Goal: Information Seeking & Learning: Learn about a topic

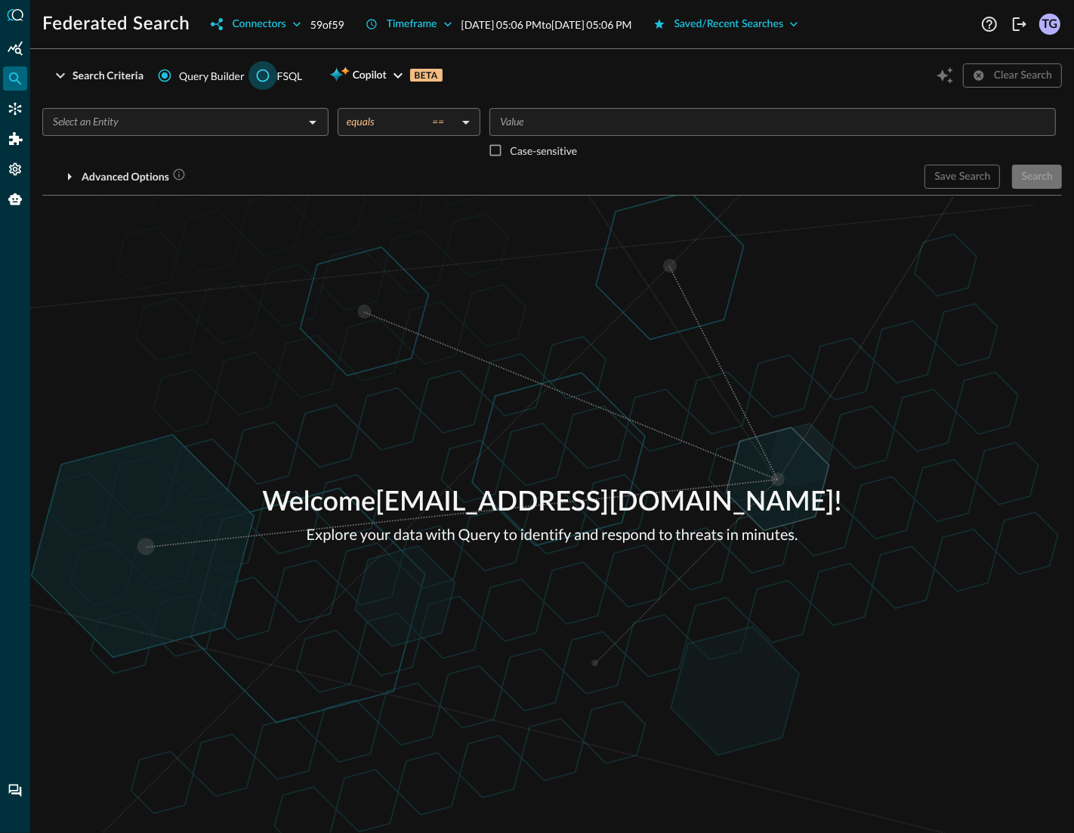
click at [261, 82] on input "FSQL" at bounding box center [262, 75] width 29 height 29
radio input "true"
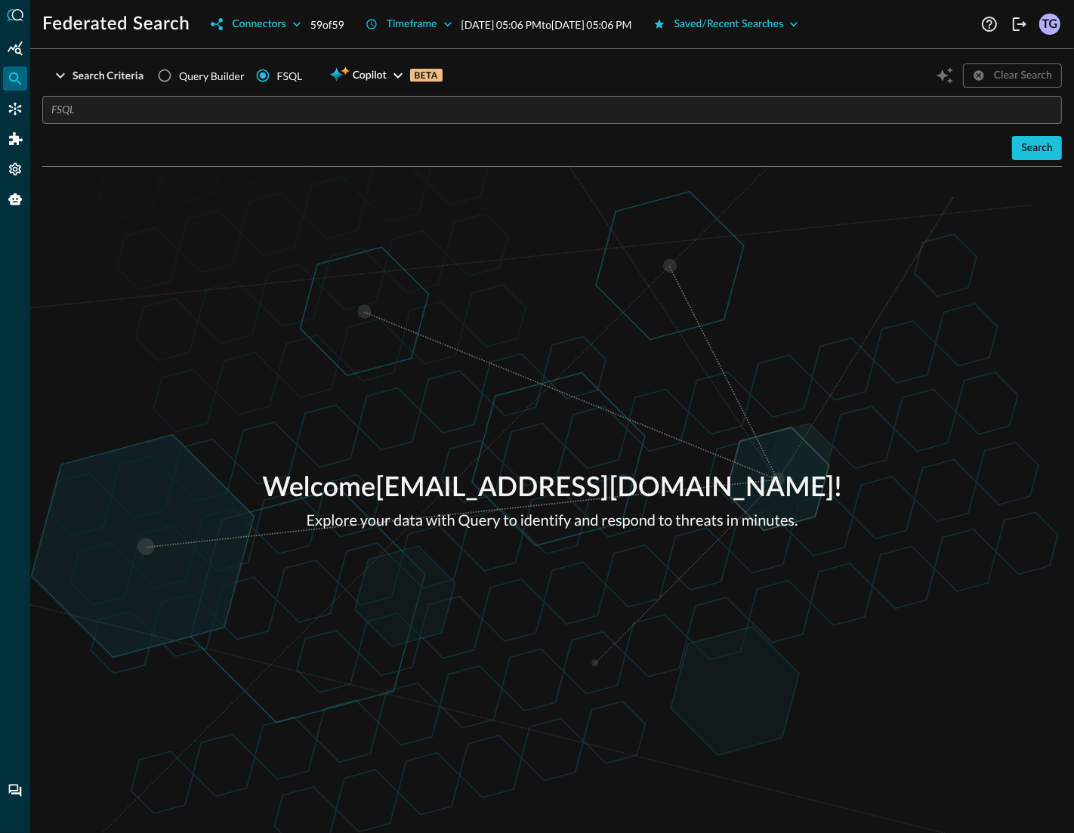
click at [259, 126] on div "​ Search" at bounding box center [551, 128] width 1019 height 64
click at [262, 107] on input "text" at bounding box center [556, 110] width 1010 height 28
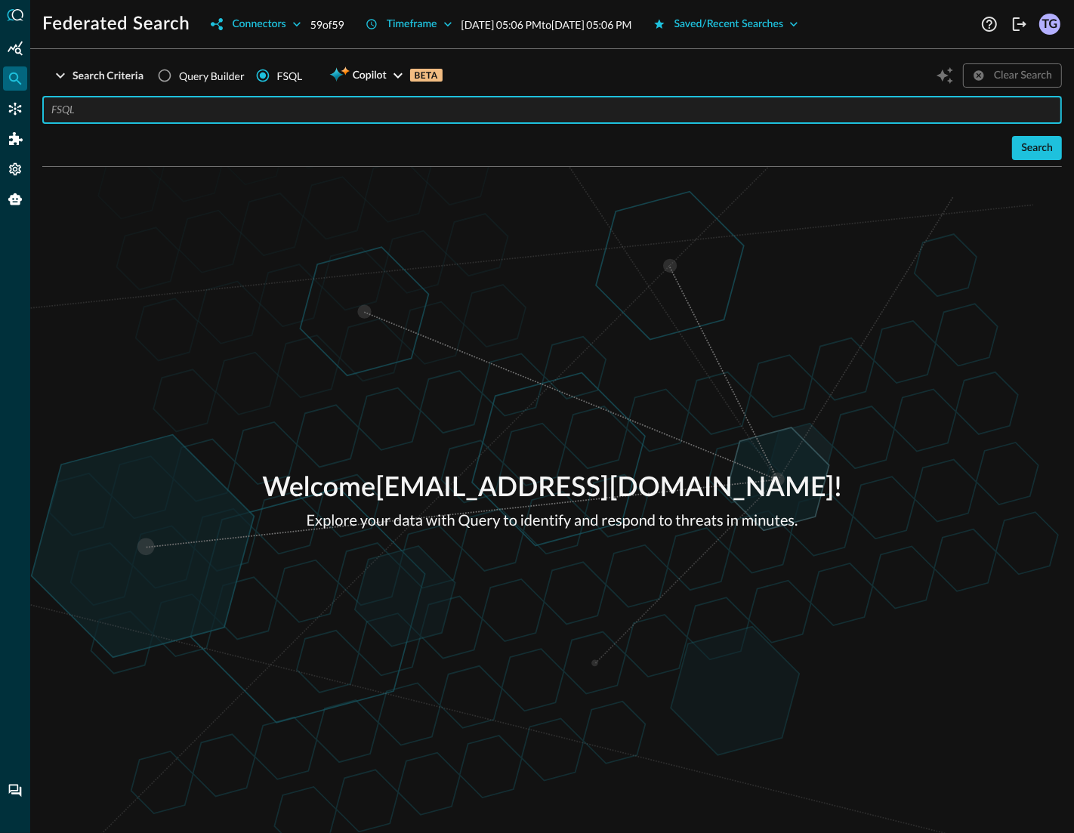
paste input "QUERY detection_finding.**, email_activity.** WITH detection_finding.severity_i…"
type input "QUERY detection_finding.**, email_activity.** WITH detection_finding.severity_i…"
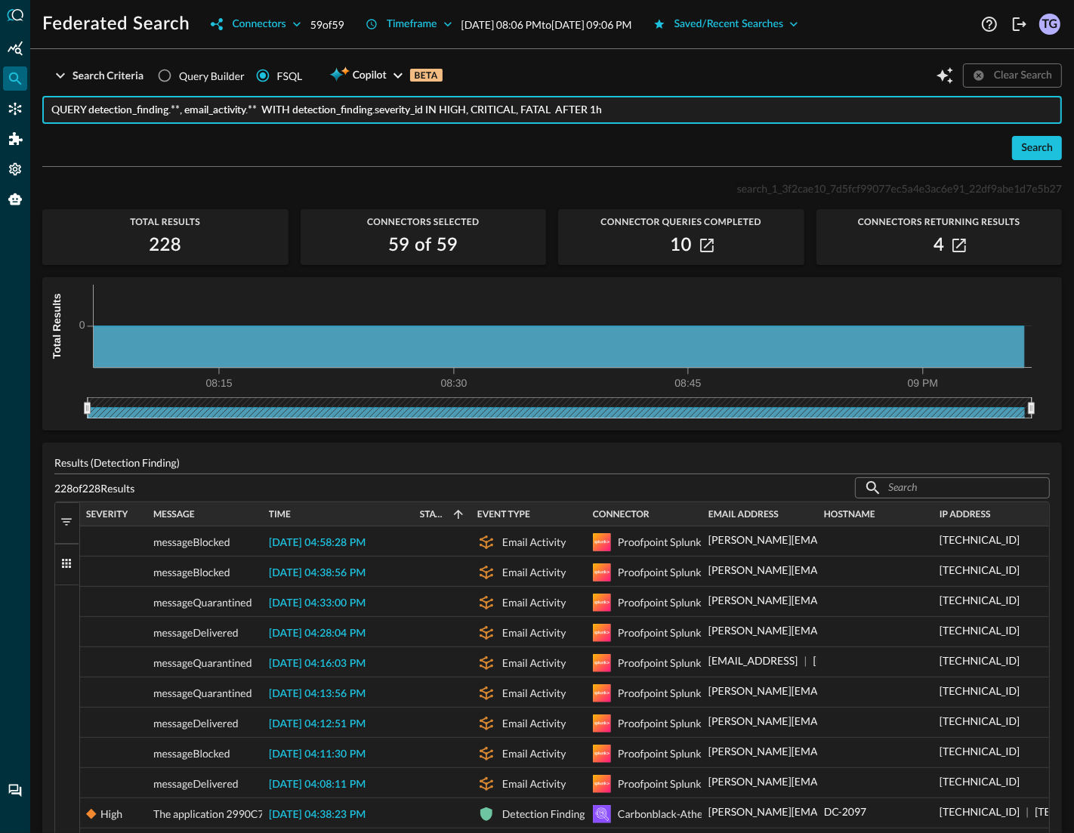
scroll to position [66, 0]
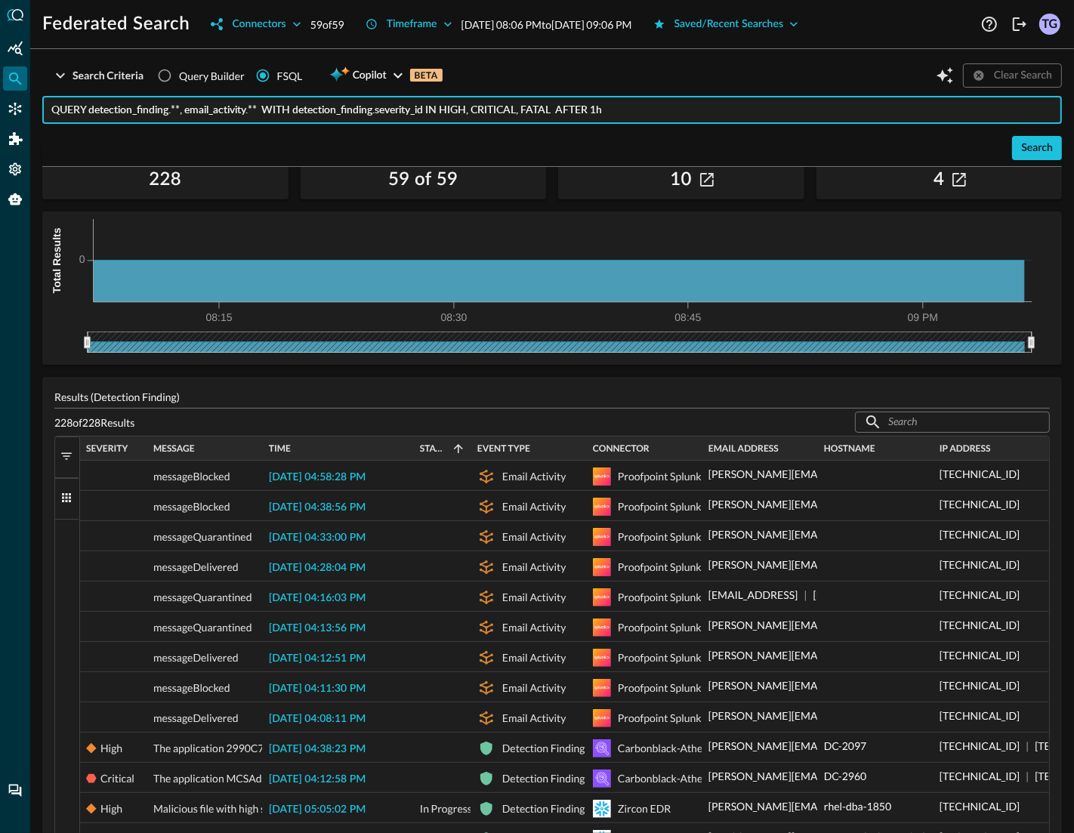
click at [67, 456] on span "button" at bounding box center [67, 456] width 14 height 14
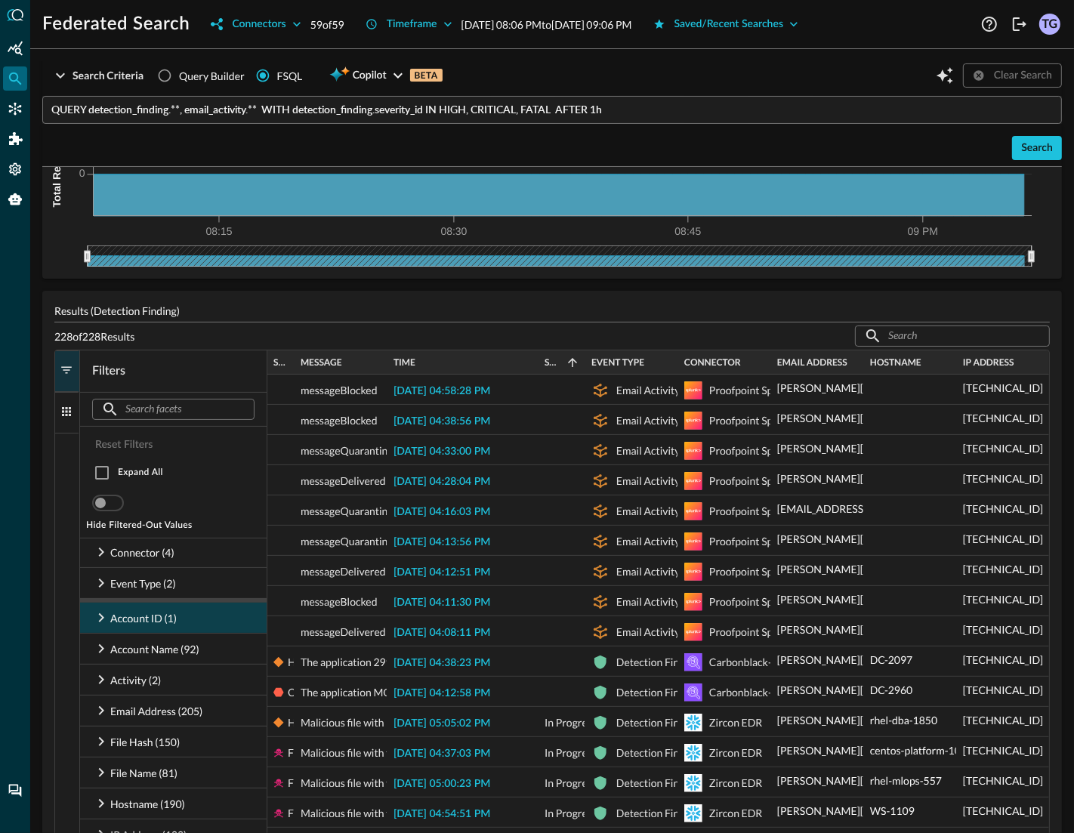
scroll to position [155, 0]
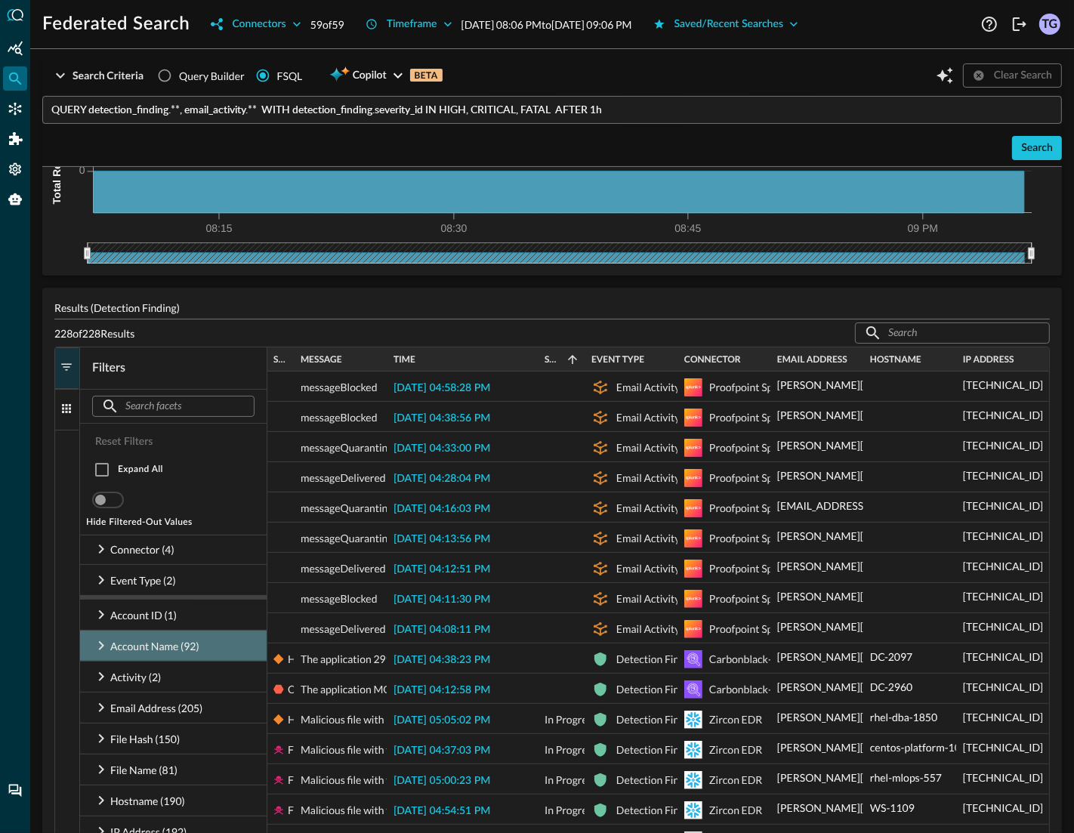
click at [97, 648] on icon at bounding box center [101, 646] width 18 height 18
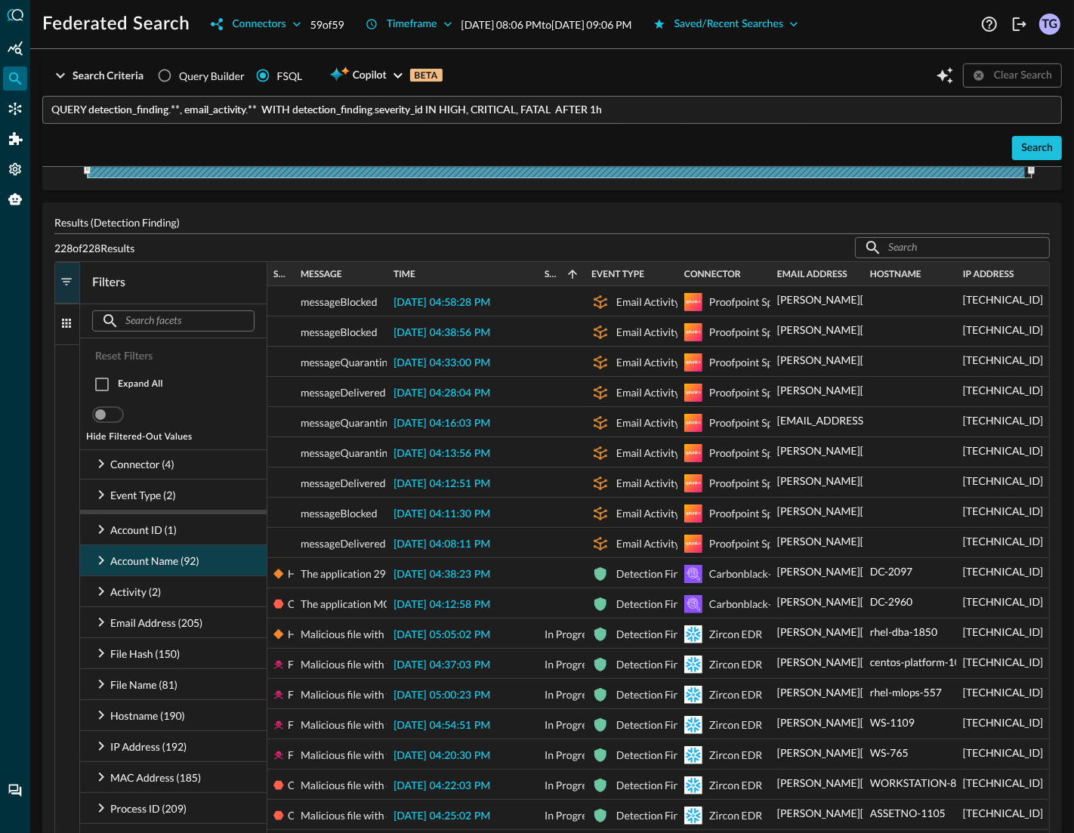
scroll to position [224, 0]
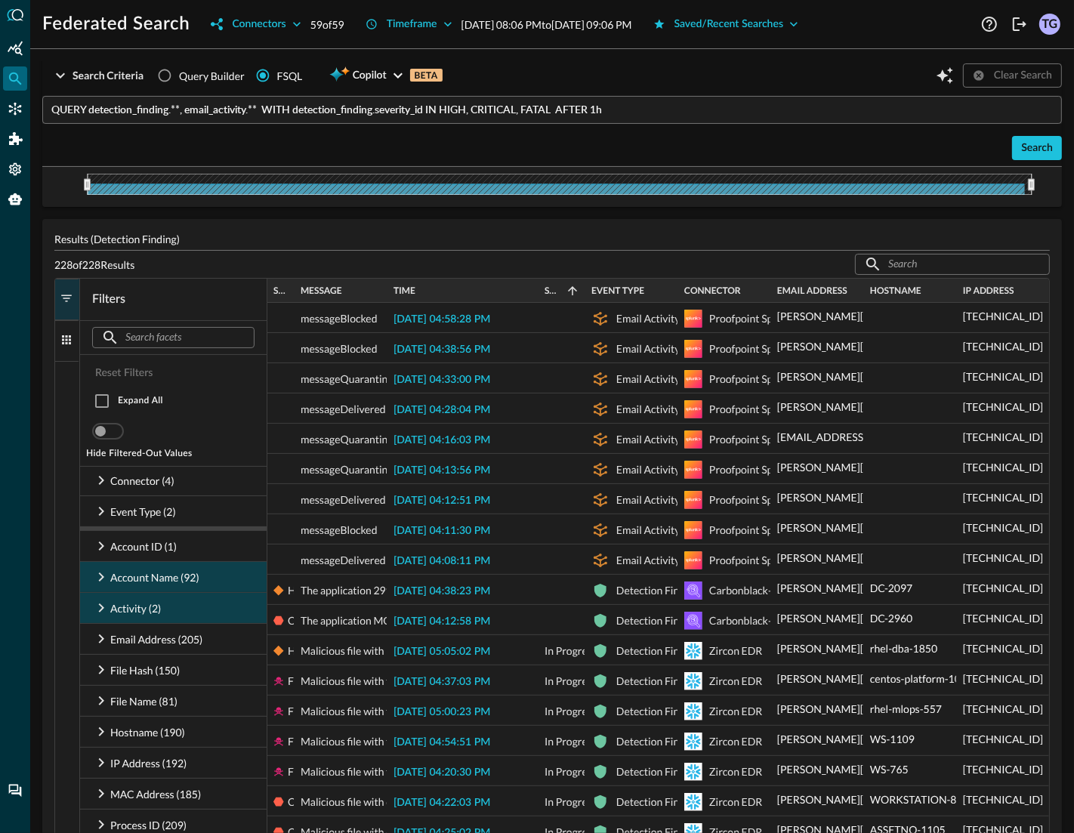
click at [107, 607] on icon at bounding box center [101, 608] width 18 height 18
click at [101, 583] on icon at bounding box center [101, 577] width 18 height 18
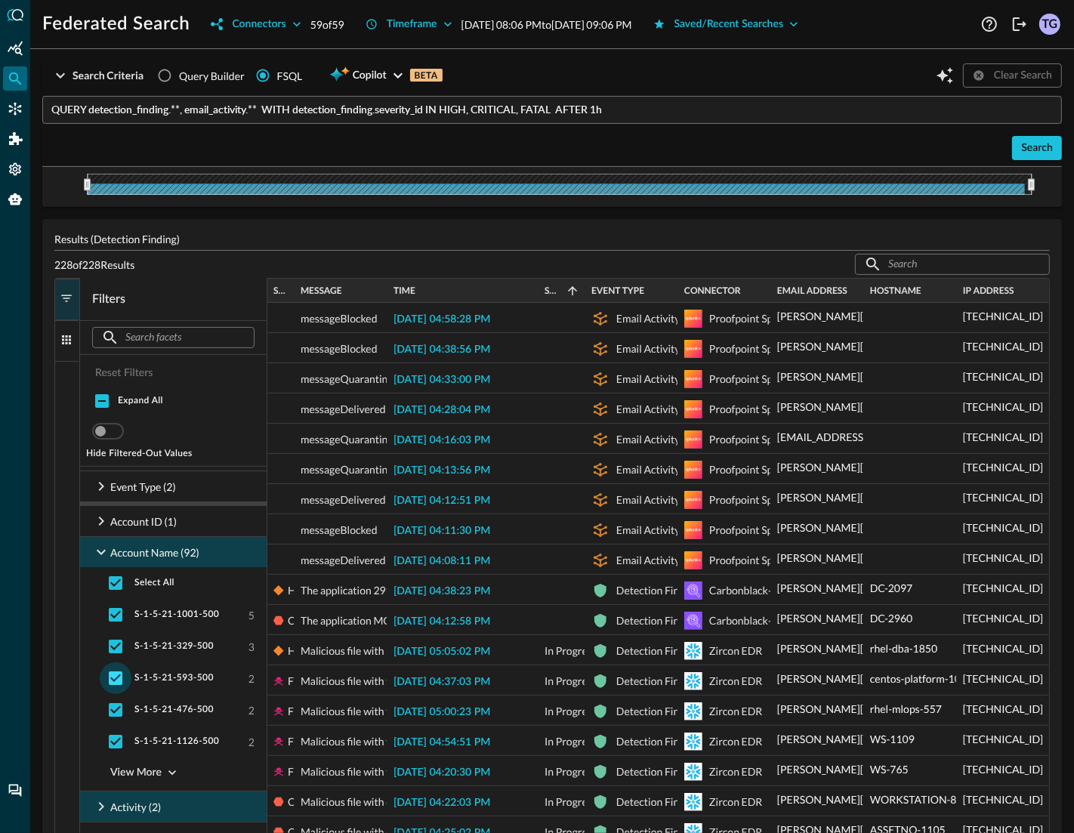
scroll to position [0, 0]
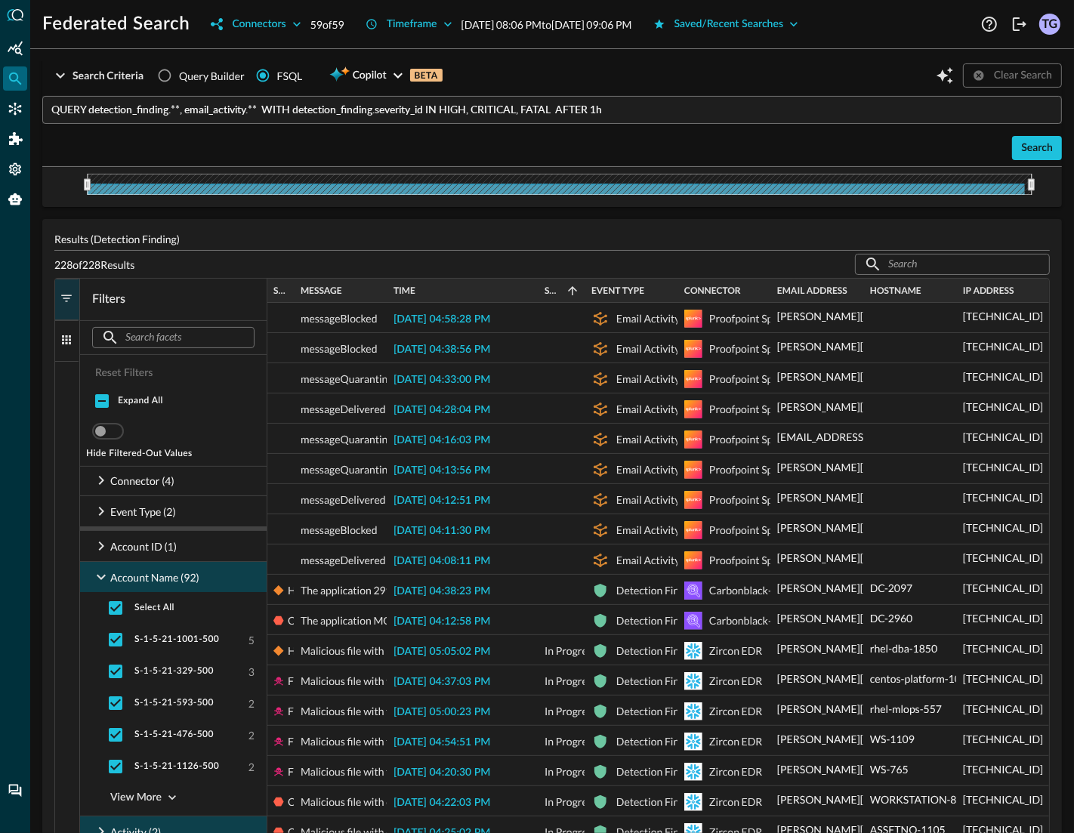
click at [100, 578] on icon at bounding box center [101, 577] width 9 height 5
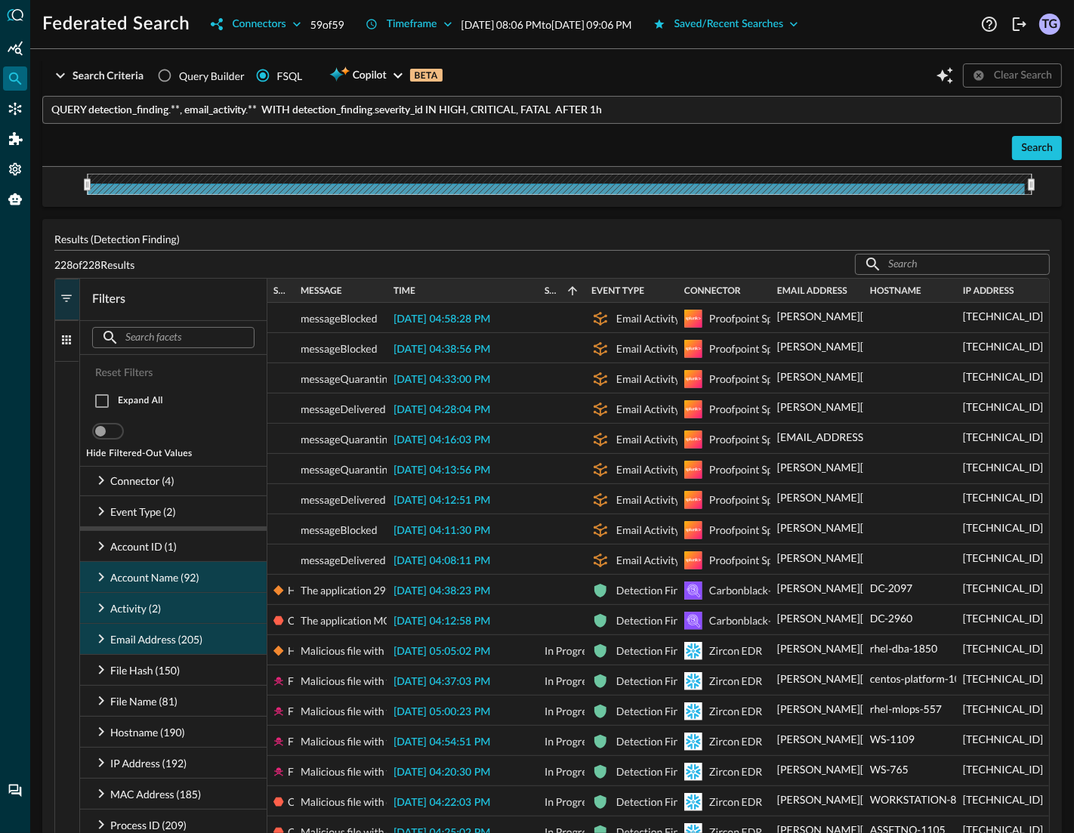
click at [101, 643] on icon at bounding box center [101, 639] width 18 height 18
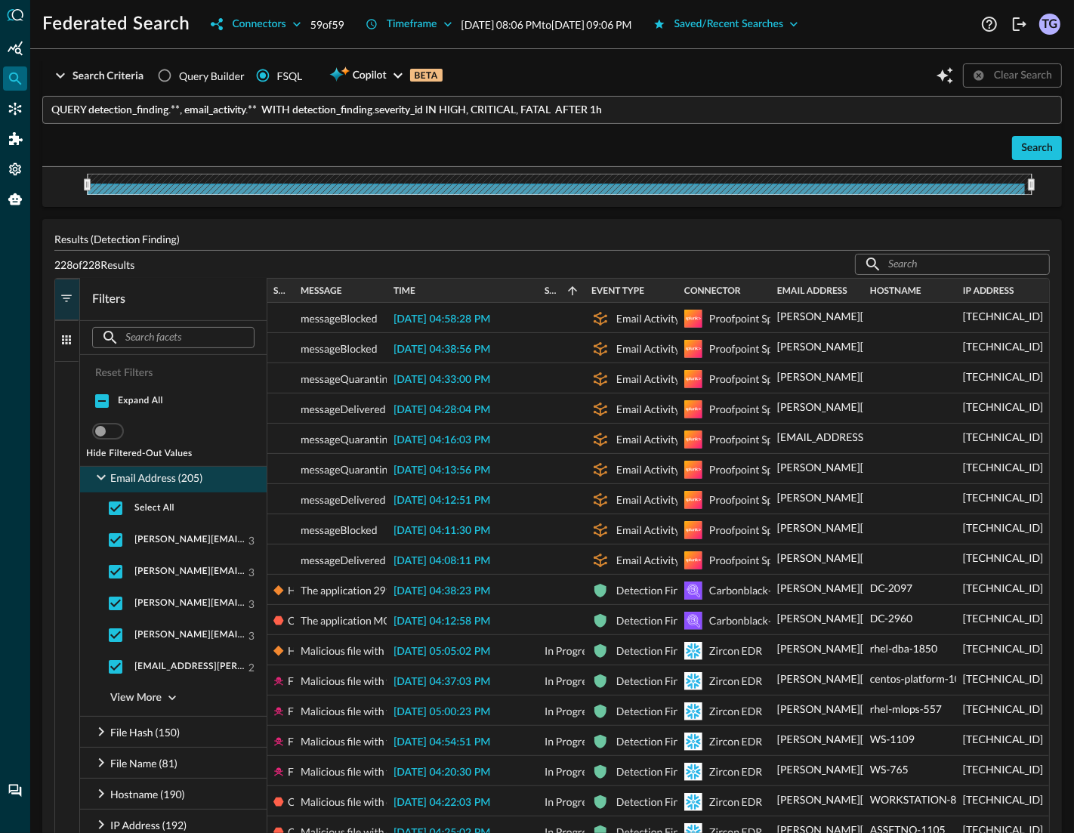
scroll to position [162, 0]
click at [117, 511] on input "checkbox" at bounding box center [116, 508] width 32 height 32
checkbox input "false"
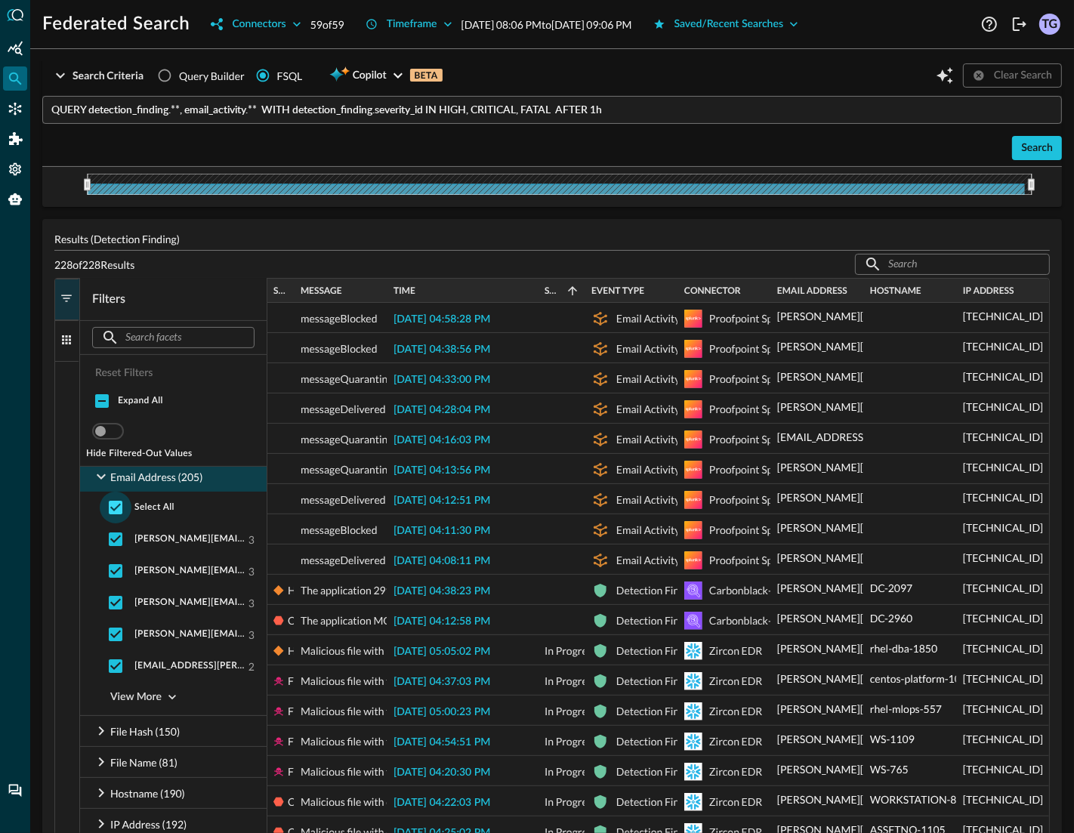
checkbox input "false"
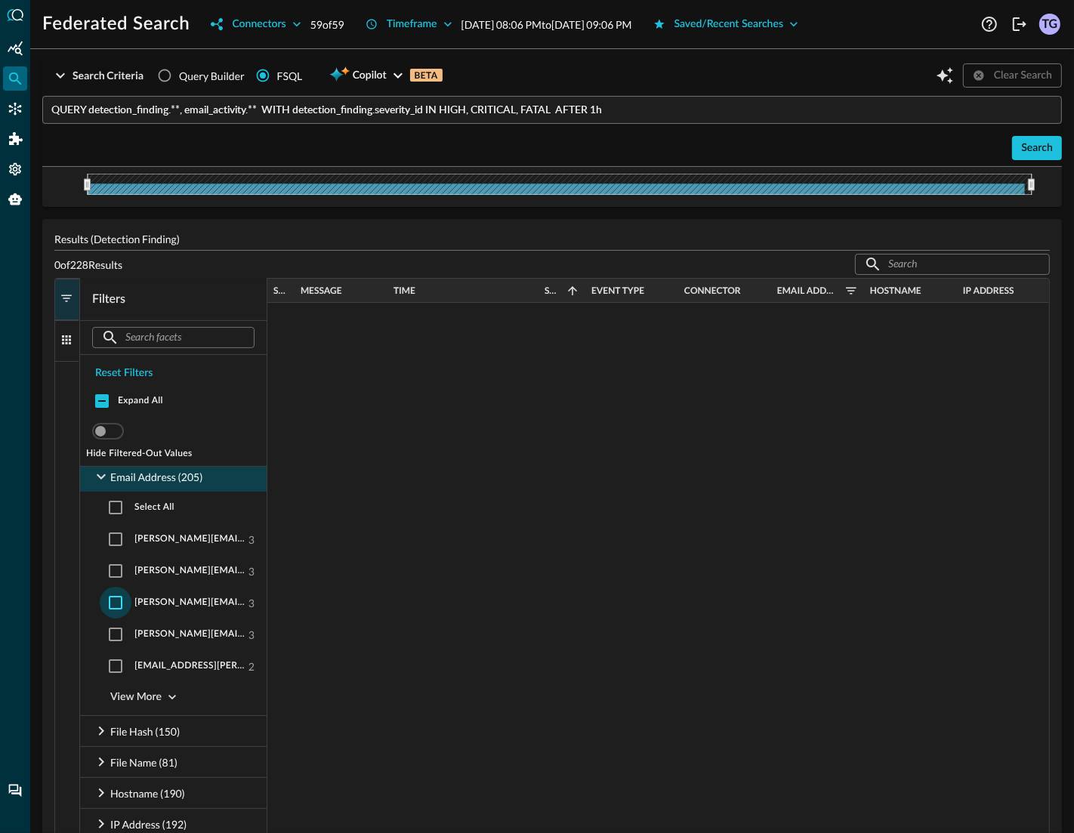
click at [121, 604] on input "checkbox" at bounding box center [116, 603] width 32 height 32
checkbox input "true"
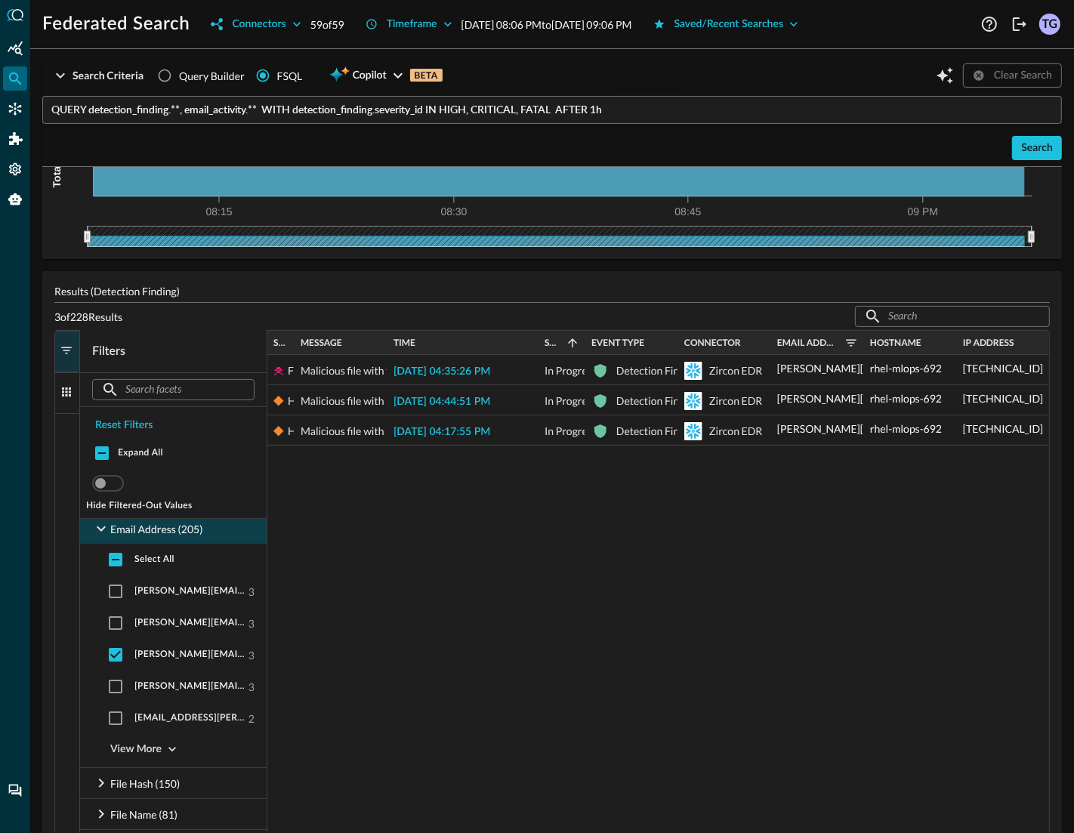
scroll to position [169, 0]
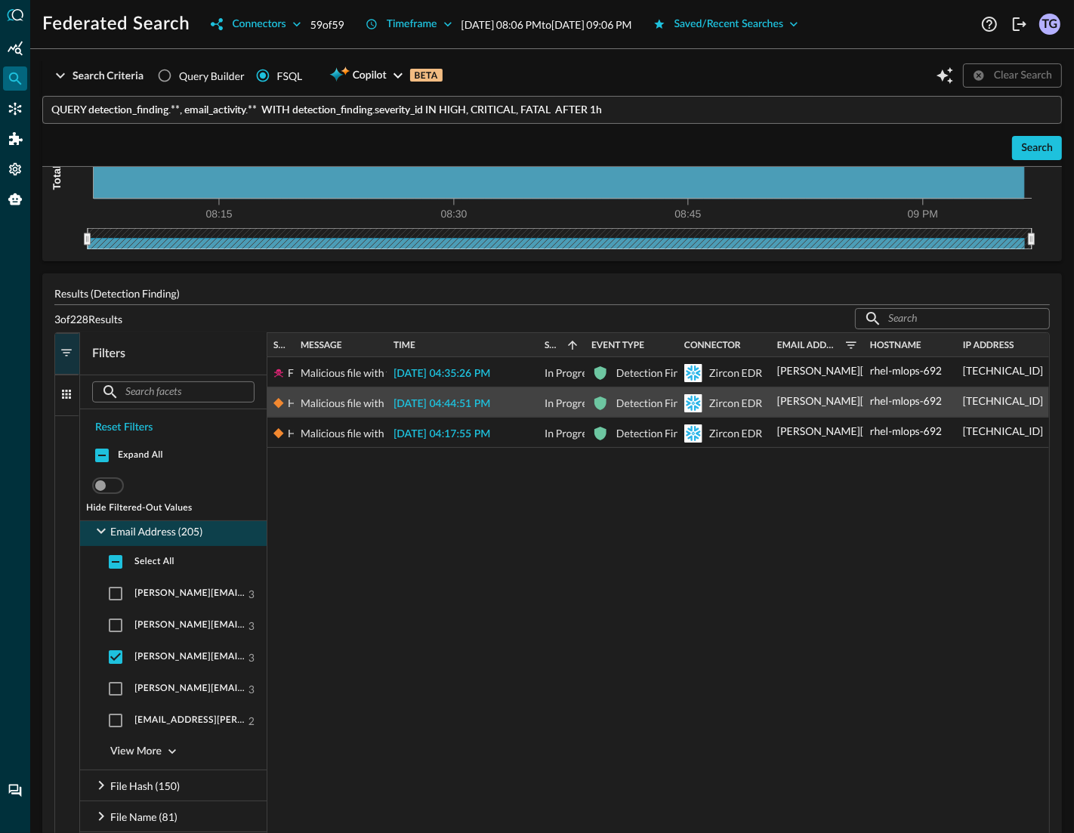
click at [458, 407] on span "2025-09-09 04:44:51 PM" at bounding box center [441, 404] width 97 height 11
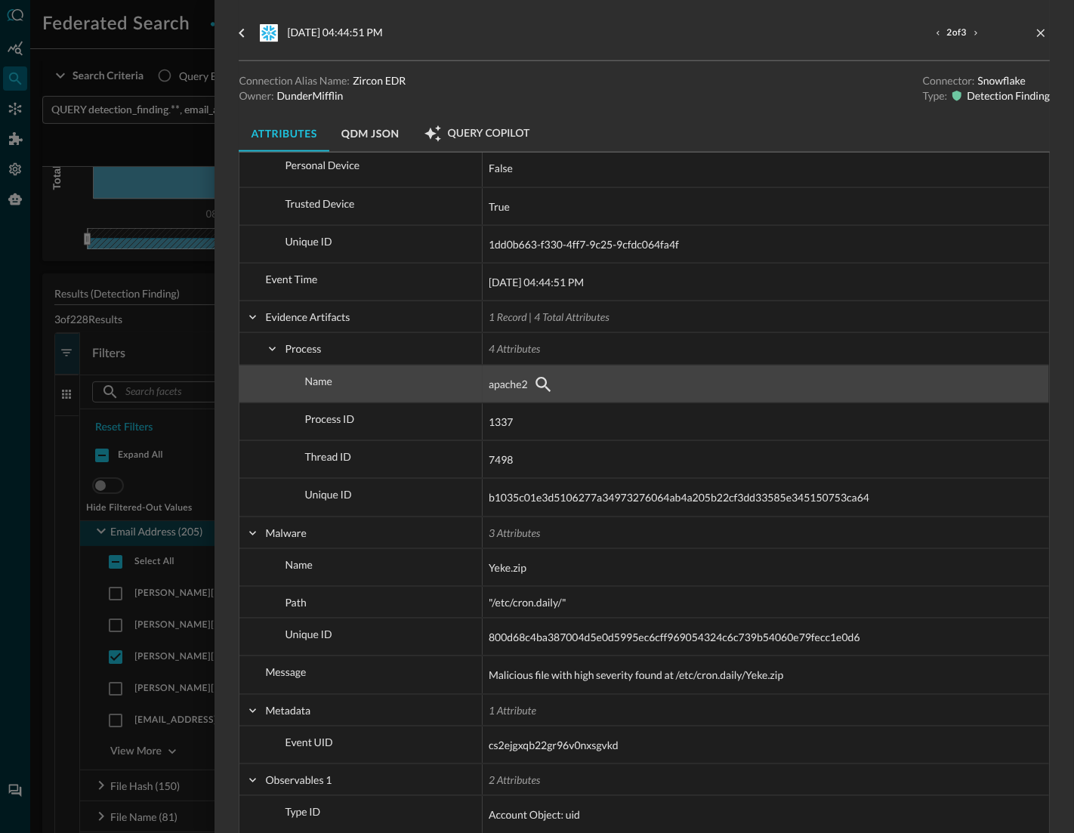
scroll to position [1331, 0]
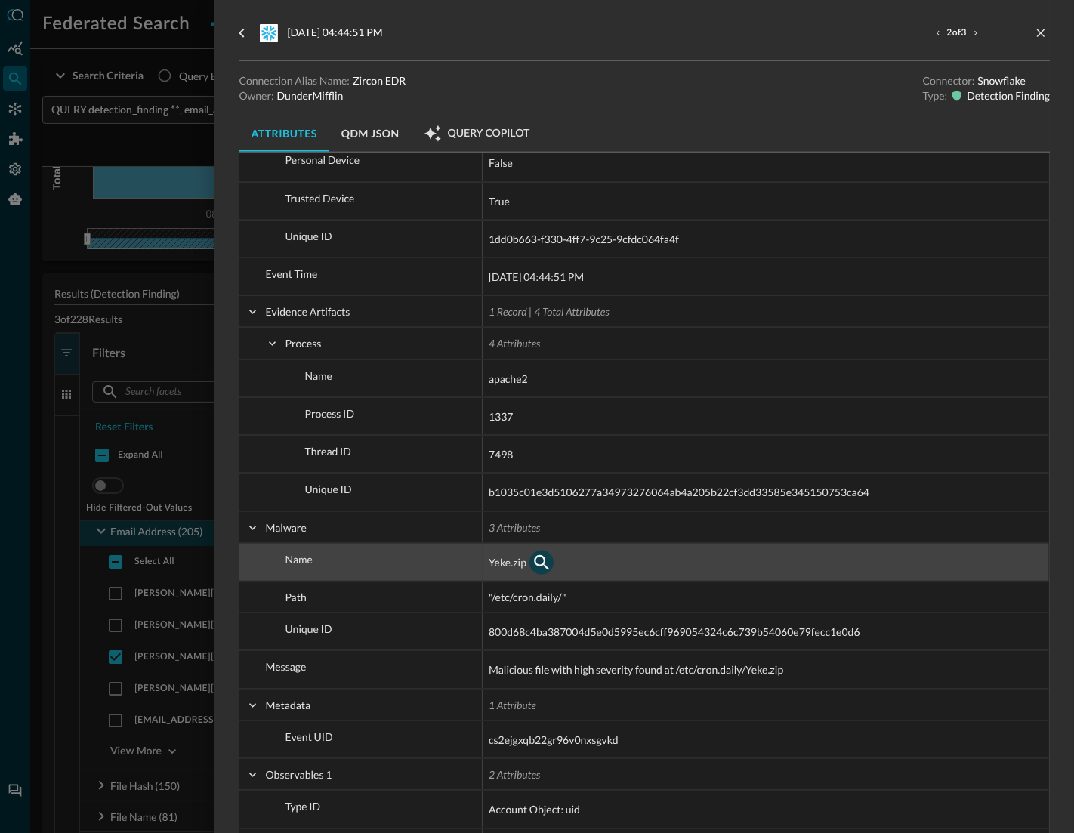
click at [543, 560] on icon "button" at bounding box center [541, 562] width 18 height 18
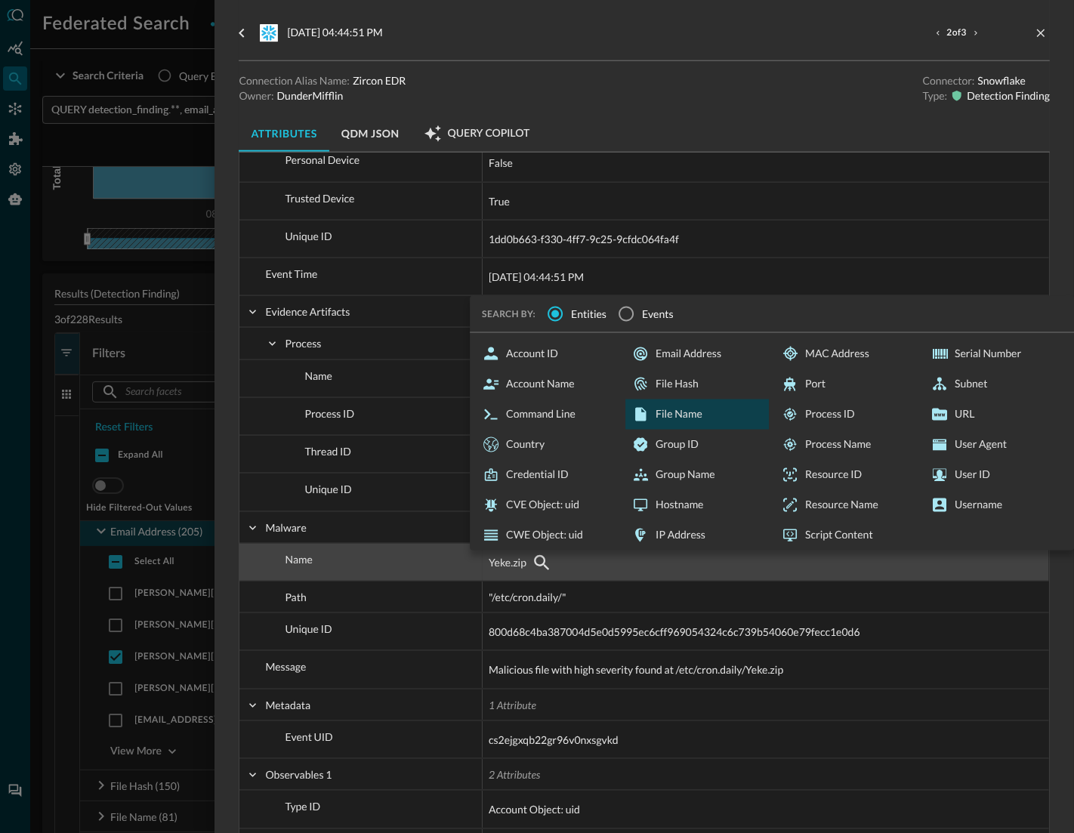
click at [685, 416] on div "File Name" at bounding box center [696, 414] width 143 height 30
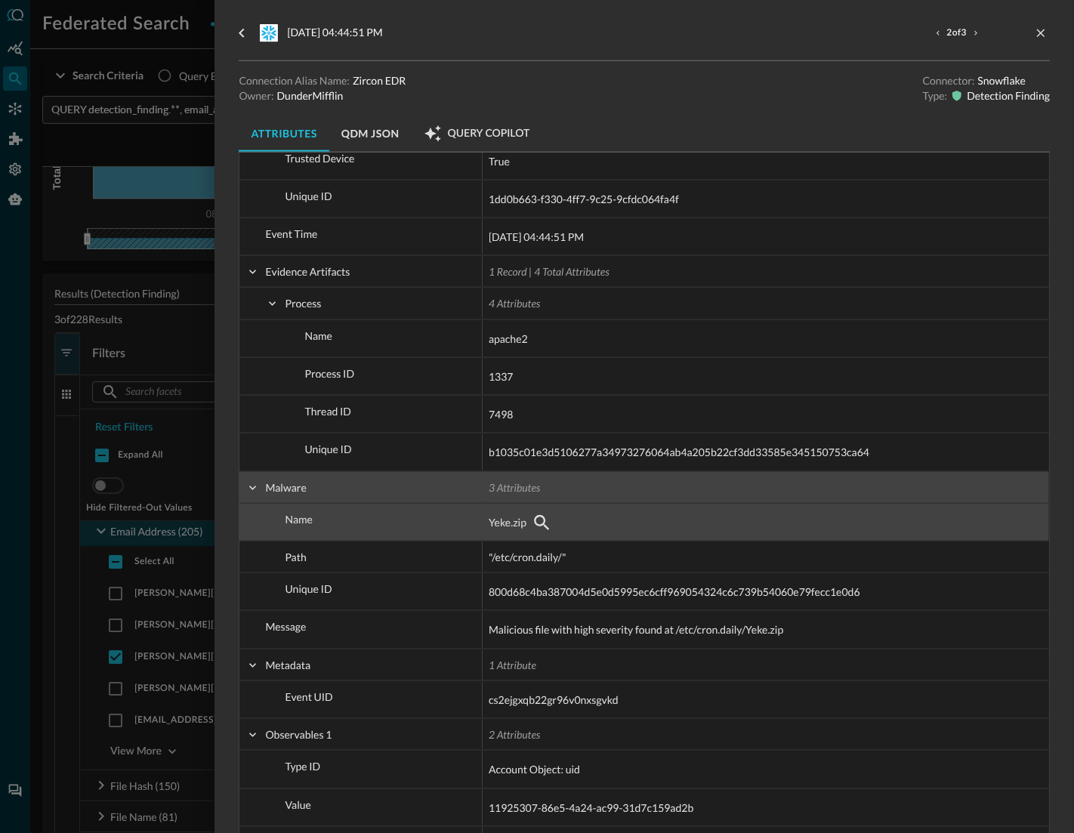
scroll to position [1380, 0]
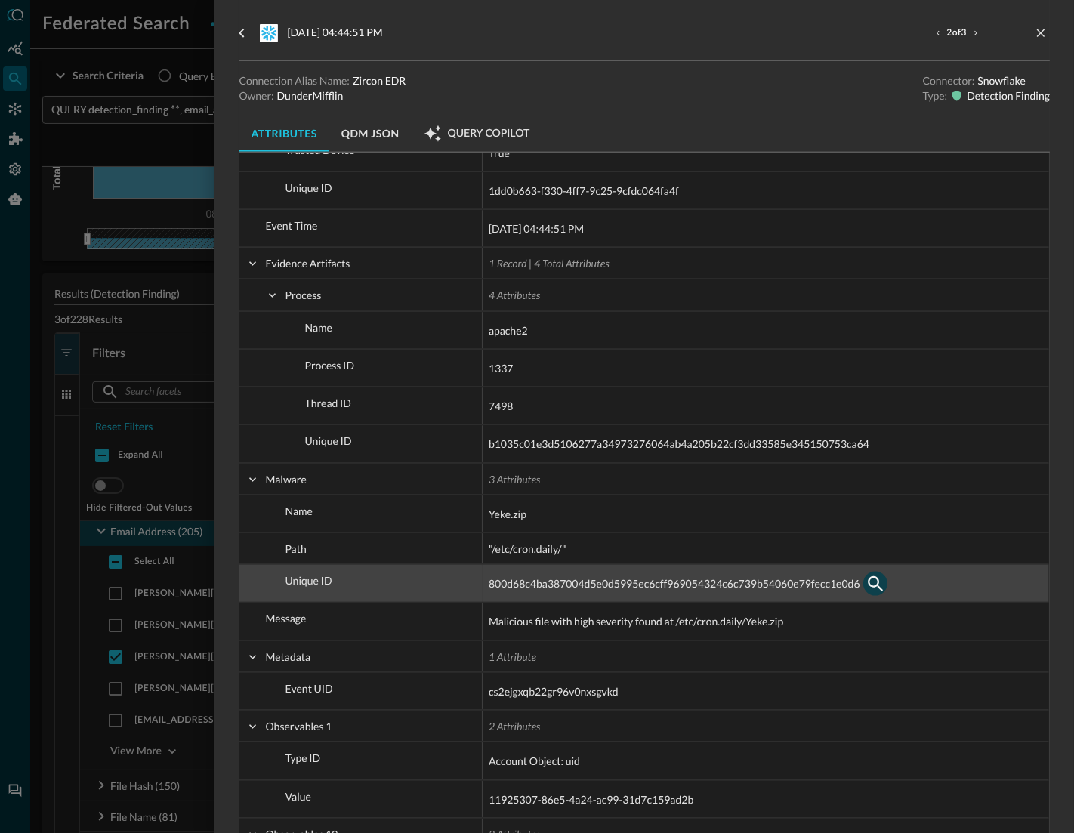
click at [876, 584] on icon "button" at bounding box center [875, 584] width 15 height 15
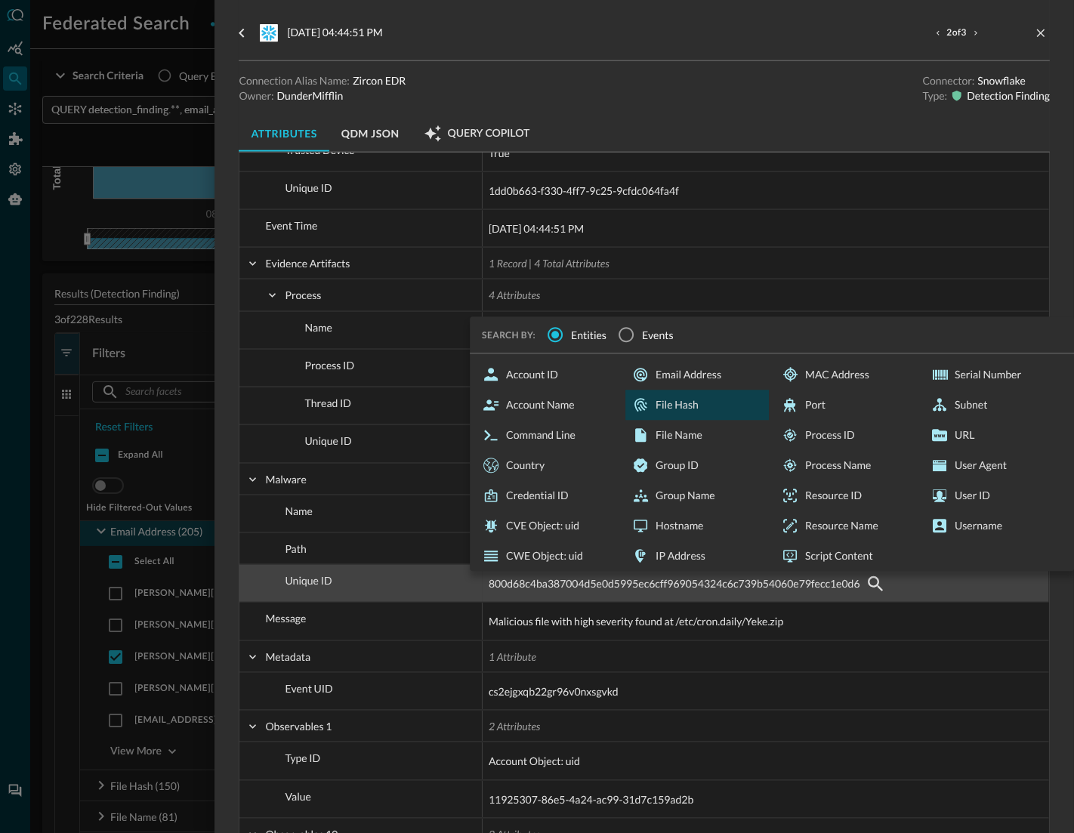
click at [686, 396] on div "File Hash" at bounding box center [696, 405] width 143 height 30
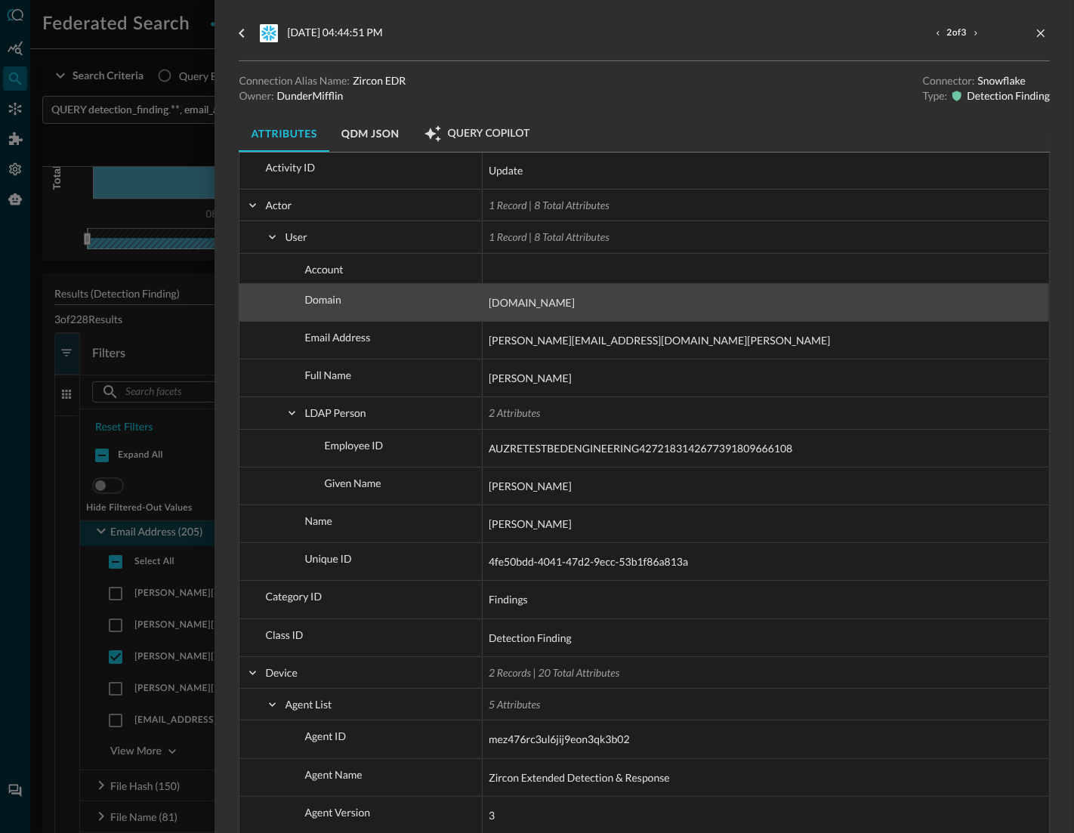
scroll to position [0, 0]
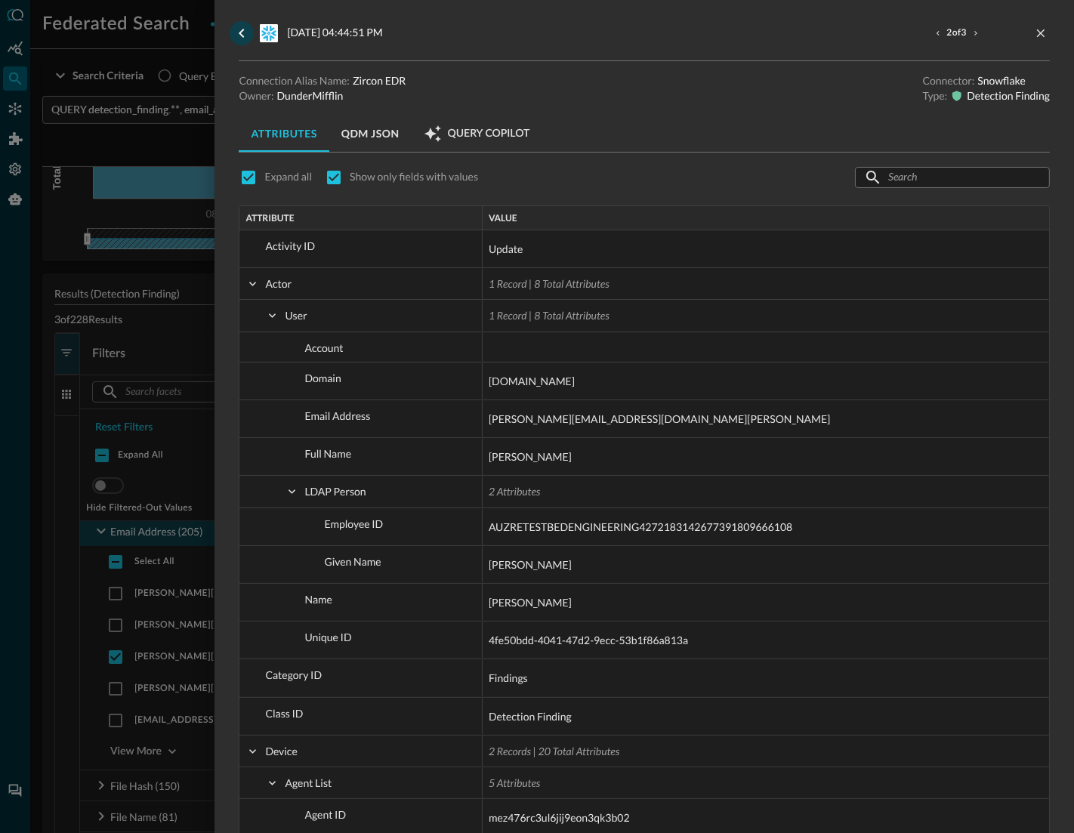
click at [242, 31] on icon "go back" at bounding box center [242, 33] width 18 height 18
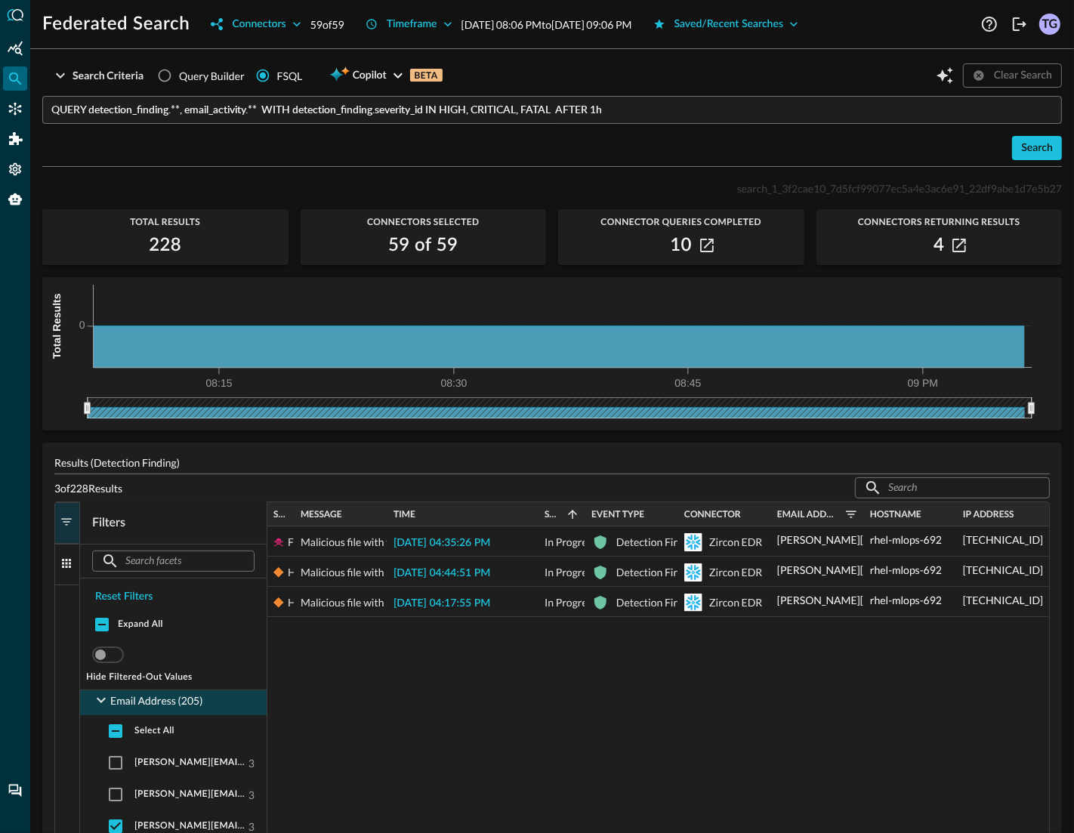
scroll to position [5, 0]
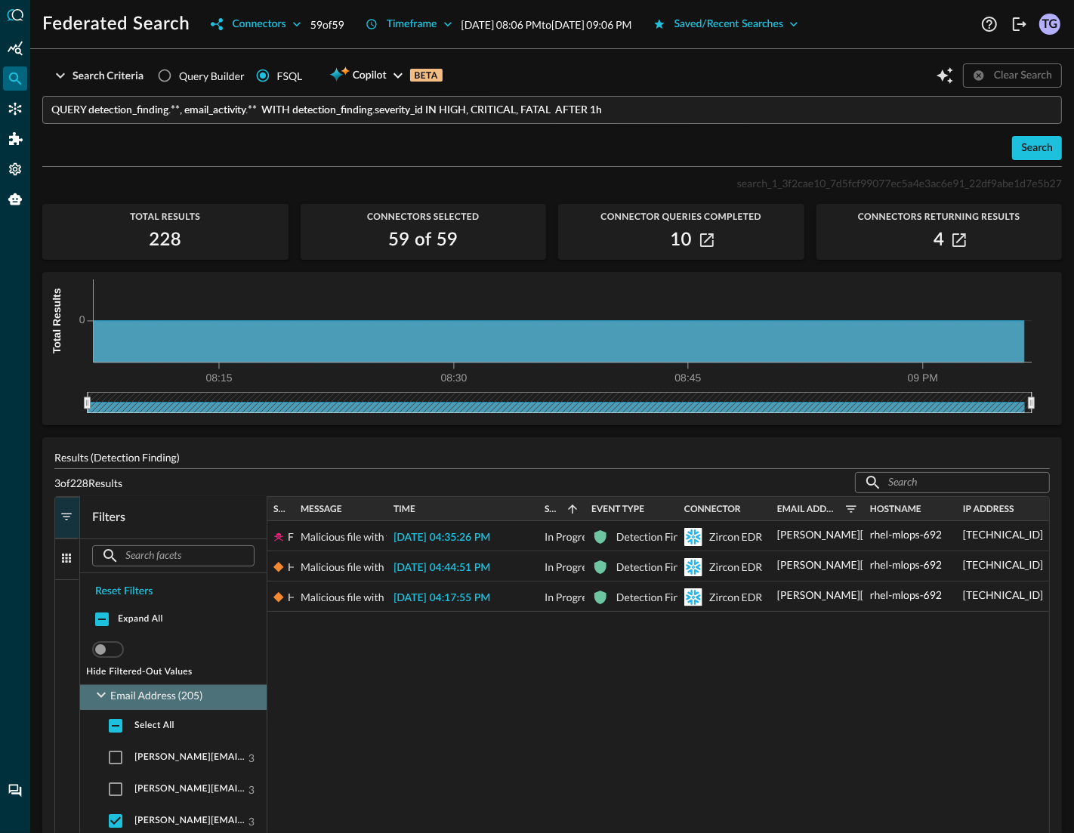
click at [99, 696] on icon at bounding box center [101, 695] width 18 height 18
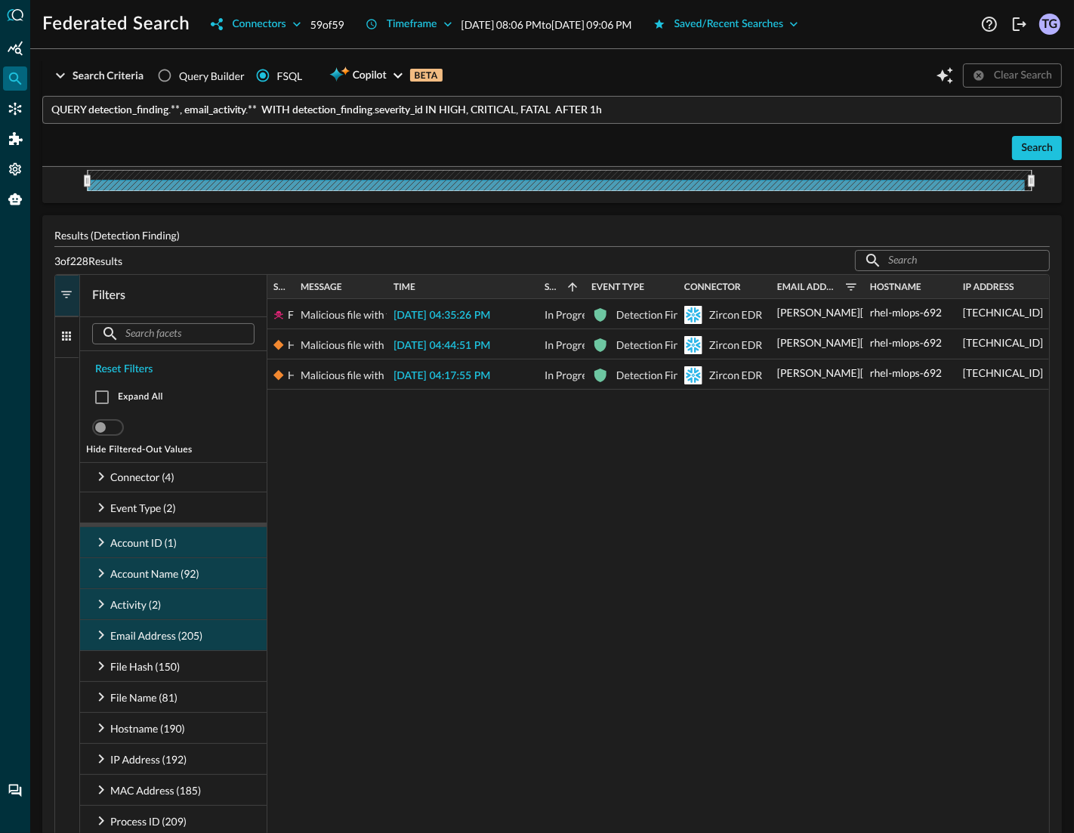
scroll to position [232, 0]
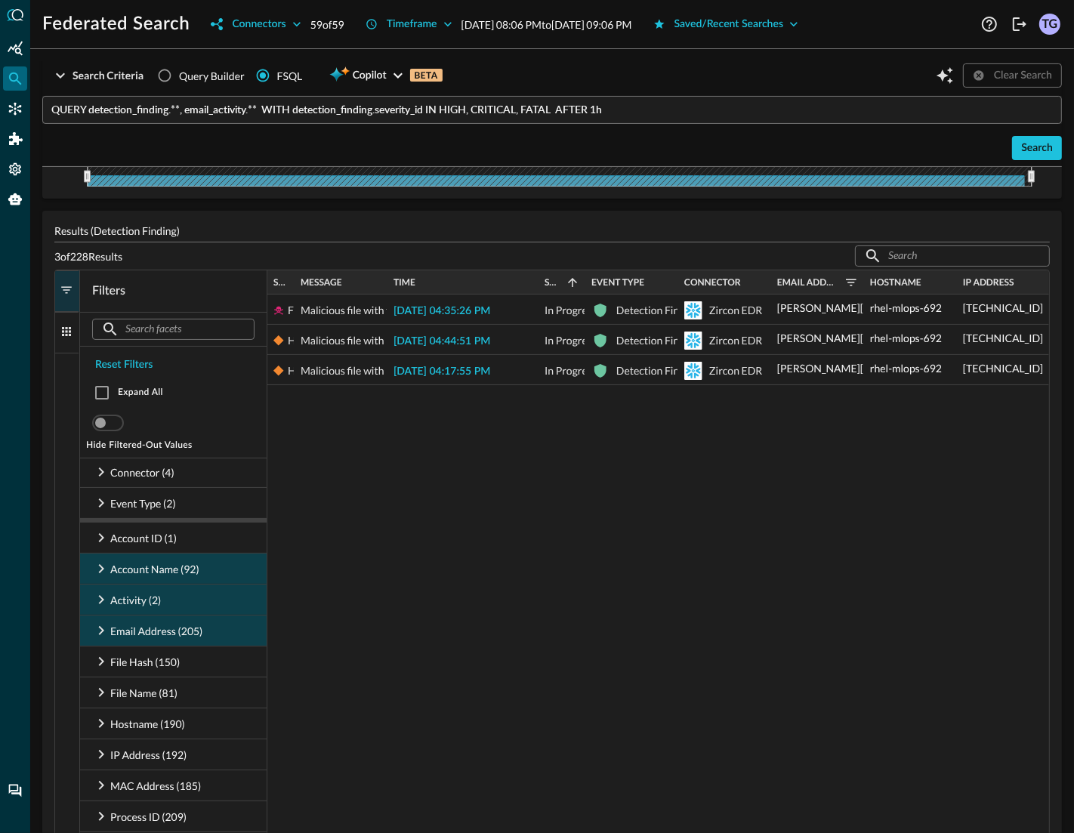
click at [103, 632] on icon at bounding box center [101, 630] width 18 height 18
click at [115, 661] on input "checkbox" at bounding box center [116, 662] width 32 height 32
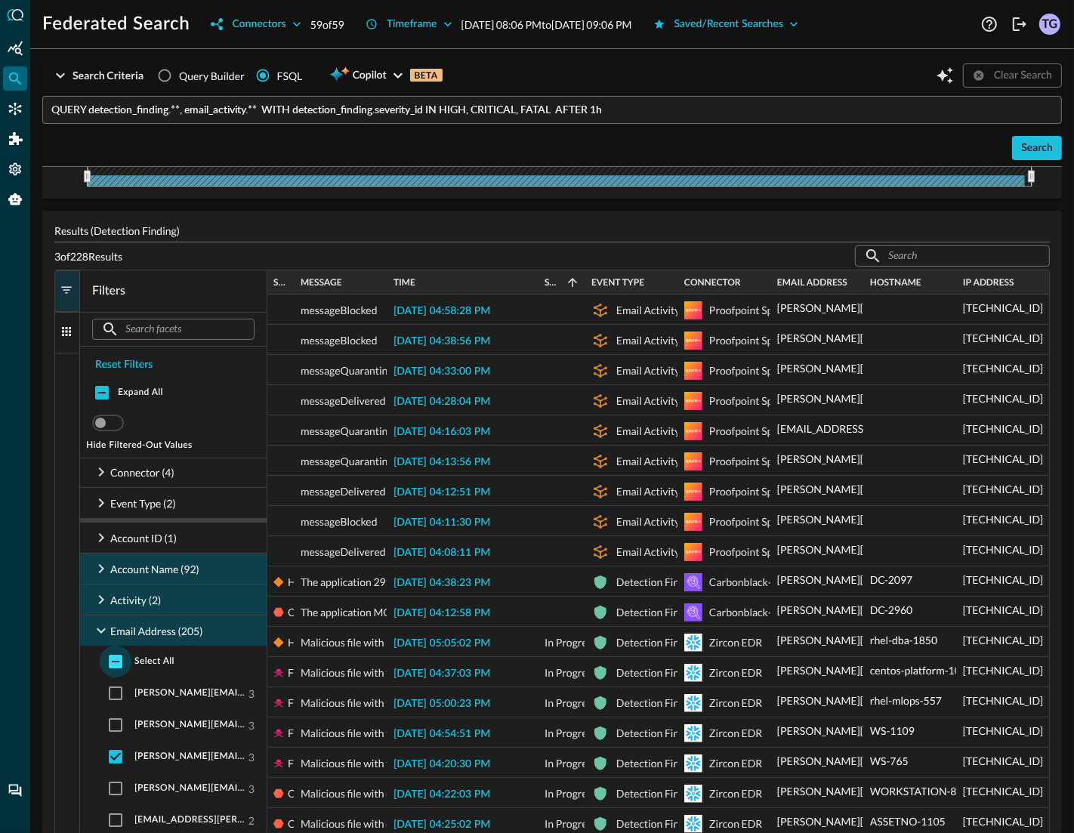
checkbox input "true"
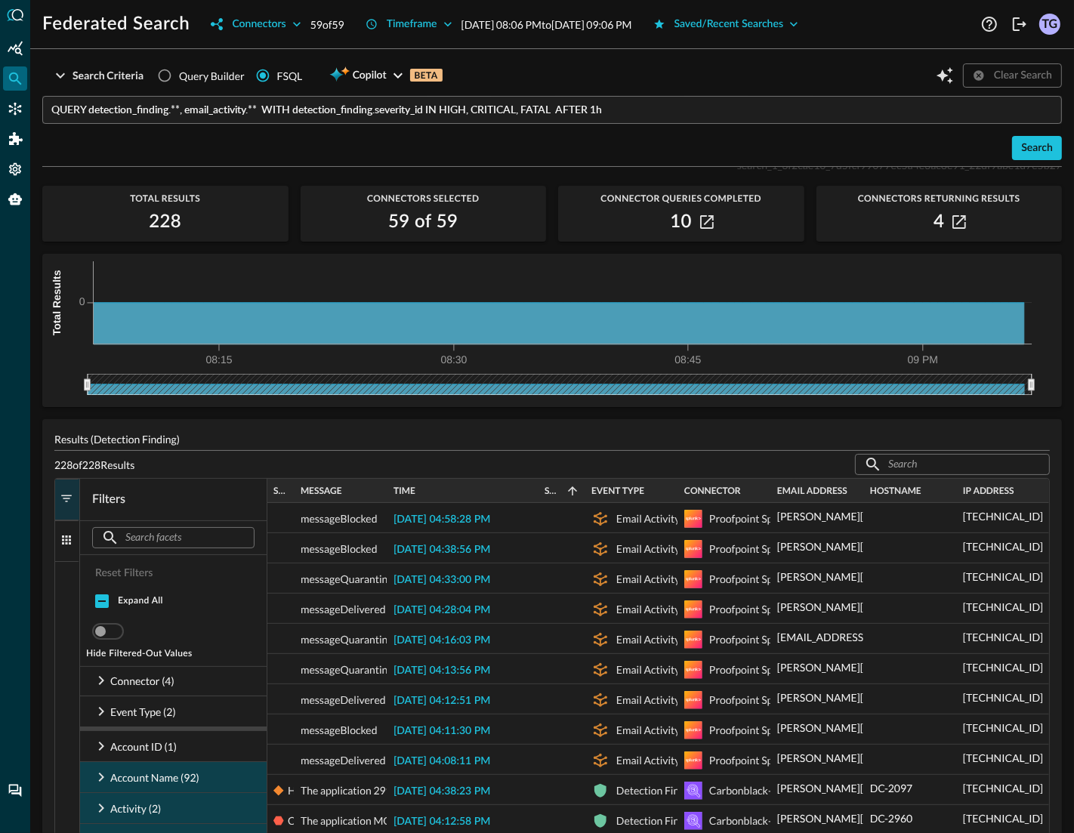
scroll to position [0, 0]
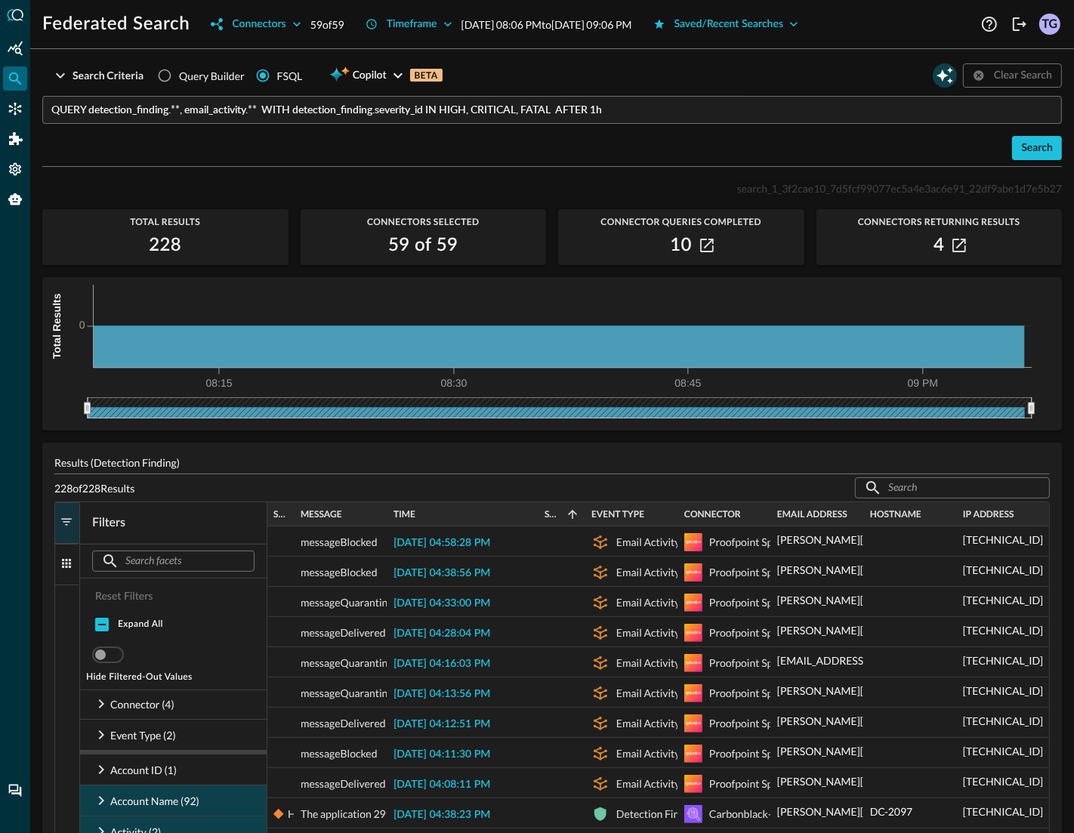
click at [938, 77] on icon "Open Query Copilot" at bounding box center [945, 75] width 18 height 18
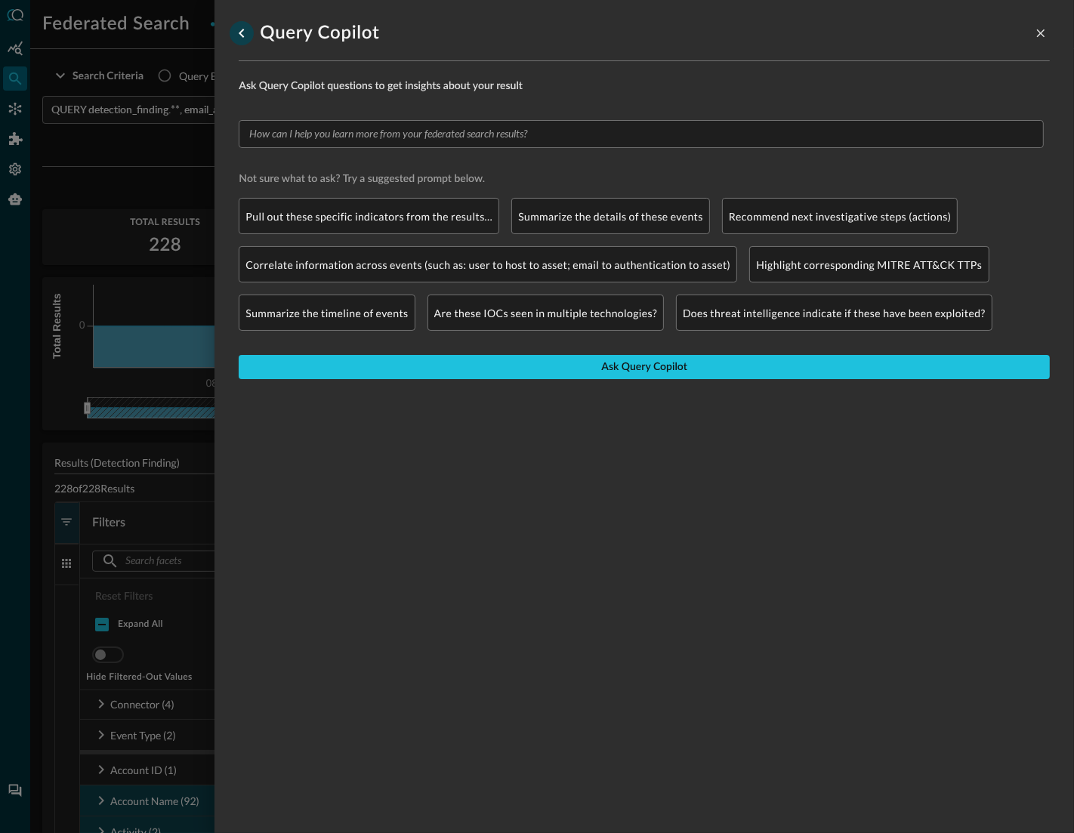
click at [236, 35] on icon "go back" at bounding box center [242, 33] width 18 height 18
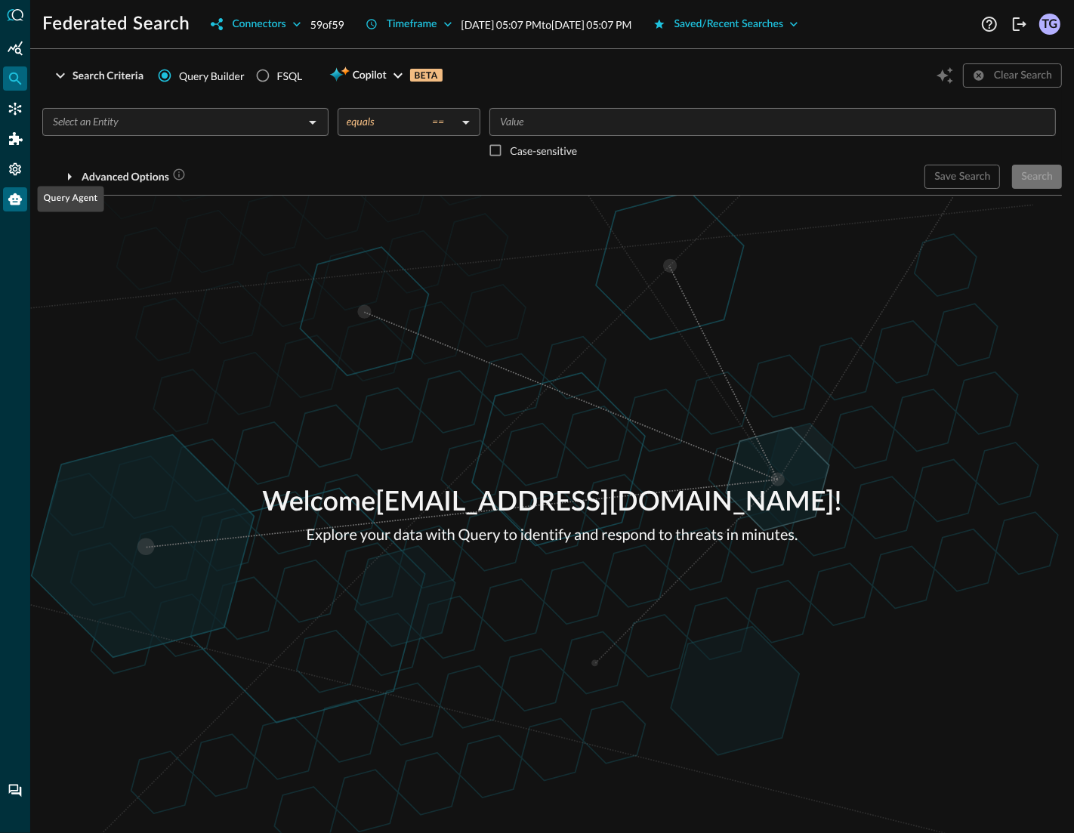
click at [17, 201] on icon "Query Agent" at bounding box center [15, 199] width 14 height 12
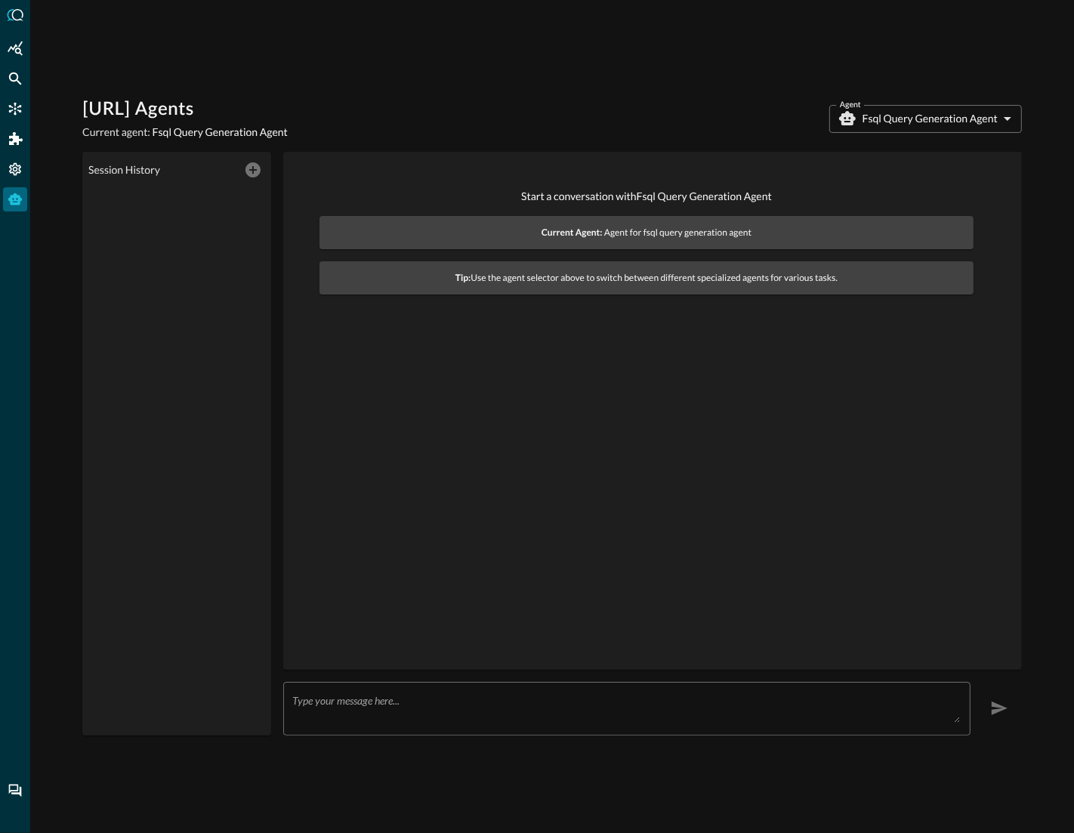
click at [896, 113] on body "Query.AI Agents Current agent: Fsql Query Generation Agent Agent Fsql Query Gen…" at bounding box center [537, 416] width 1074 height 833
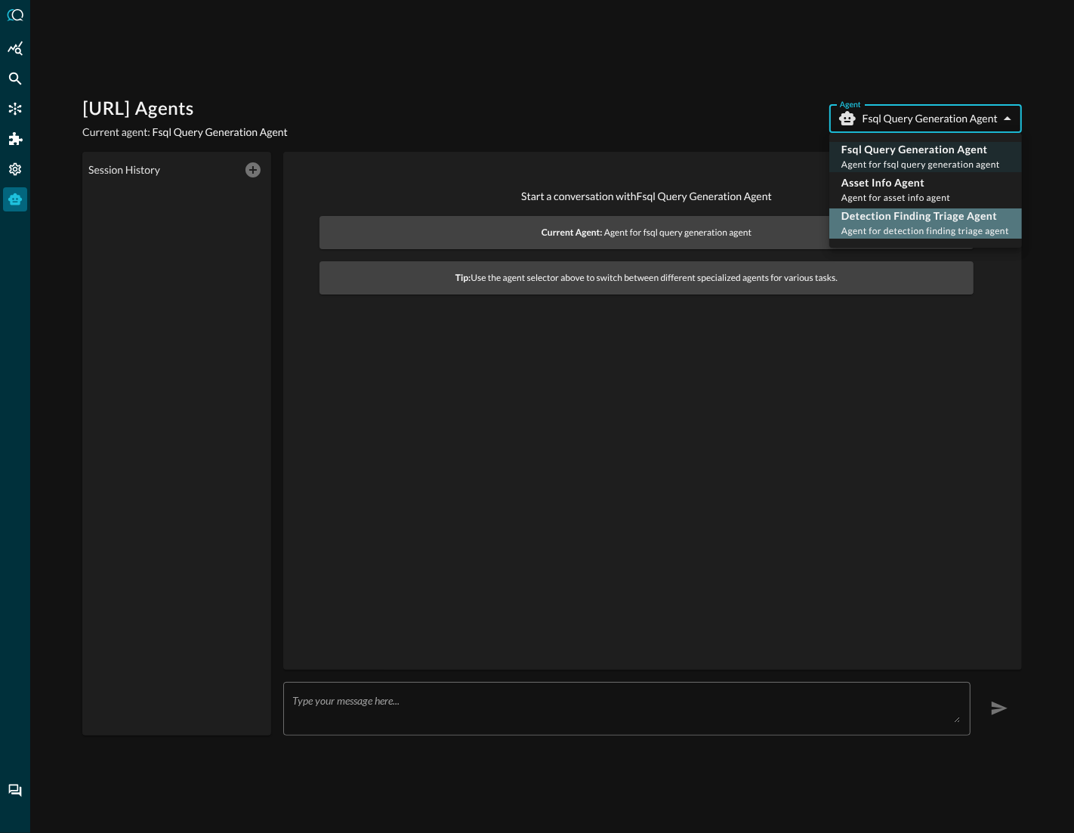
click at [922, 218] on p "Detection Finding Triage Agent" at bounding box center [925, 215] width 168 height 15
type input "detection_finding_triage_agent"
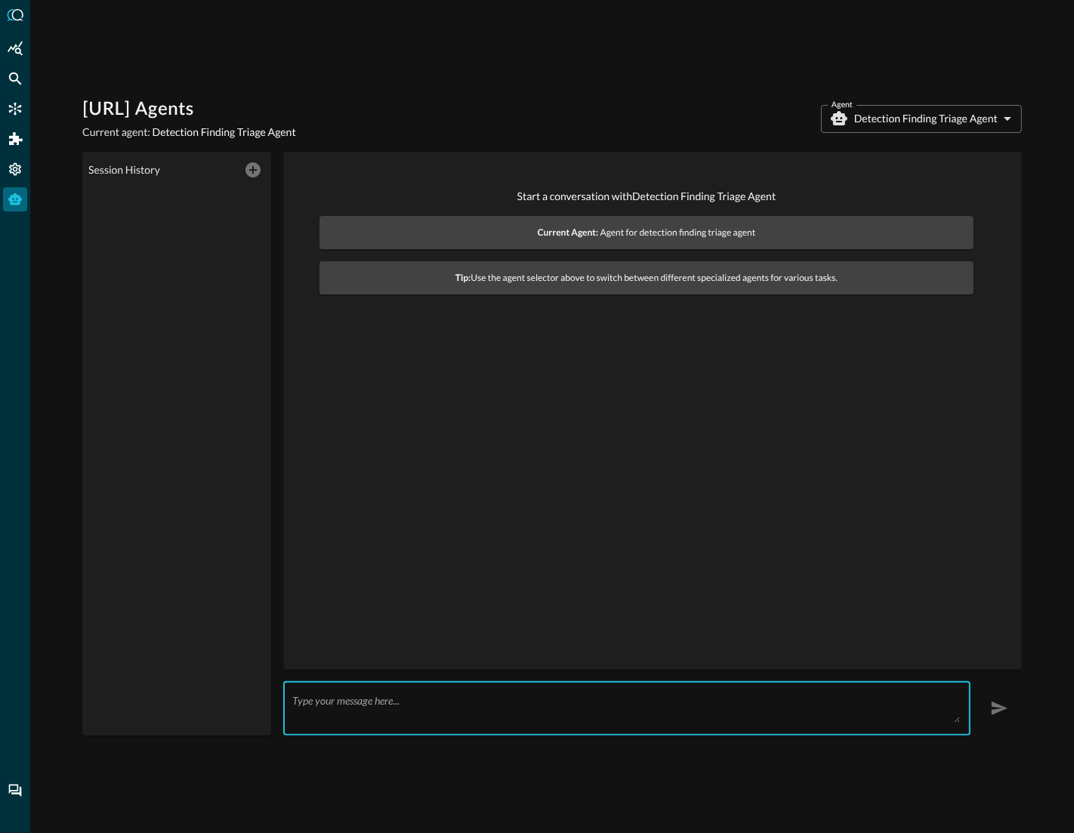
click at [436, 701] on textarea at bounding box center [626, 708] width 668 height 29
type textarea "S"
drag, startPoint x: 396, startPoint y: 702, endPoint x: 421, endPoint y: 702, distance: 24.9
click at [421, 702] on textarea "What high and critical risk" at bounding box center [626, 708] width 668 height 29
click at [293, 705] on textarea "What high and critical finding exist for your" at bounding box center [626, 708] width 668 height 29
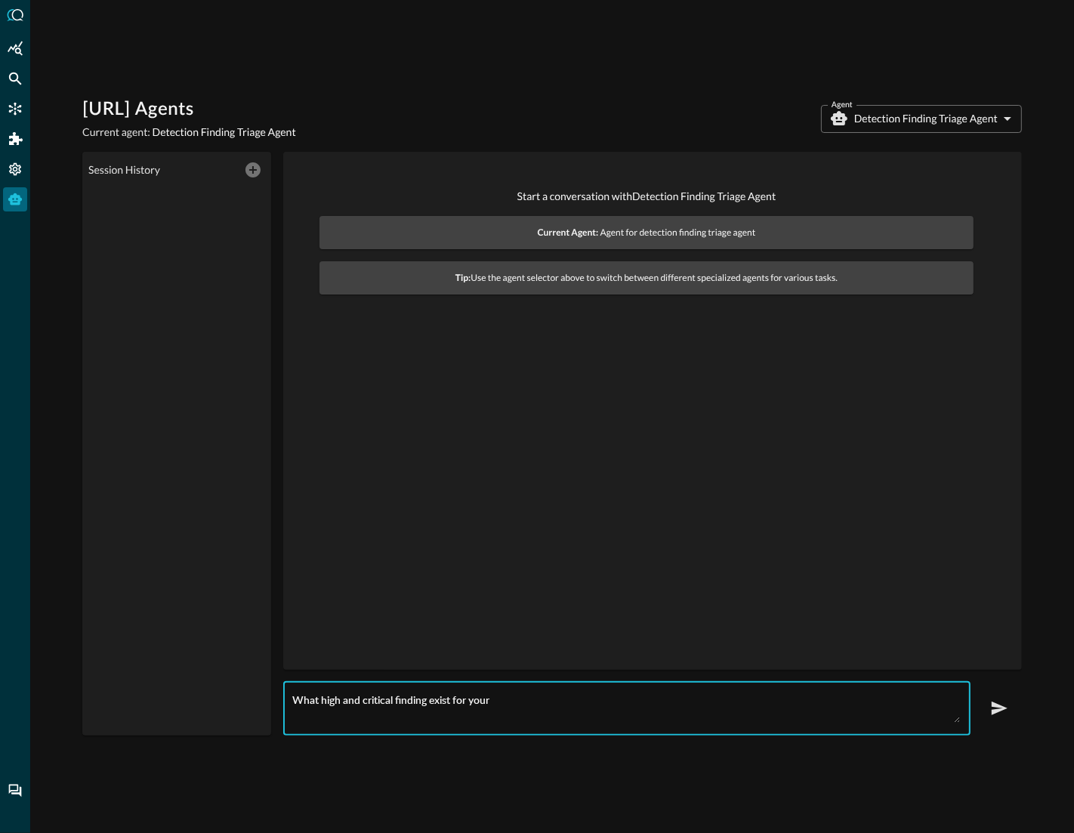
click at [575, 697] on textarea "What high and critical finding exist for your" at bounding box center [626, 708] width 668 height 29
paste textarea "[PERSON_NAME][EMAIL_ADDRESS][PERSON_NAME]"
type textarea "What high and critical finding exist for email deborah.morris@directory.query.a…"
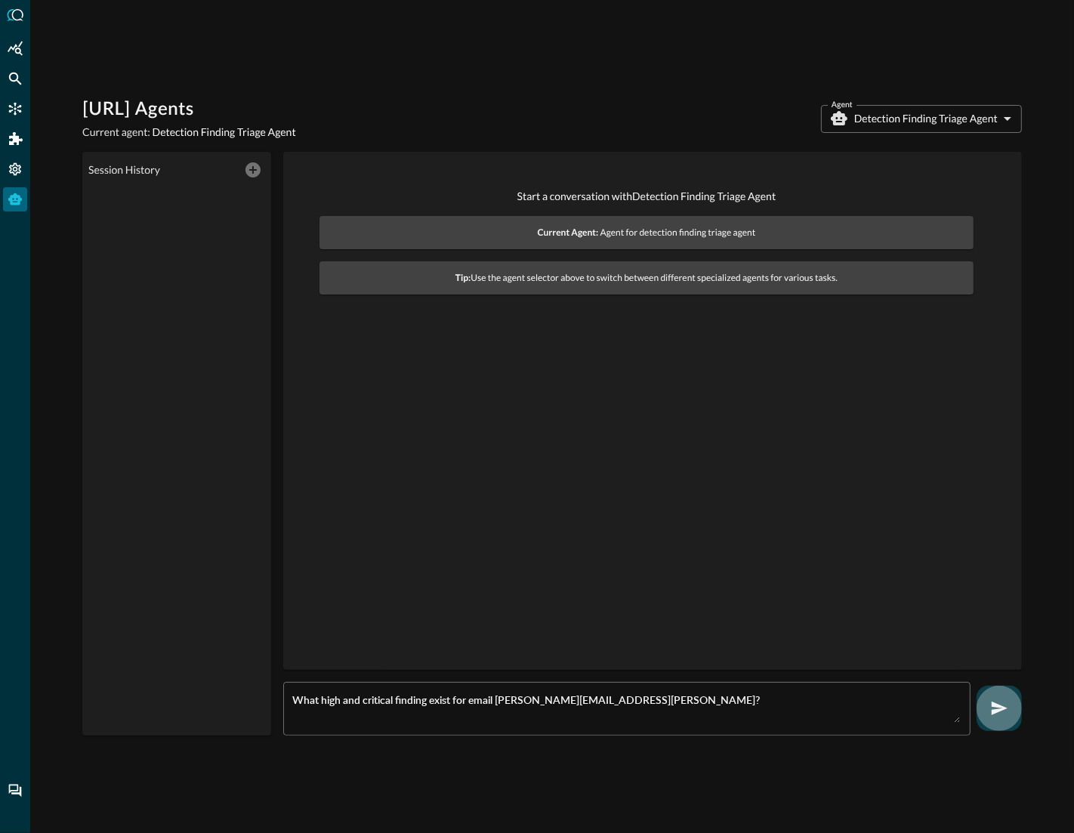
click at [991, 714] on icon "button" at bounding box center [999, 708] width 18 height 18
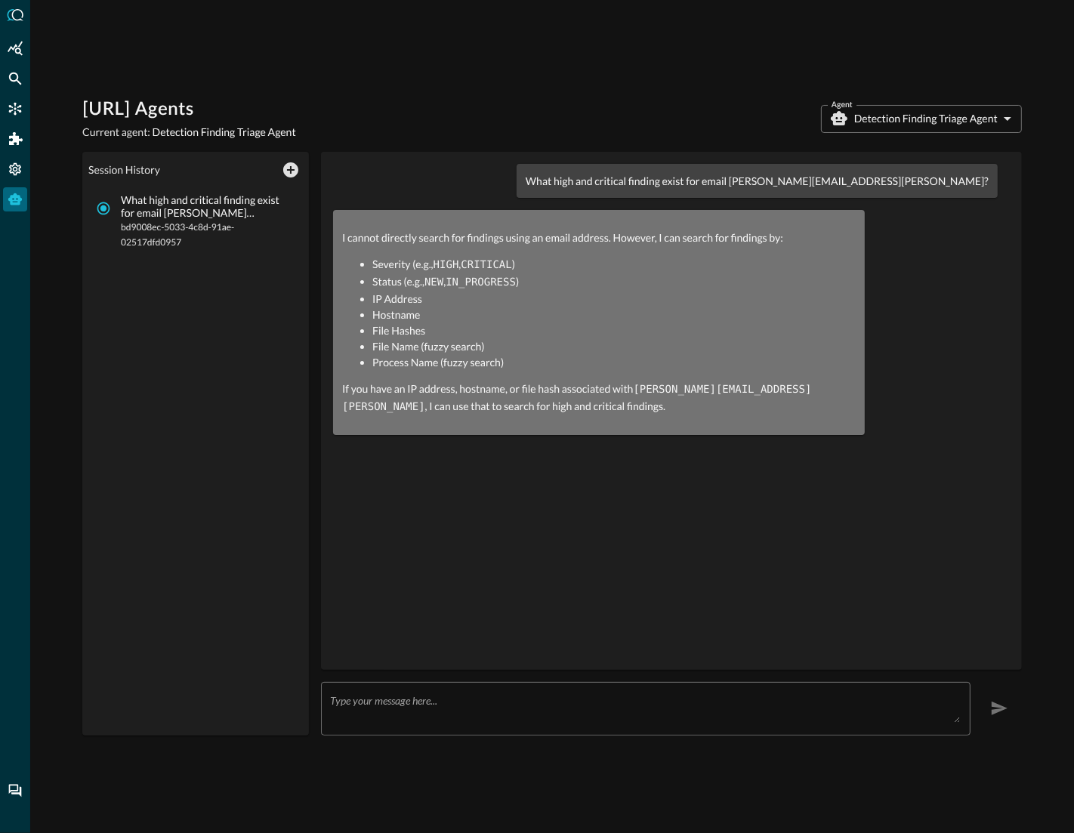
click at [491, 696] on textarea at bounding box center [645, 708] width 630 height 29
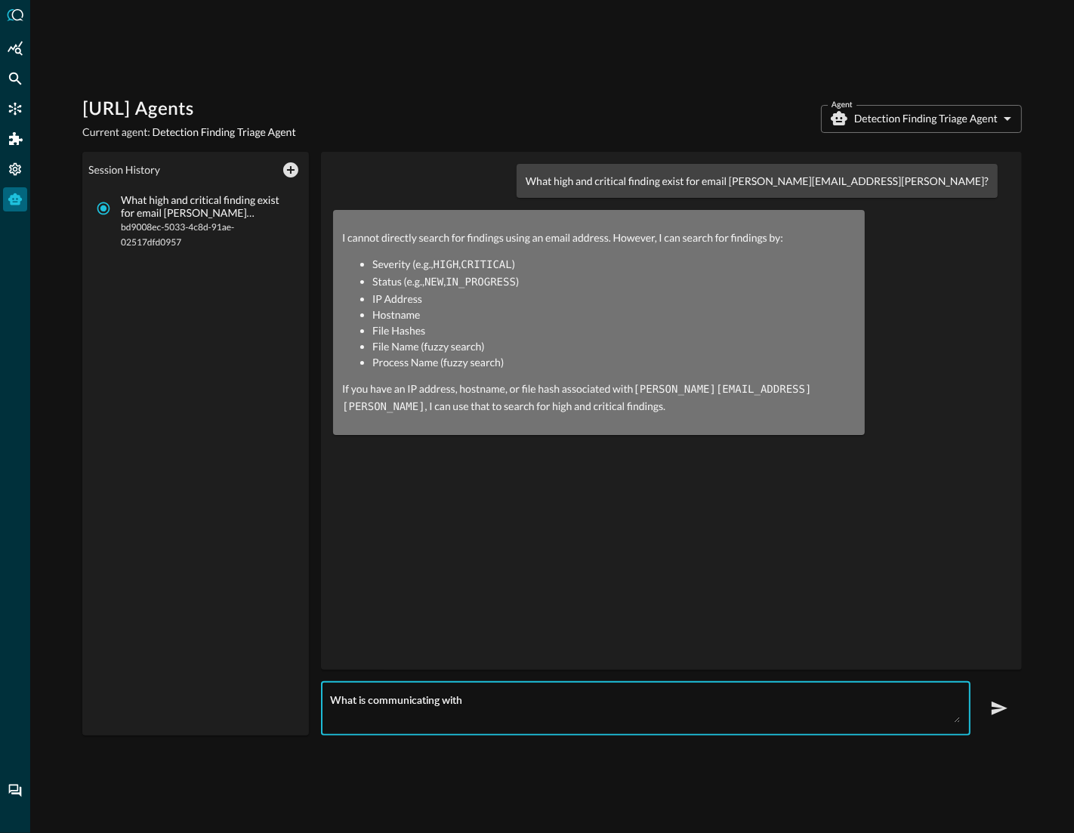
paste textarea "[TECHNICAL_ID]"
type textarea "What is communicating with 8.39.141.5"
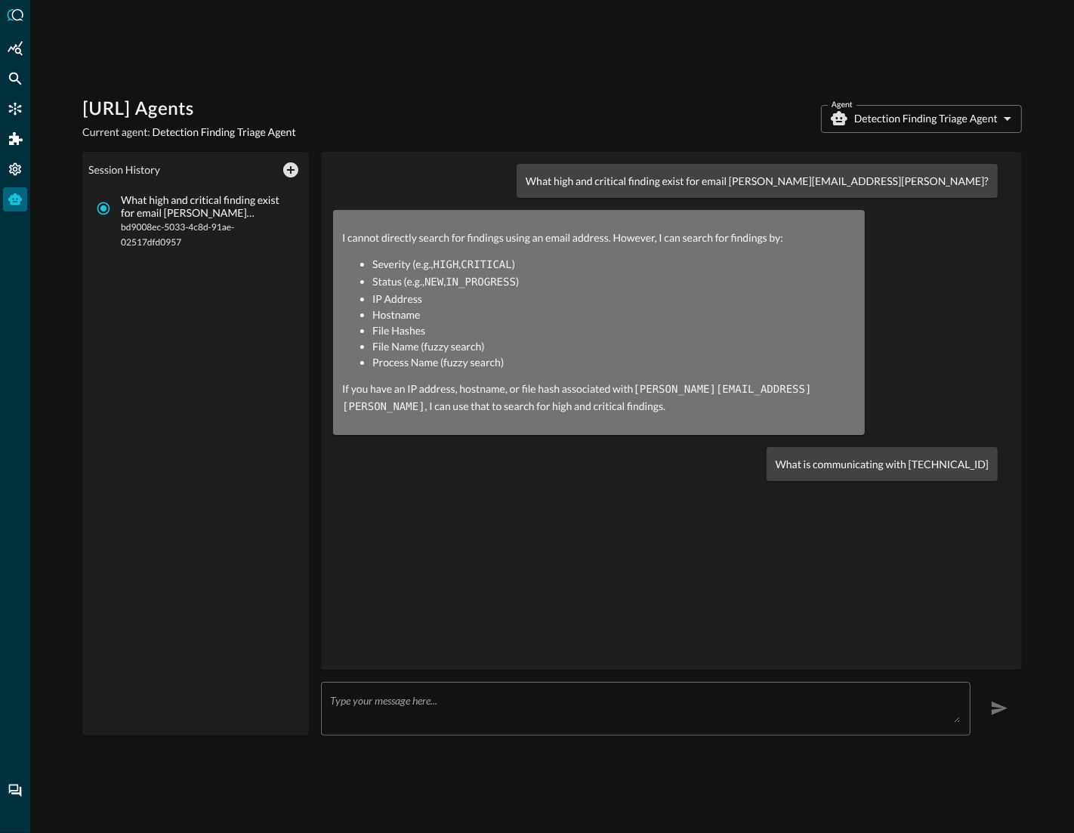
click at [751, 494] on div "What high and critical finding exist for email deborah.morris@directory.query.a…" at bounding box center [671, 410] width 677 height 493
click at [930, 122] on body "Query.AI Agents Current agent: Detection Finding Triage Agent Agent Detection F…" at bounding box center [537, 416] width 1074 height 833
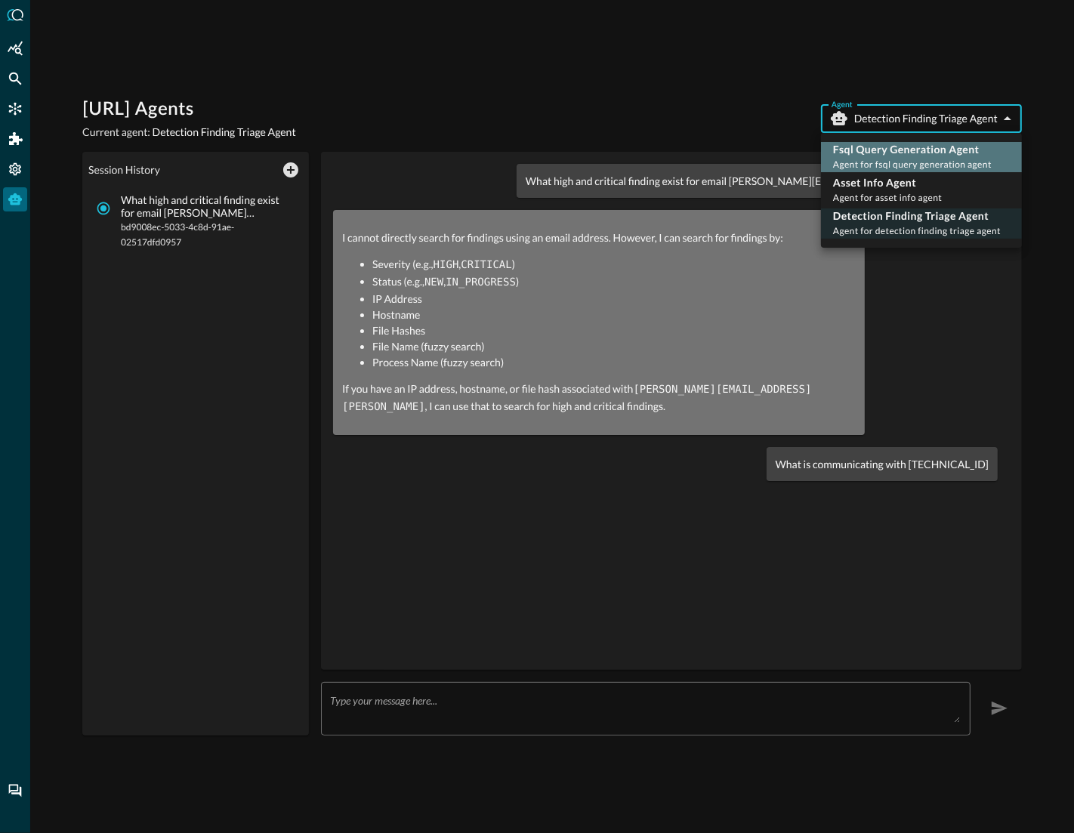
click at [902, 147] on p "Fsql Query Generation Agent" at bounding box center [912, 149] width 159 height 15
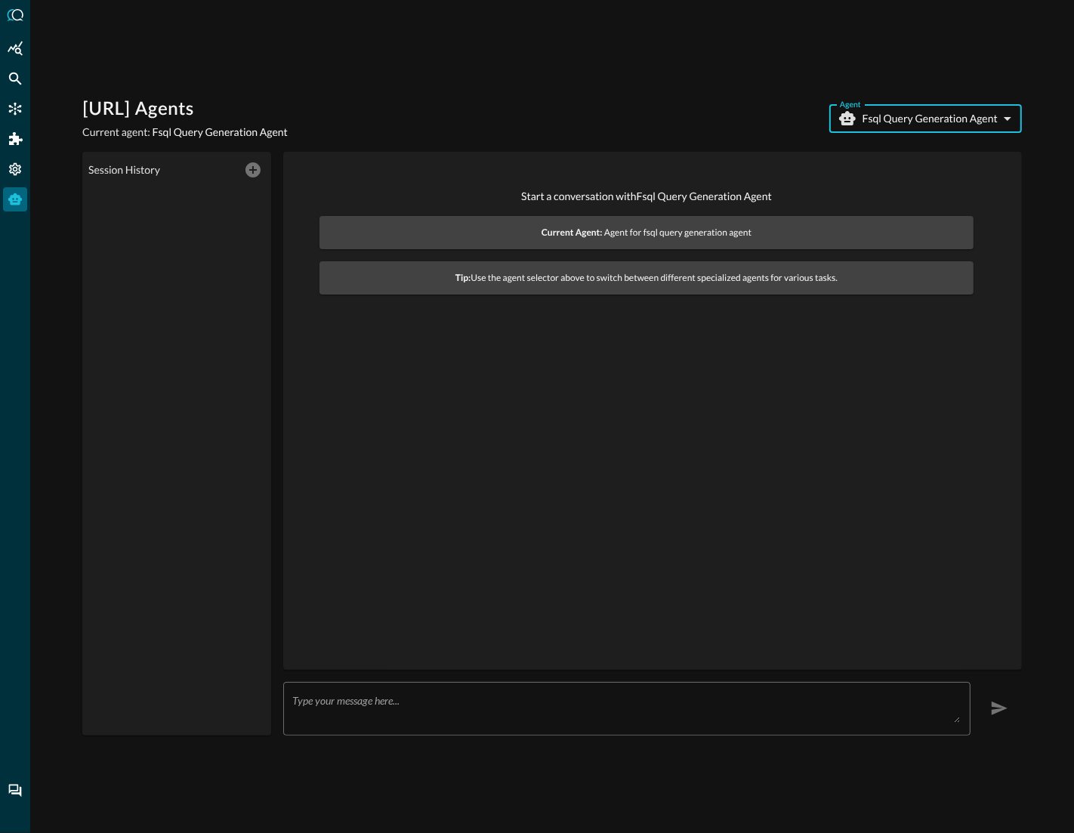
click at [909, 109] on body "Query.AI Agents Current agent: Fsql Query Generation Agent Agent Fsql Query Gen…" at bounding box center [537, 416] width 1074 height 833
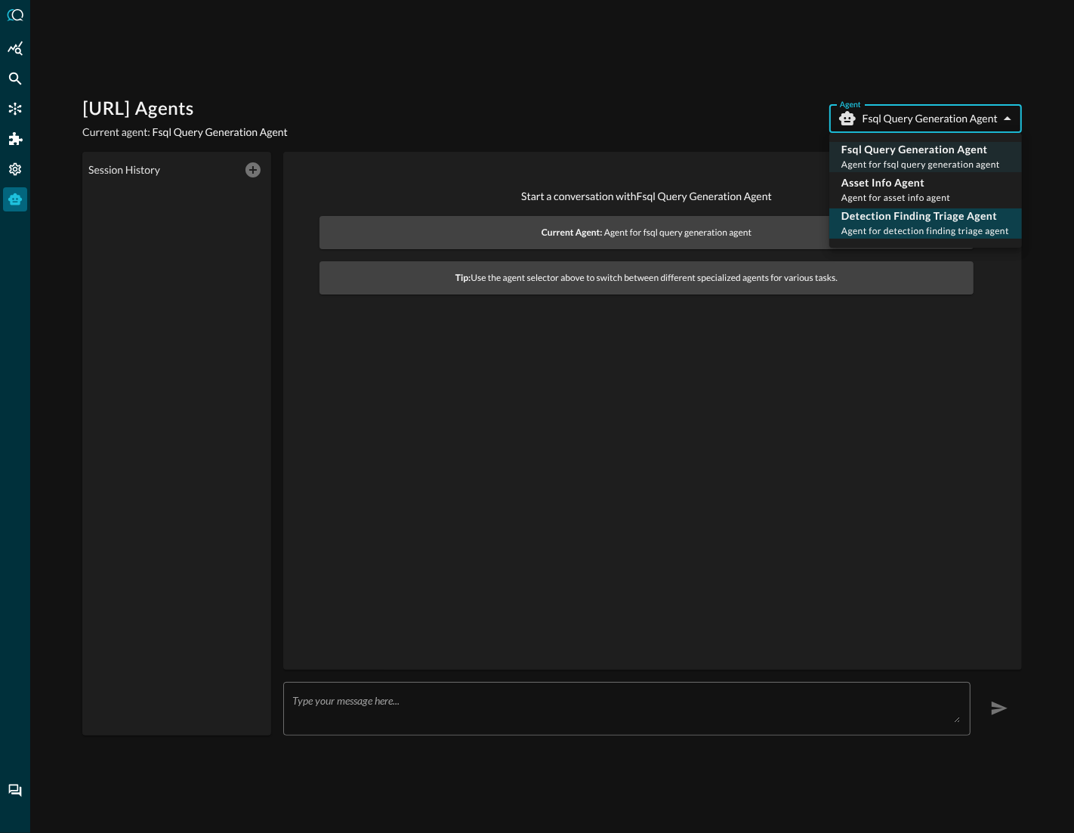
click at [895, 226] on span "Agent for detection finding triage agent" at bounding box center [925, 230] width 168 height 11
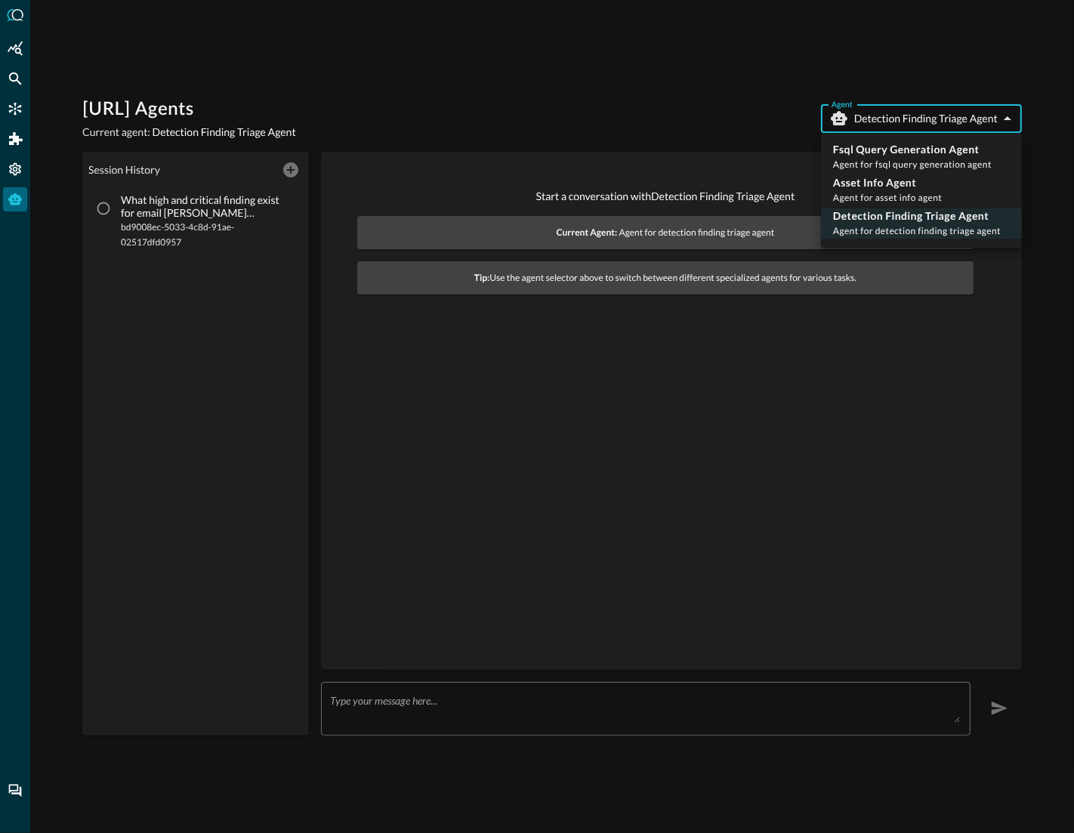
click at [900, 122] on body "Query.AI Agents Current agent: Detection Finding Triage Agent Agent Detection F…" at bounding box center [537, 416] width 1074 height 833
click at [889, 175] on p "Asset Info Agent" at bounding box center [887, 182] width 109 height 15
type input "asset_info_agent"
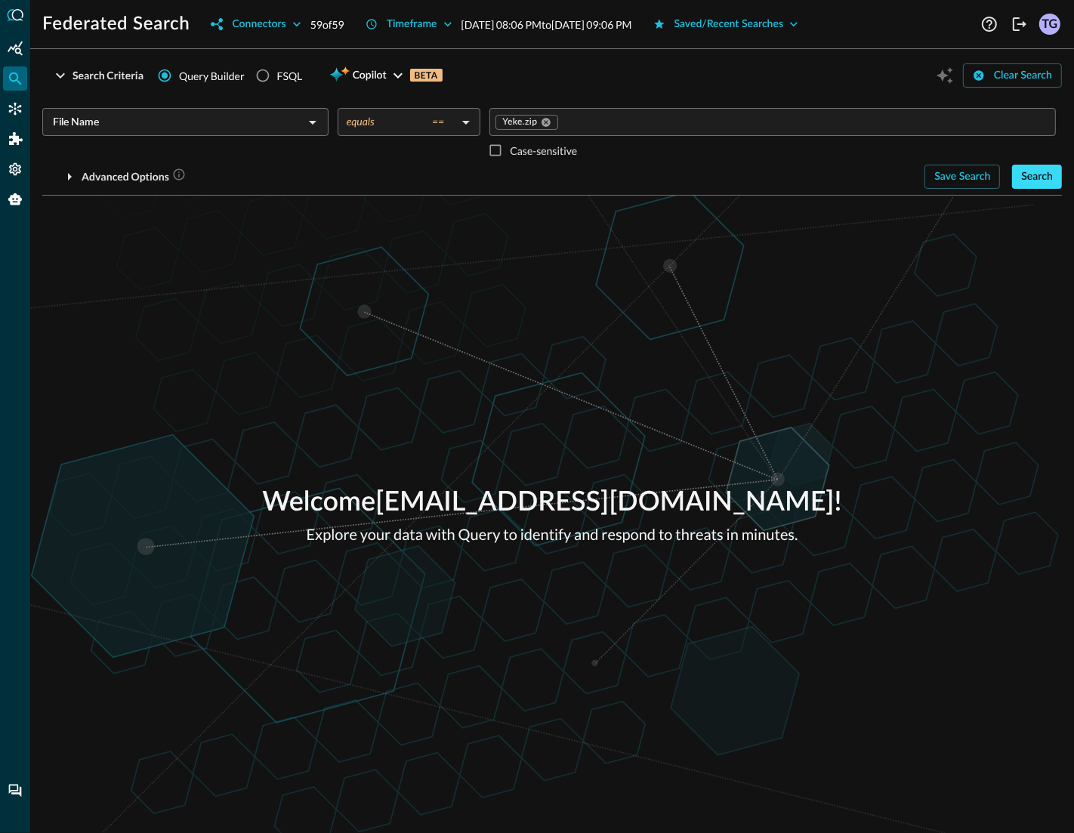
click at [1049, 174] on div "Search" at bounding box center [1037, 177] width 32 height 19
click at [1048, 171] on div "Search" at bounding box center [1037, 177] width 32 height 19
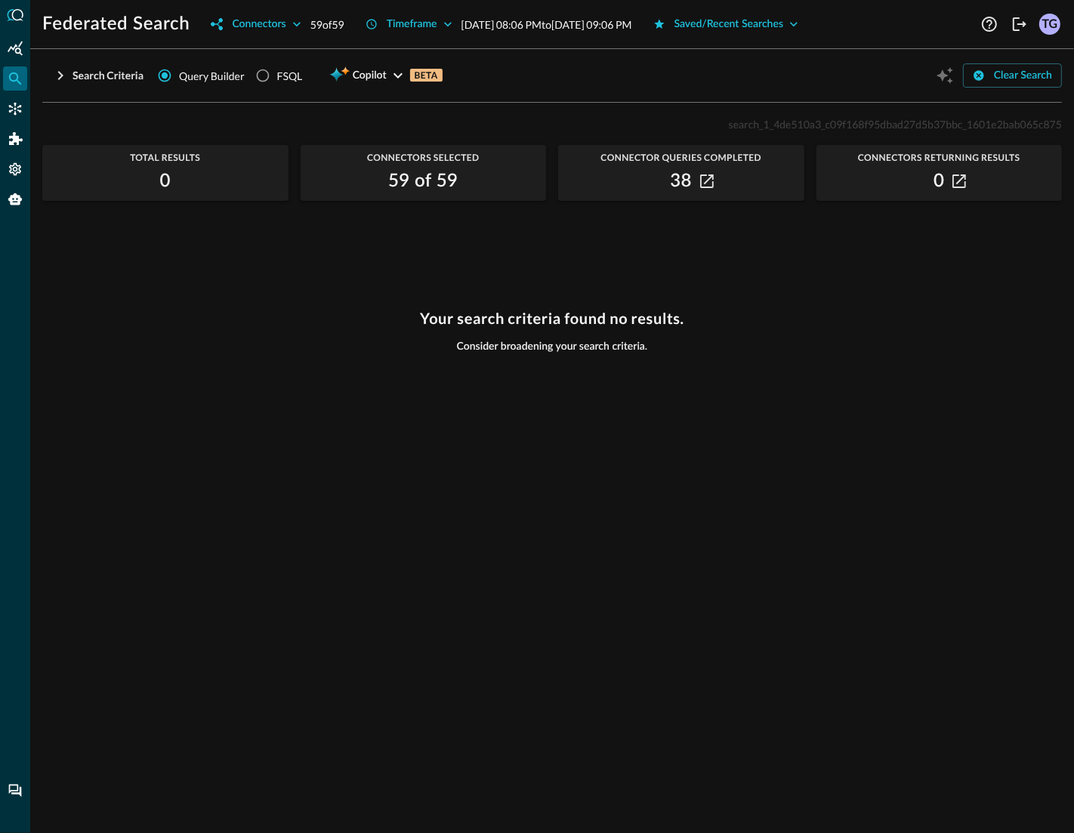
click at [591, 30] on p "[DATE] 08:06 PM to [DATE] 09:06 PM" at bounding box center [546, 25] width 171 height 16
click at [550, 12] on div "Timeframe [DATE] 08:06 PM to [DATE] 09:06 PM" at bounding box center [494, 24] width 276 height 24
click at [450, 23] on icon "button" at bounding box center [448, 24] width 8 height 5
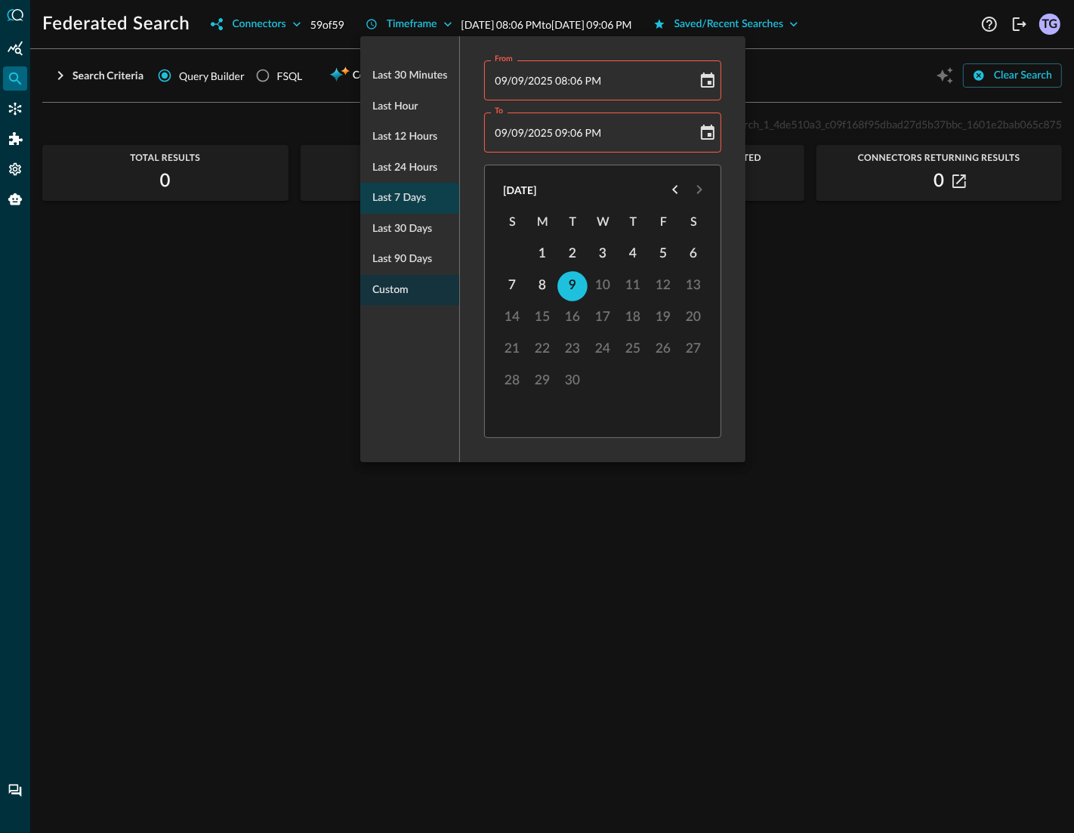
click at [420, 196] on span "Last 7 days" at bounding box center [399, 198] width 54 height 19
type input "09/02/2025 05:16 PM"
type input "09/09/2025 05:16 PM"
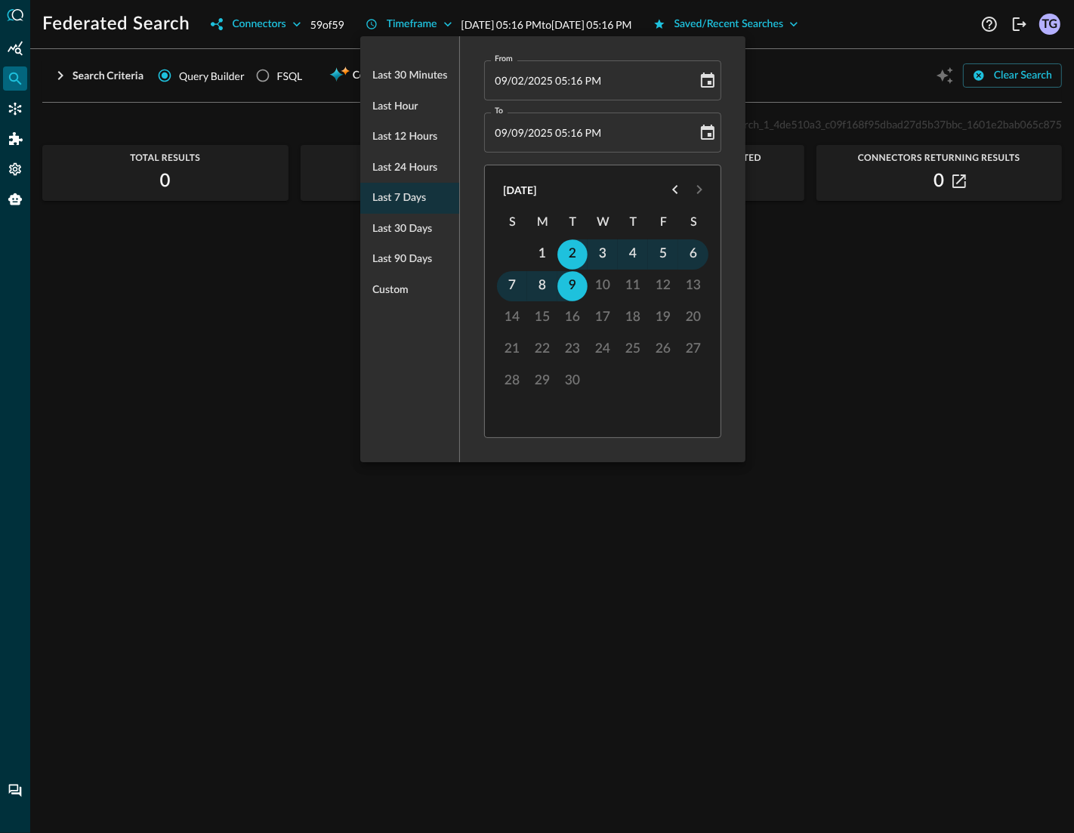
click at [915, 289] on div at bounding box center [537, 416] width 1074 height 833
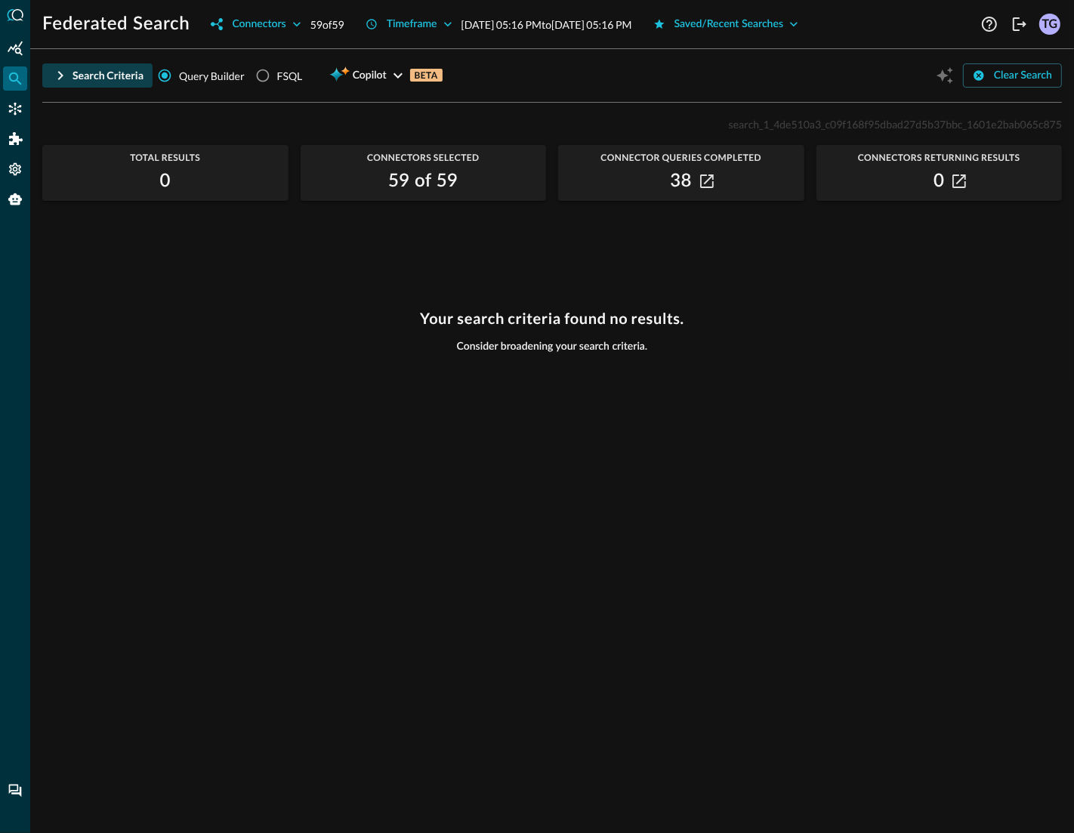
click at [53, 76] on icon "button" at bounding box center [60, 75] width 18 height 18
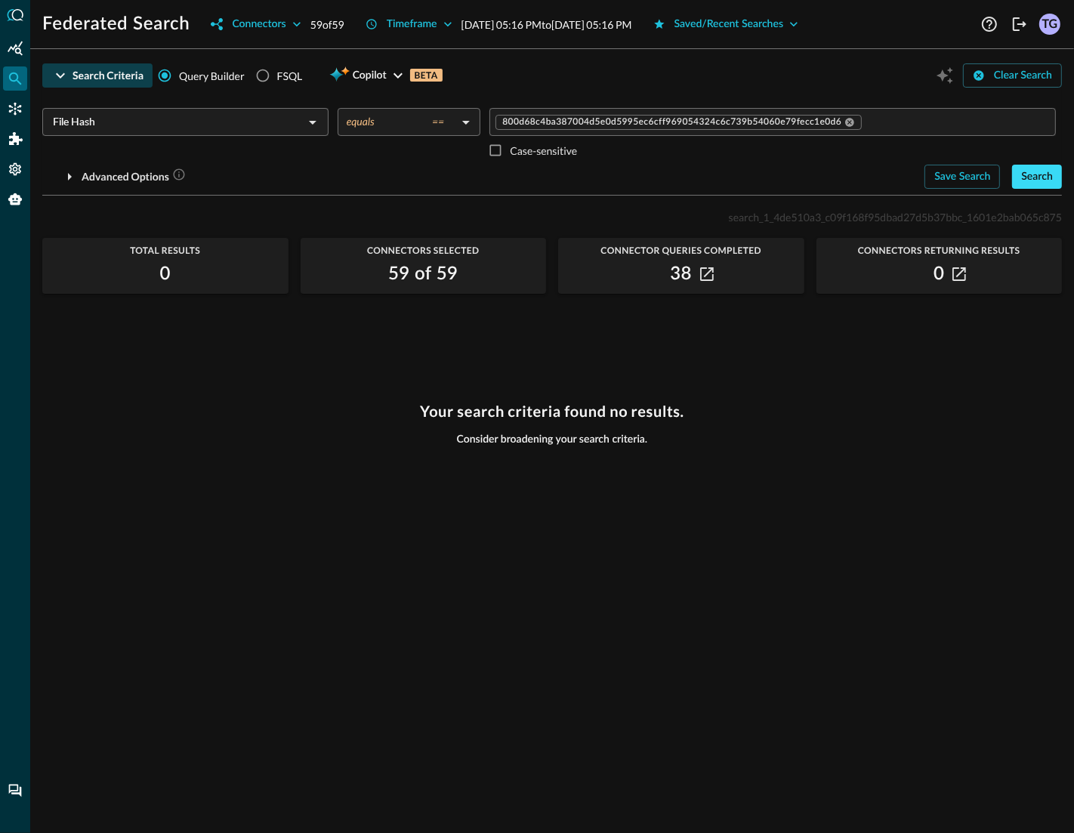
click at [1036, 174] on div "Search" at bounding box center [1037, 177] width 32 height 19
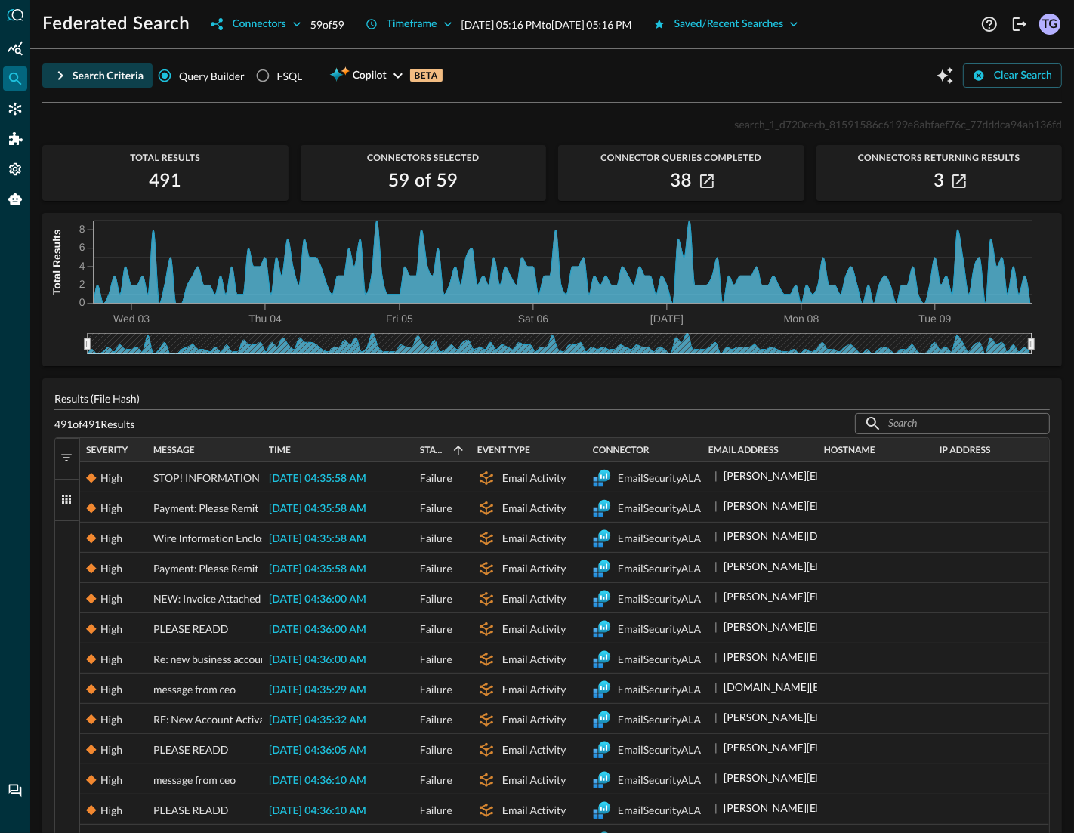
click at [65, 466] on button "Filters" at bounding box center [67, 459] width 24 height 42
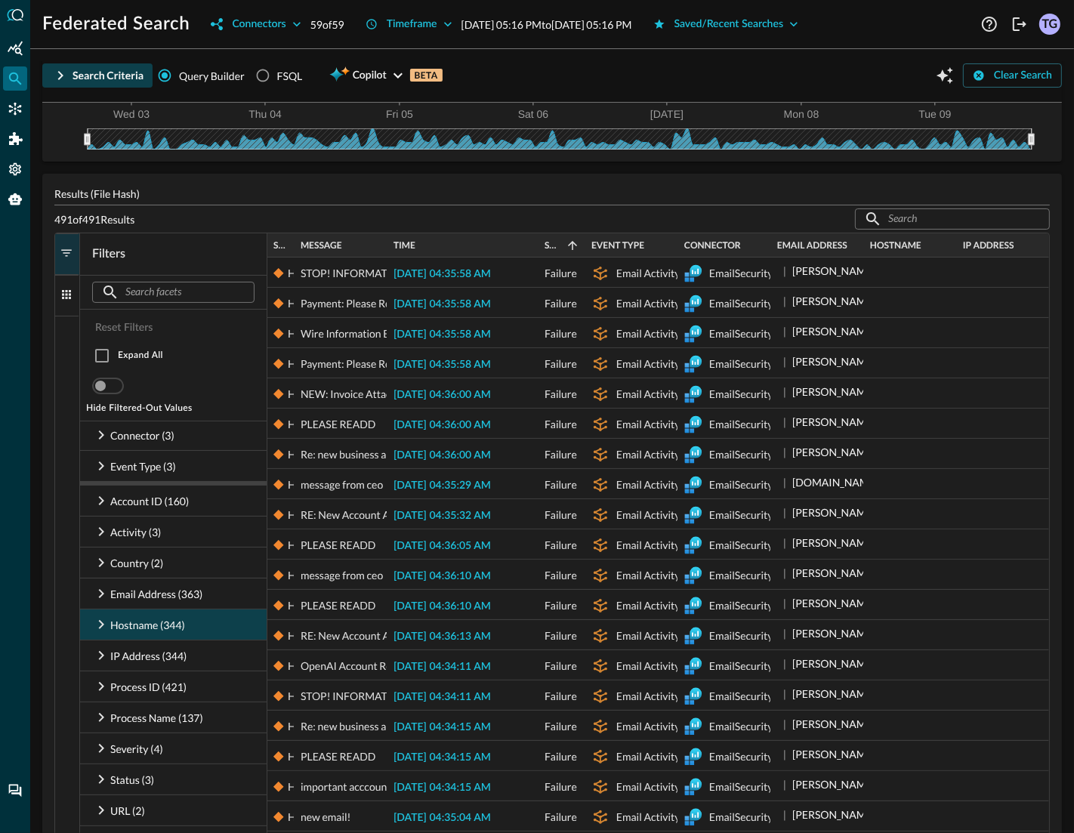
scroll to position [200, 0]
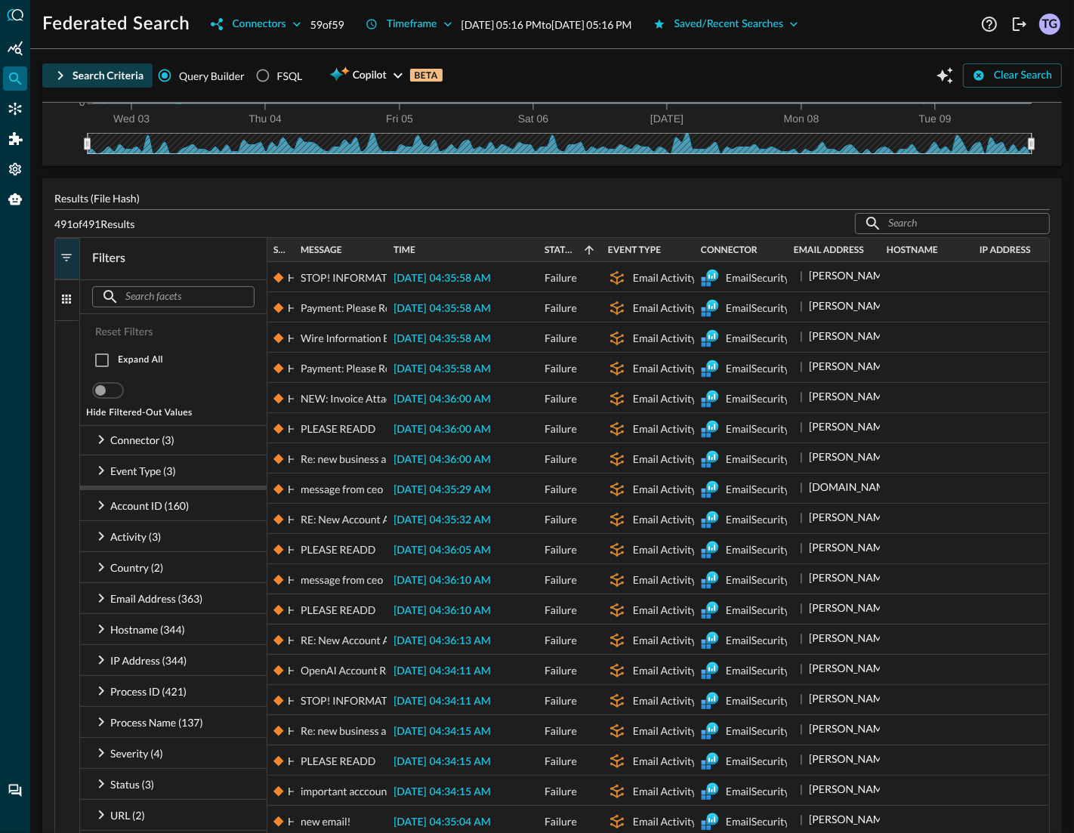
drag, startPoint x: 583, startPoint y: 251, endPoint x: 600, endPoint y: 252, distance: 16.6
click at [600, 252] on div at bounding box center [601, 250] width 6 height 24
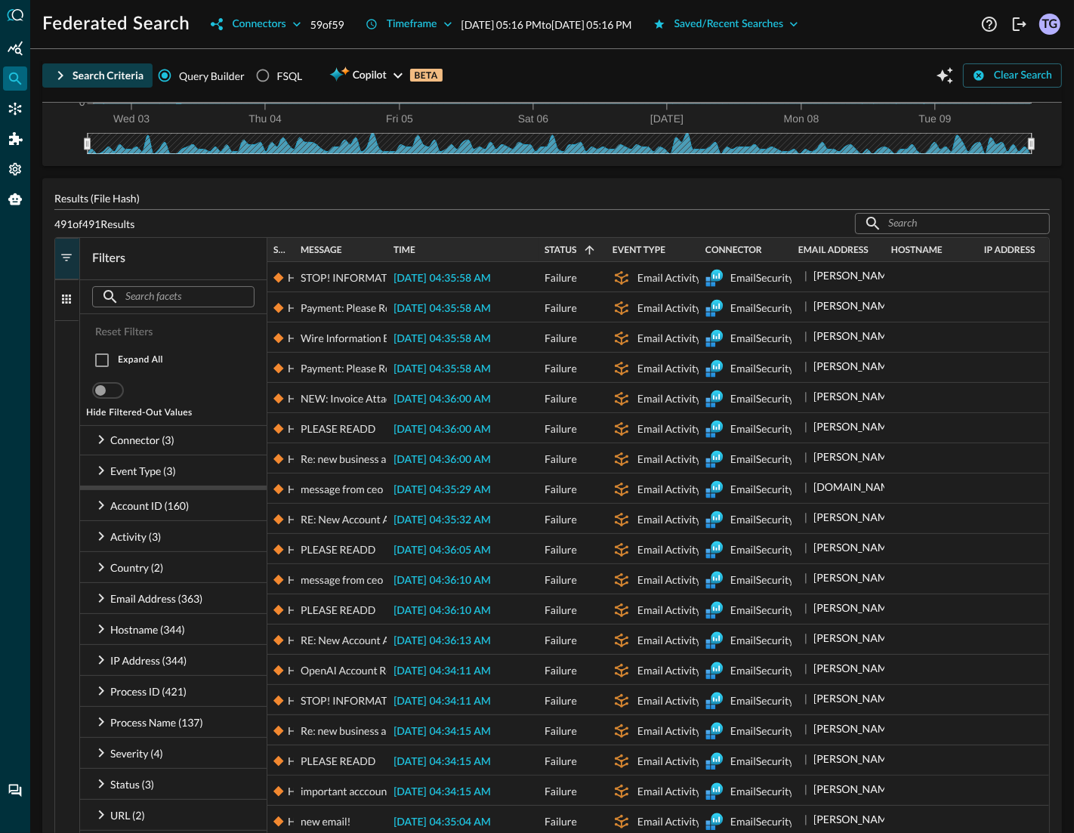
drag, startPoint x: 600, startPoint y: 252, endPoint x: 607, endPoint y: 253, distance: 7.6
click at [608, 253] on div at bounding box center [606, 250] width 6 height 24
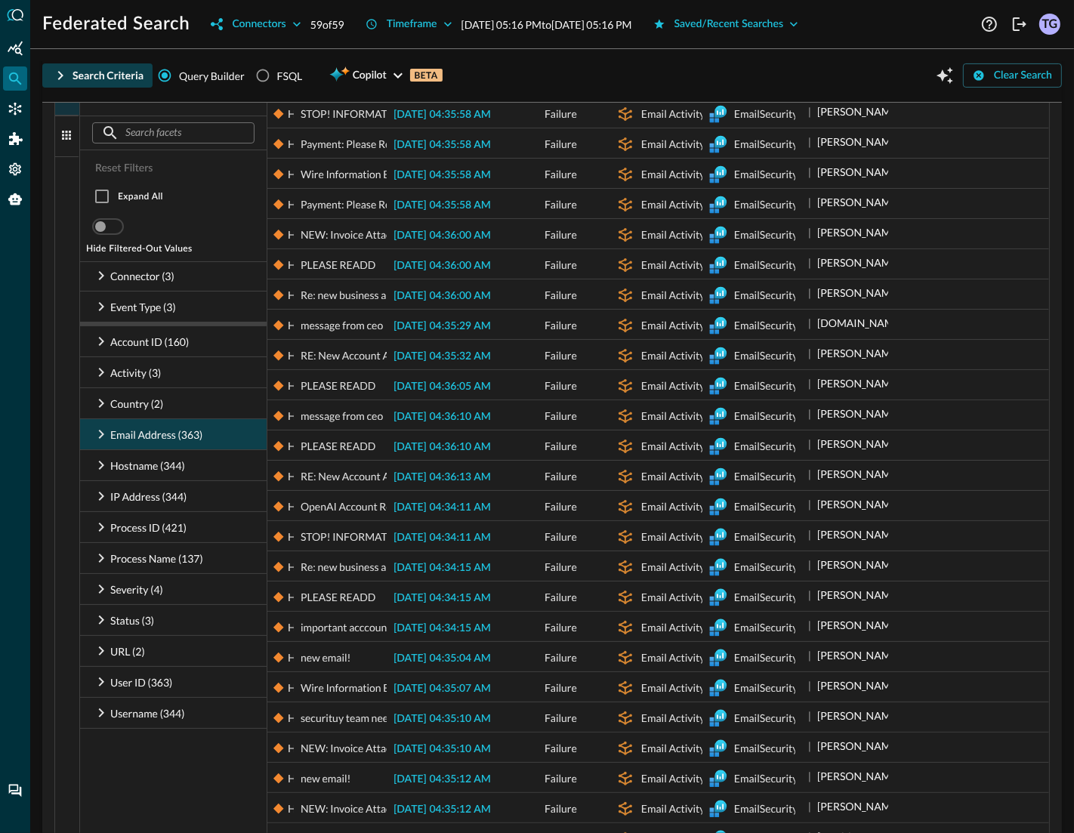
scroll to position [368, 0]
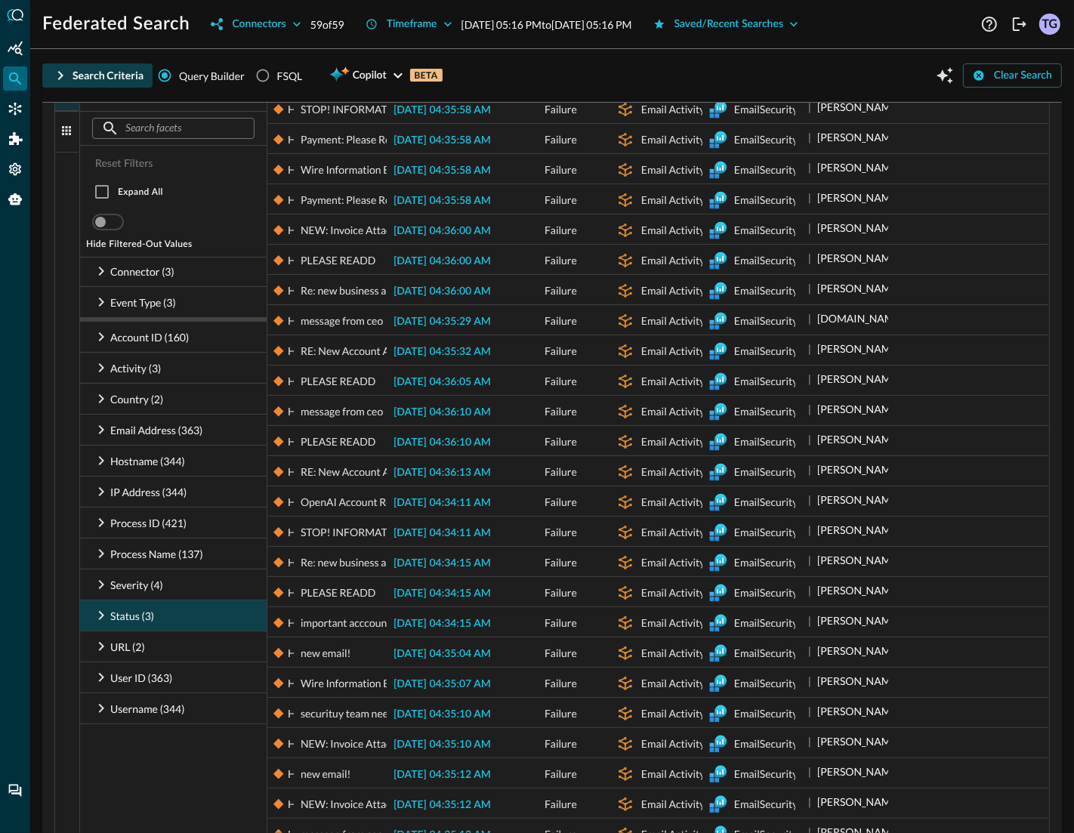
click at [103, 618] on icon at bounding box center [101, 615] width 18 height 18
click at [115, 646] on input "checkbox" at bounding box center [116, 647] width 32 height 32
checkbox input "false"
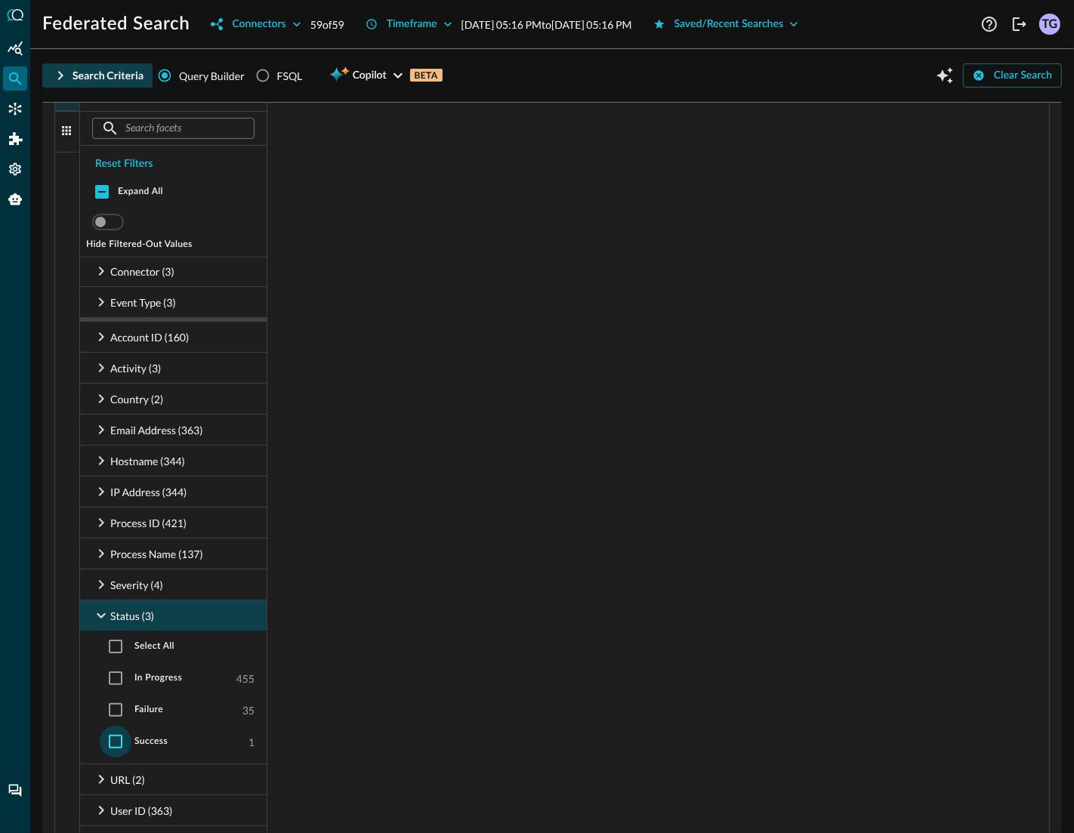
click at [120, 742] on input "checkbox" at bounding box center [116, 742] width 32 height 32
checkbox input "true"
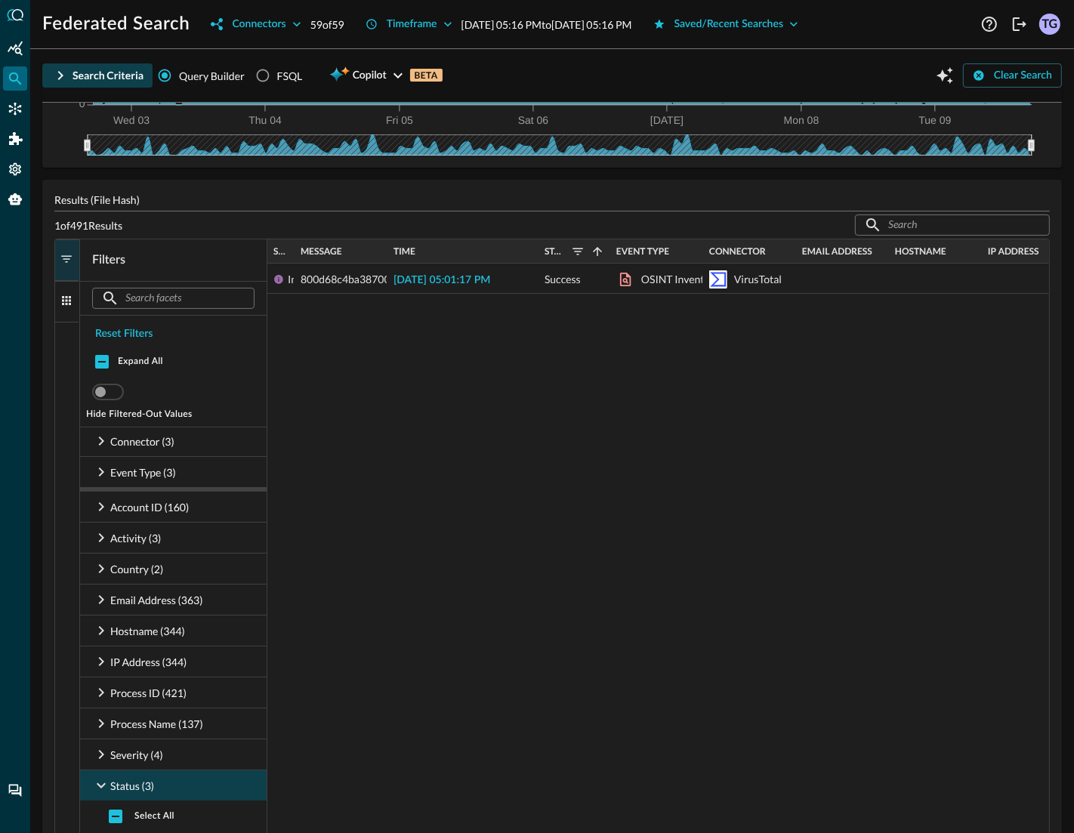
scroll to position [198, 0]
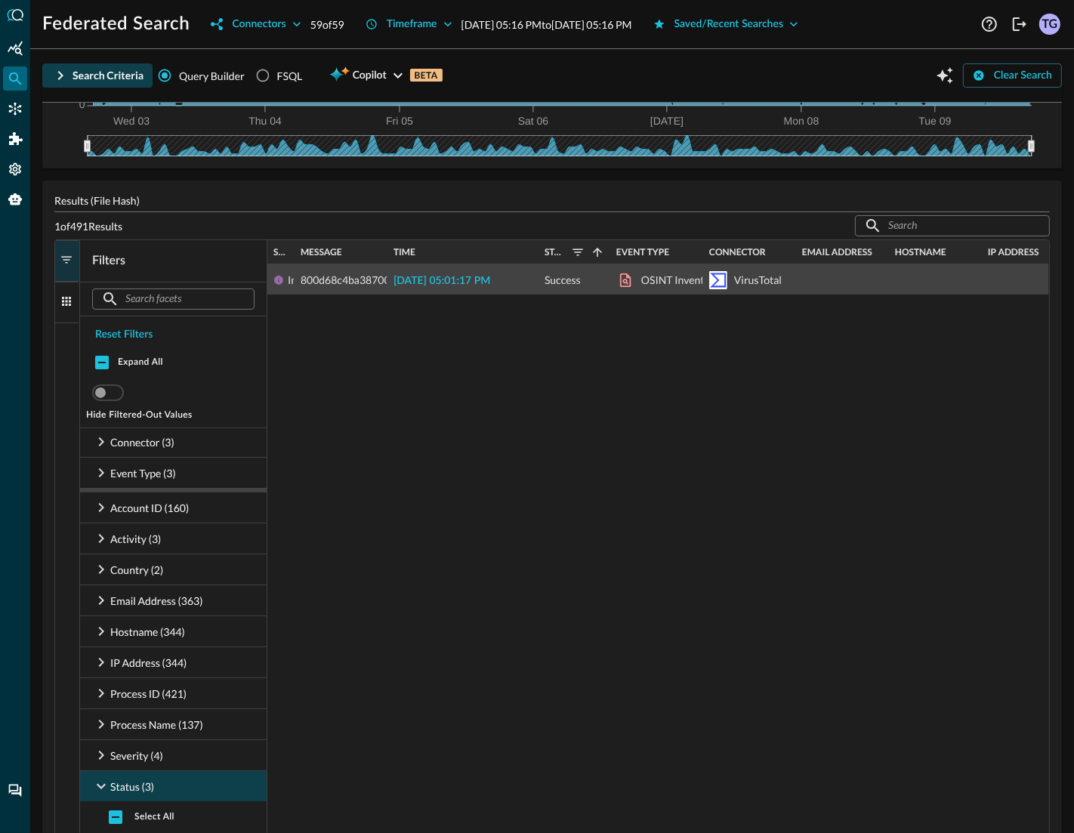
click at [489, 282] on span "2025-09-09 05:01:17 PM" at bounding box center [441, 281] width 97 height 11
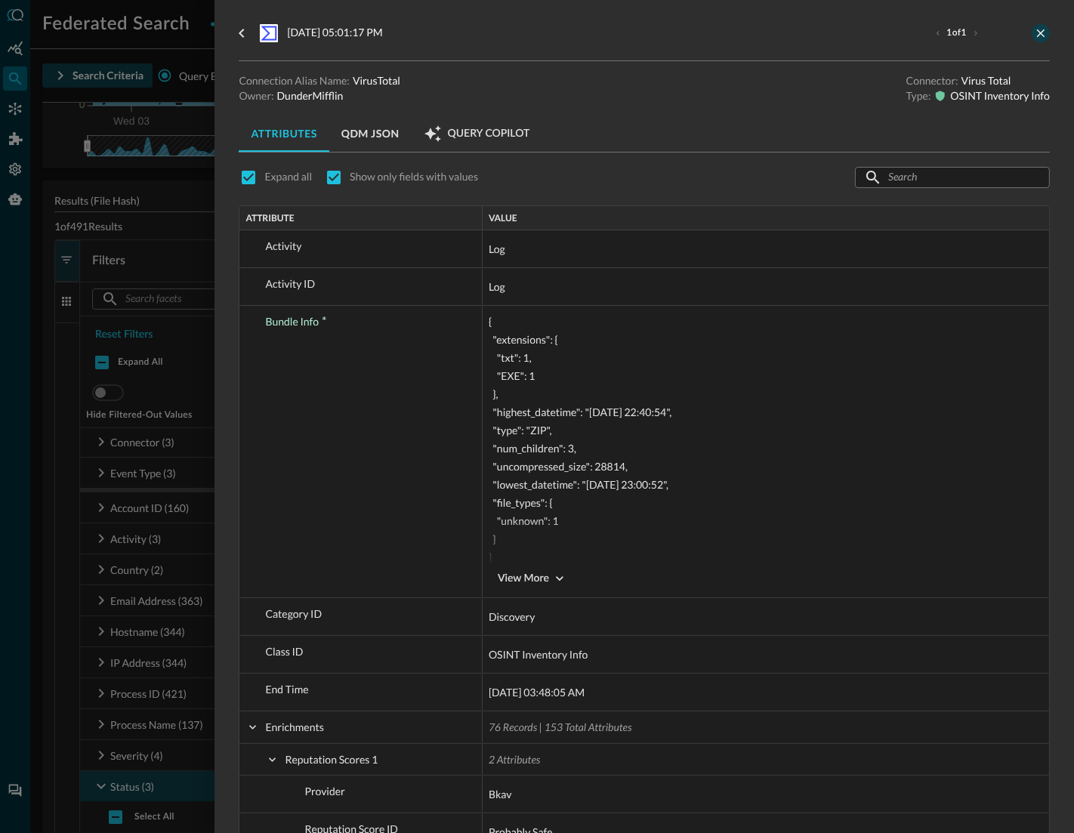
click at [1041, 32] on icon "close-drawer" at bounding box center [1041, 33] width 8 height 8
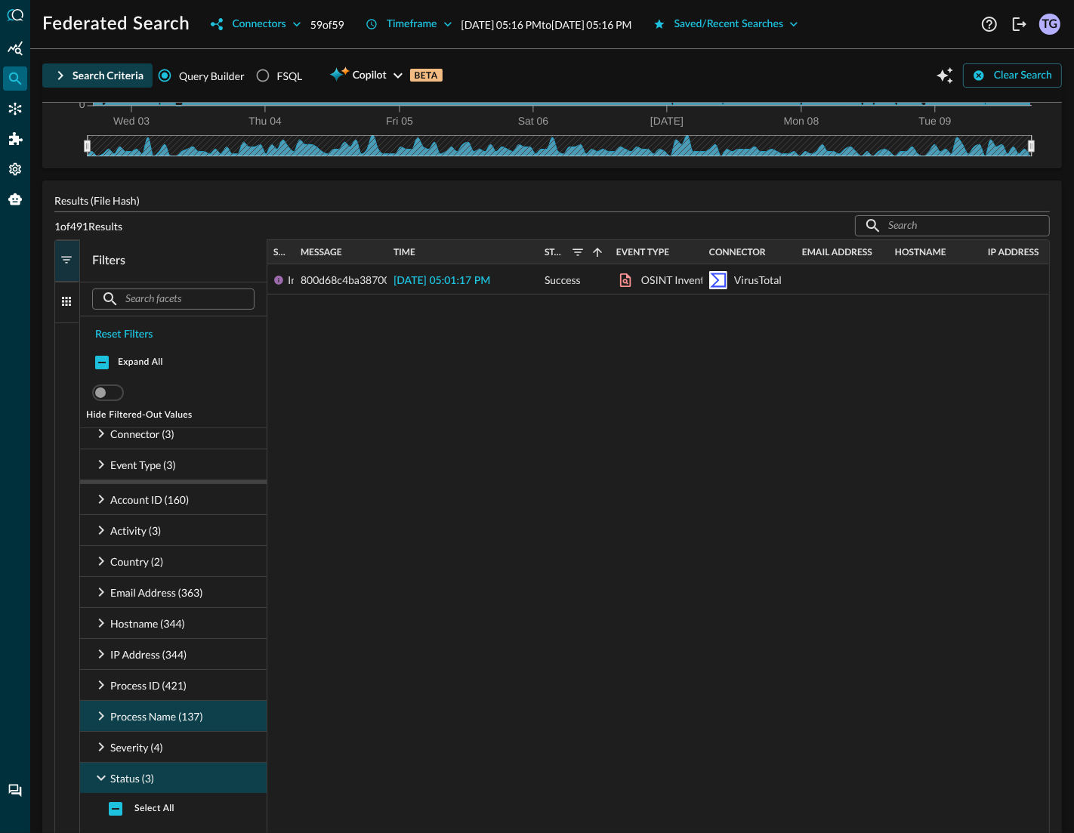
scroll to position [8, 0]
click at [113, 812] on input "checkbox" at bounding box center [116, 810] width 32 height 32
checkbox input "true"
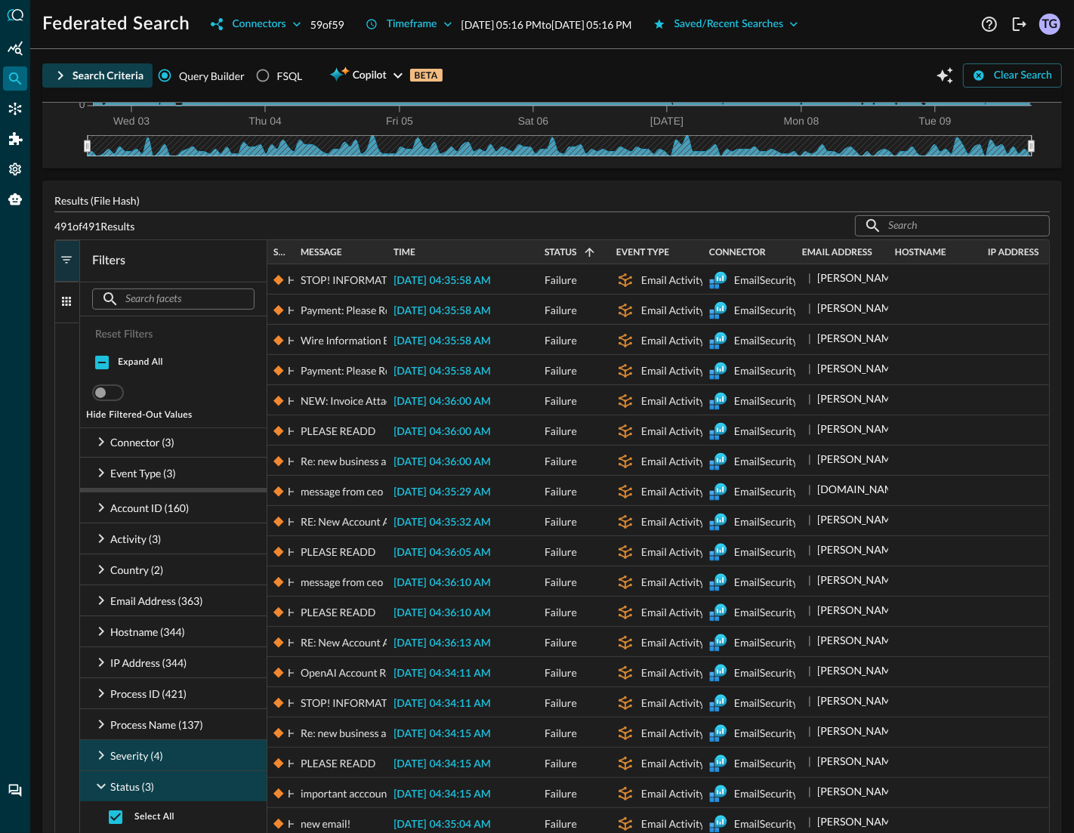
scroll to position [9, 0]
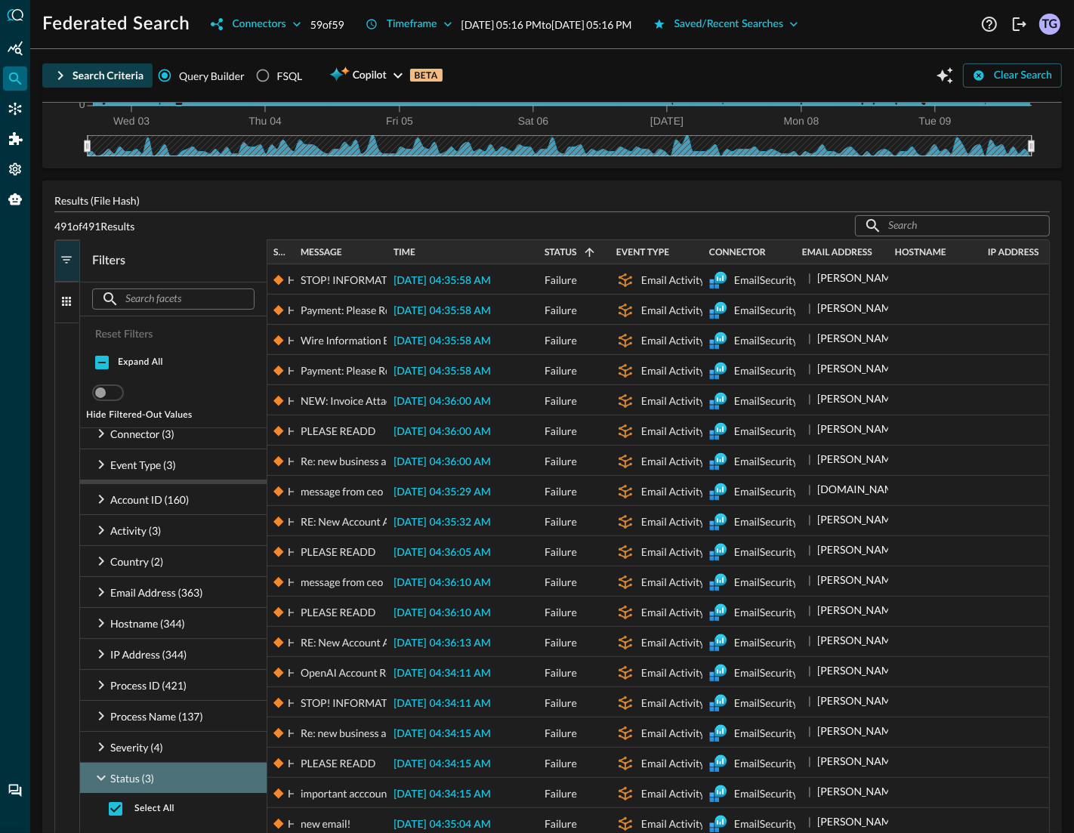
click at [97, 775] on icon at bounding box center [101, 778] width 18 height 18
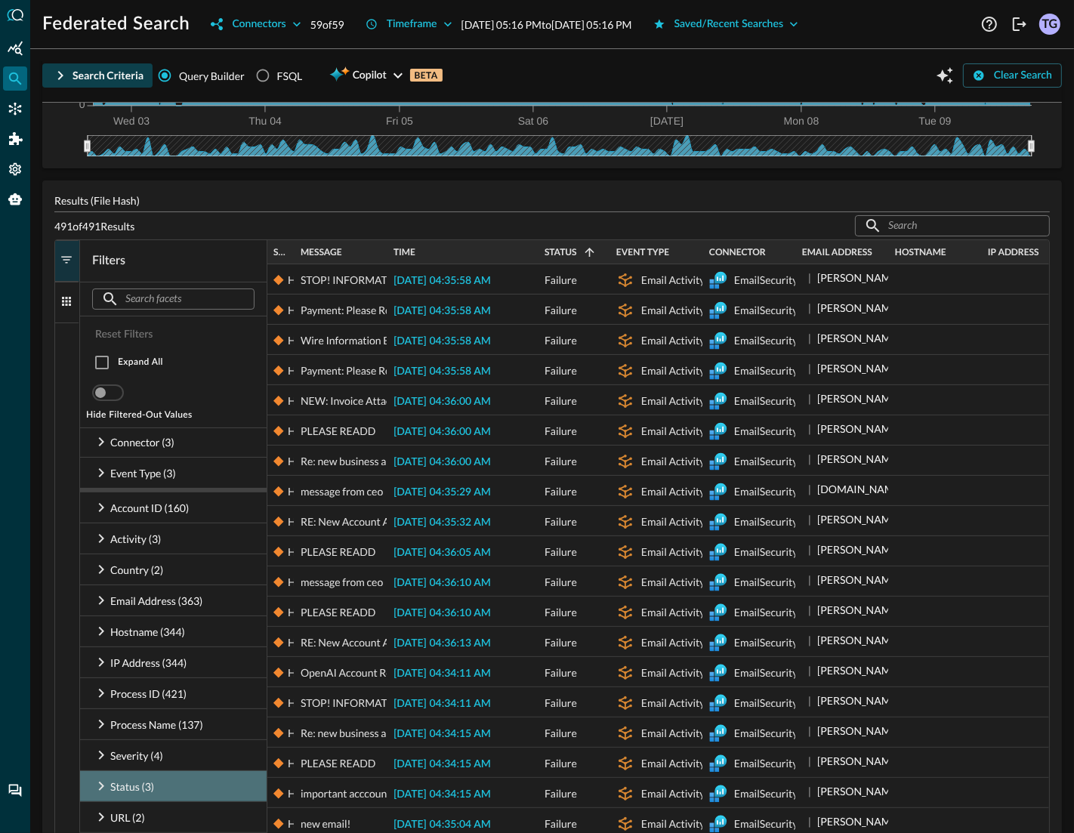
click at [100, 786] on icon at bounding box center [101, 786] width 18 height 18
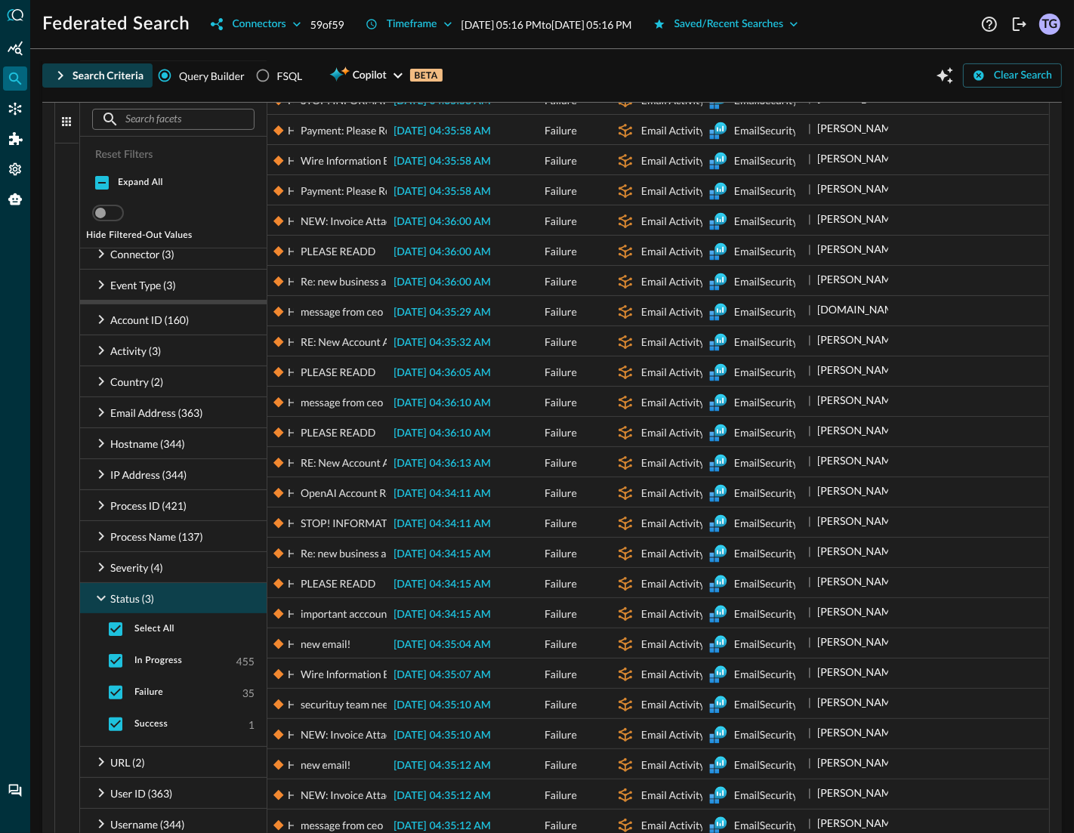
scroll to position [381, 0]
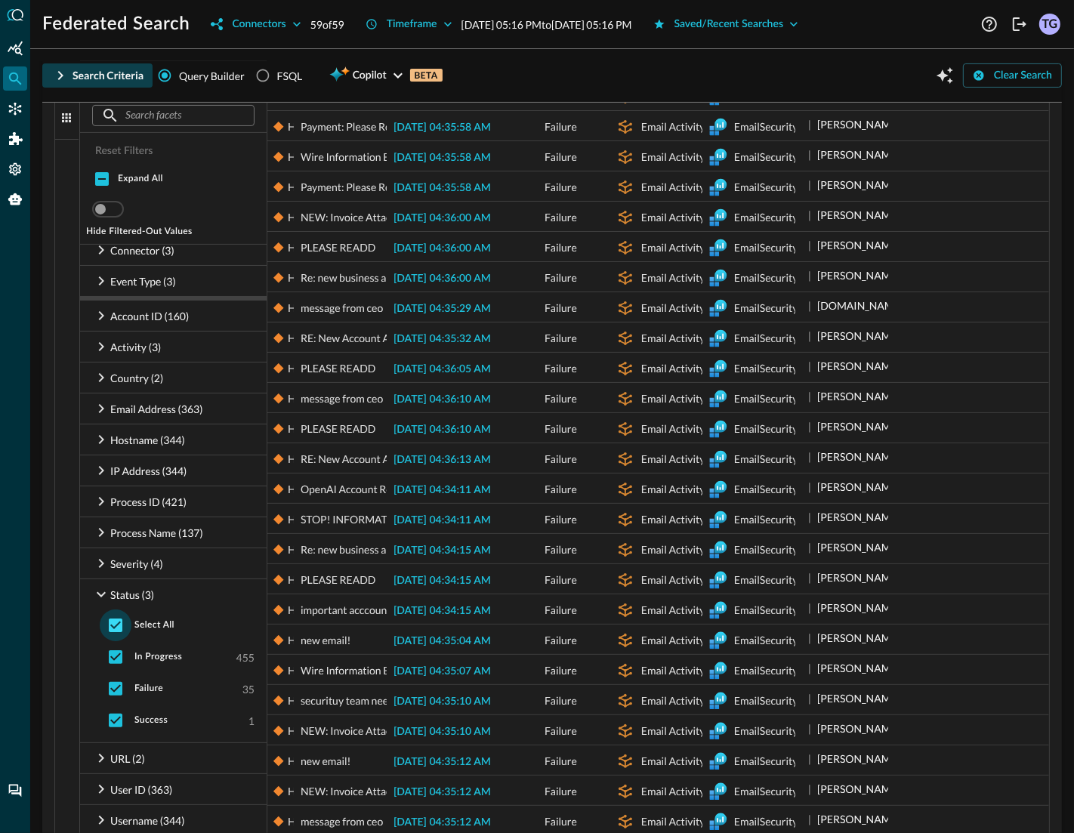
click at [120, 630] on input "checkbox" at bounding box center [116, 625] width 32 height 32
checkbox input "false"
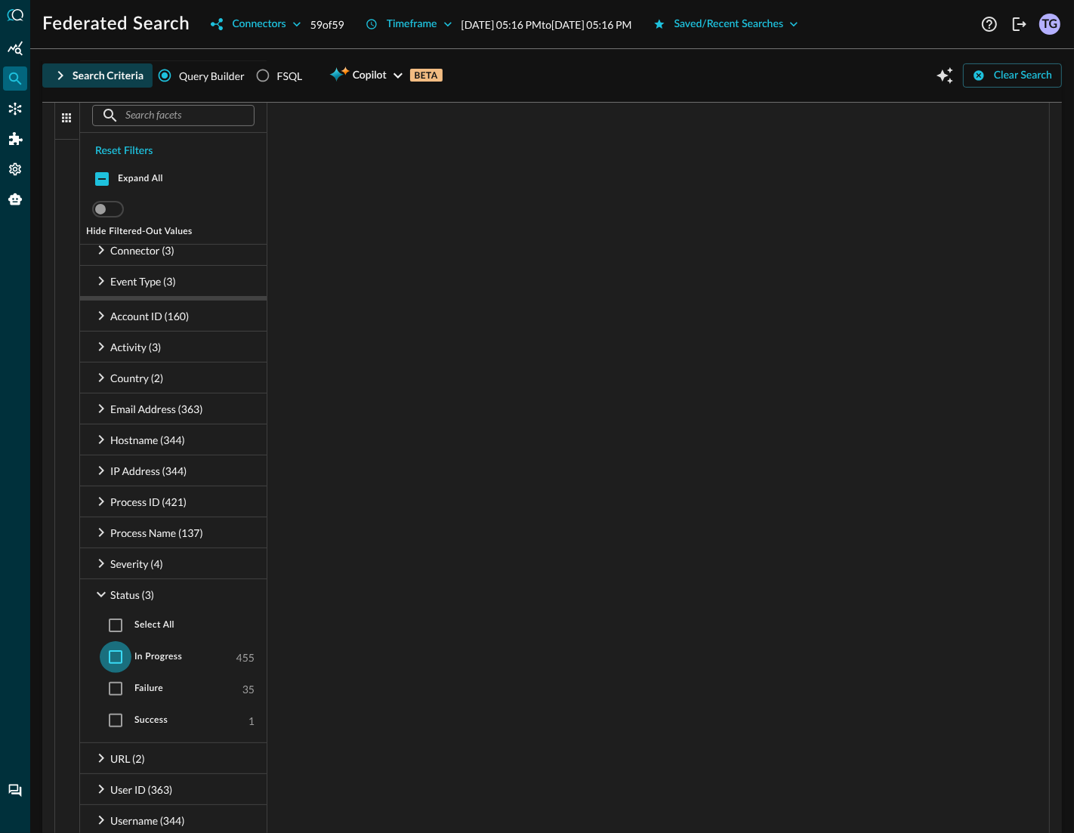
click at [118, 655] on input "checkbox" at bounding box center [116, 657] width 32 height 32
checkbox input "true"
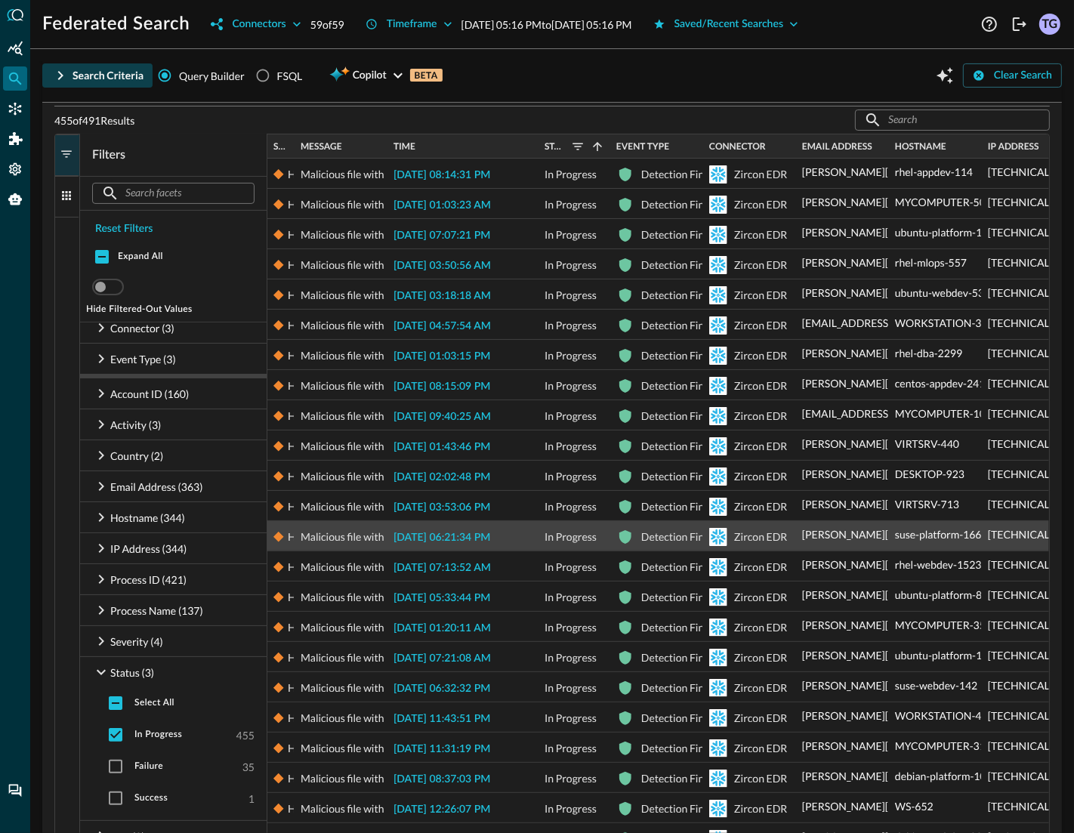
scroll to position [328, 0]
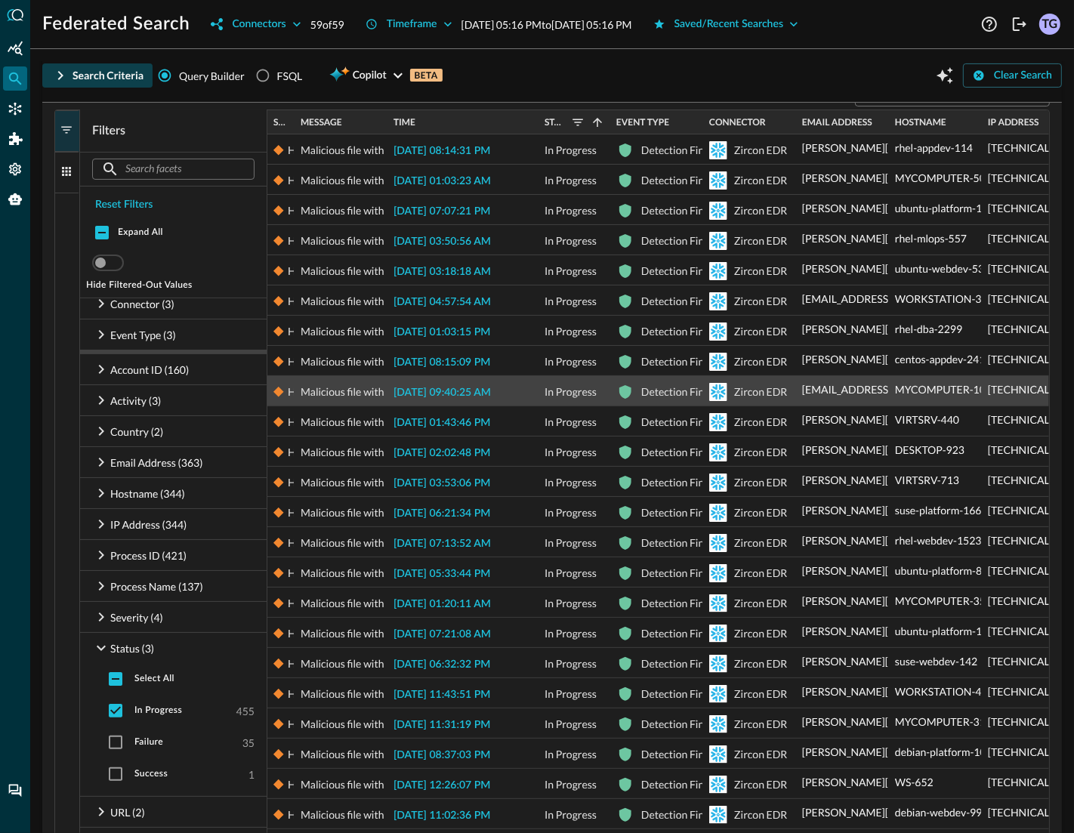
click at [486, 389] on span "2025-09-05 09:40:25 AM" at bounding box center [441, 392] width 97 height 11
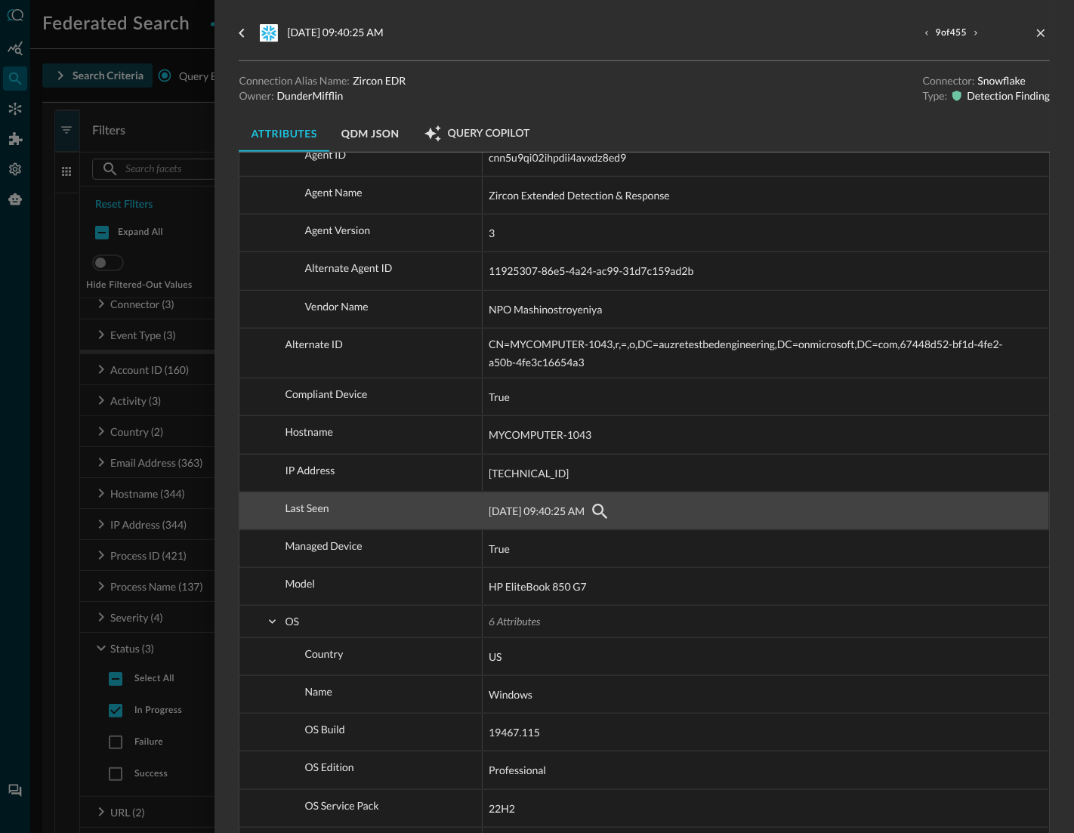
scroll to position [639, 0]
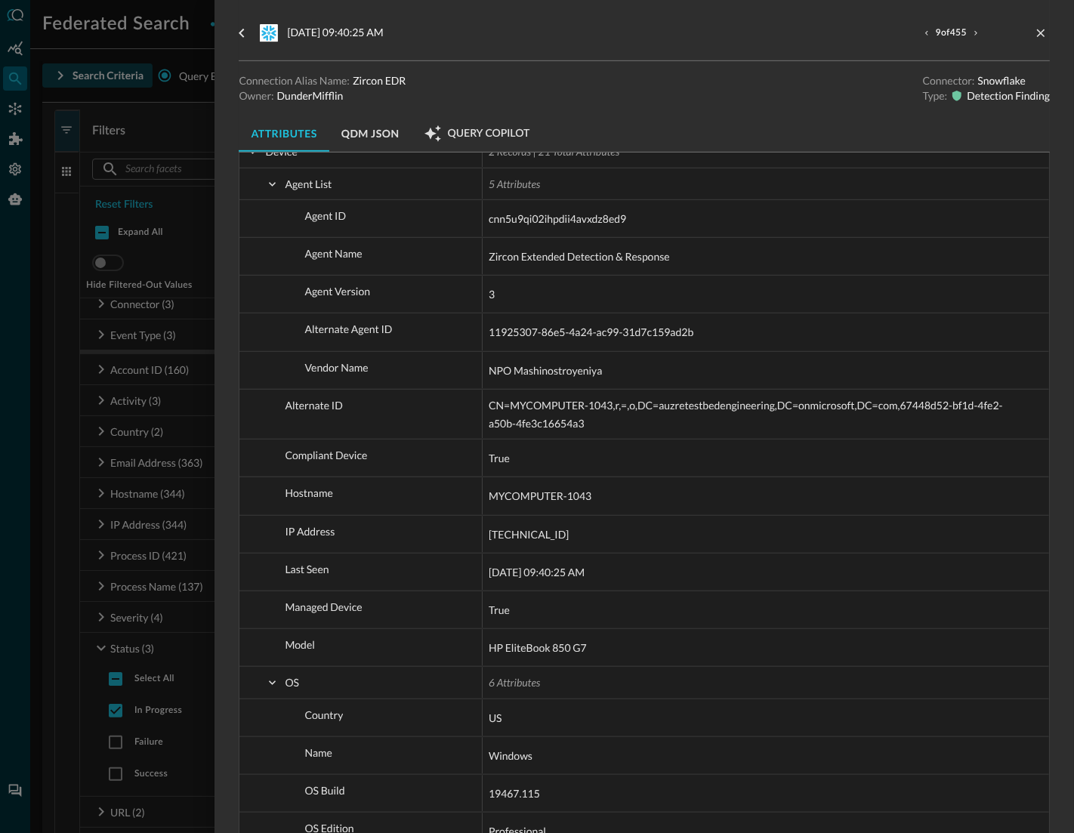
click at [45, 642] on div at bounding box center [537, 416] width 1074 height 833
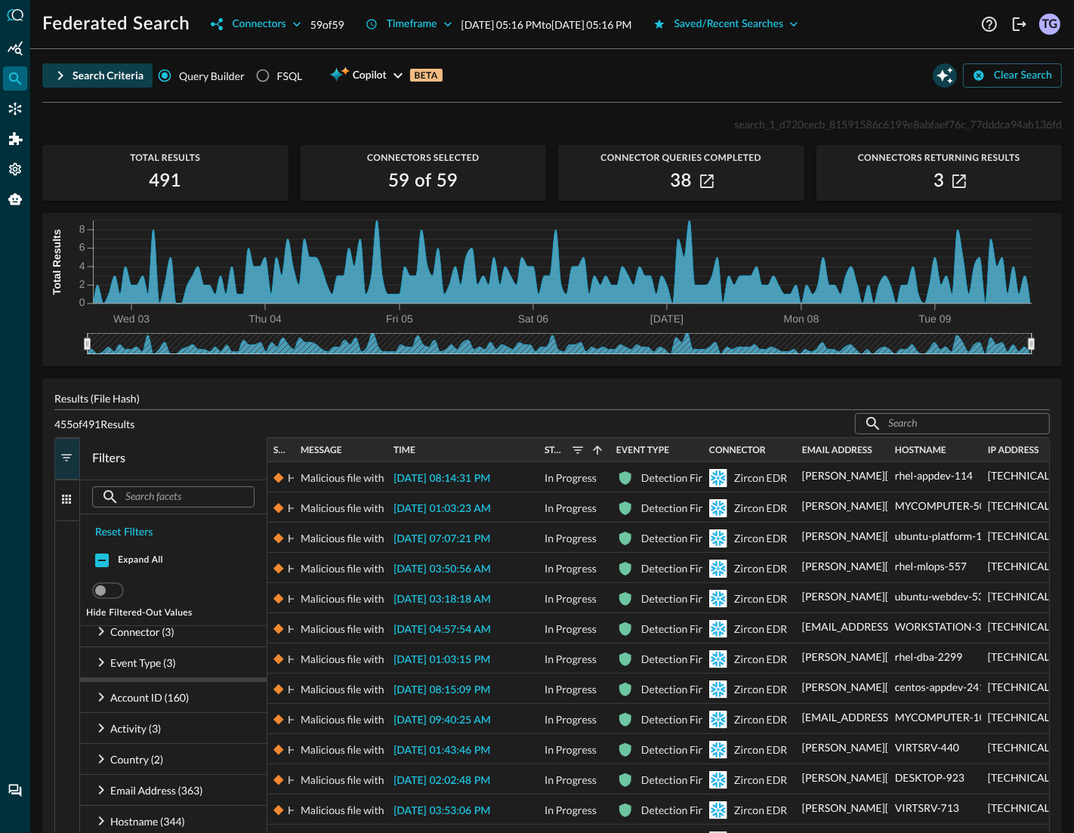
click at [939, 85] on button "Open Query Copilot" at bounding box center [945, 75] width 24 height 24
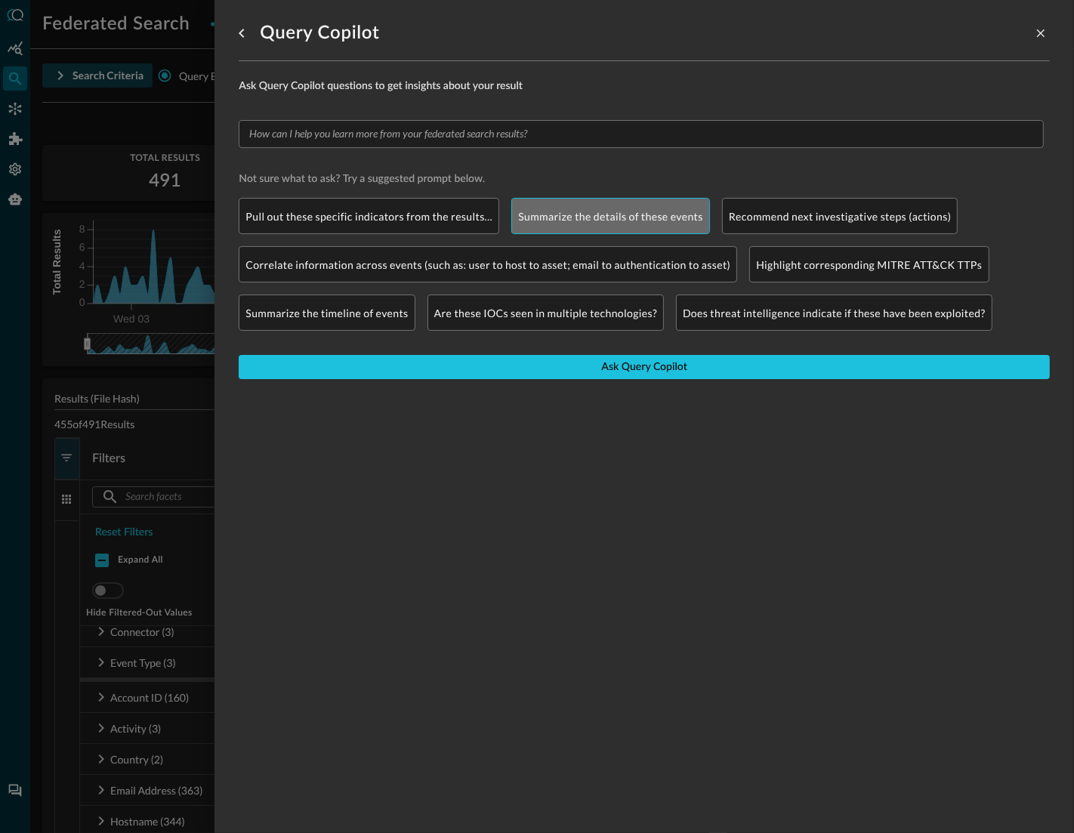
click at [612, 220] on p "Summarize the details of these events" at bounding box center [610, 216] width 185 height 16
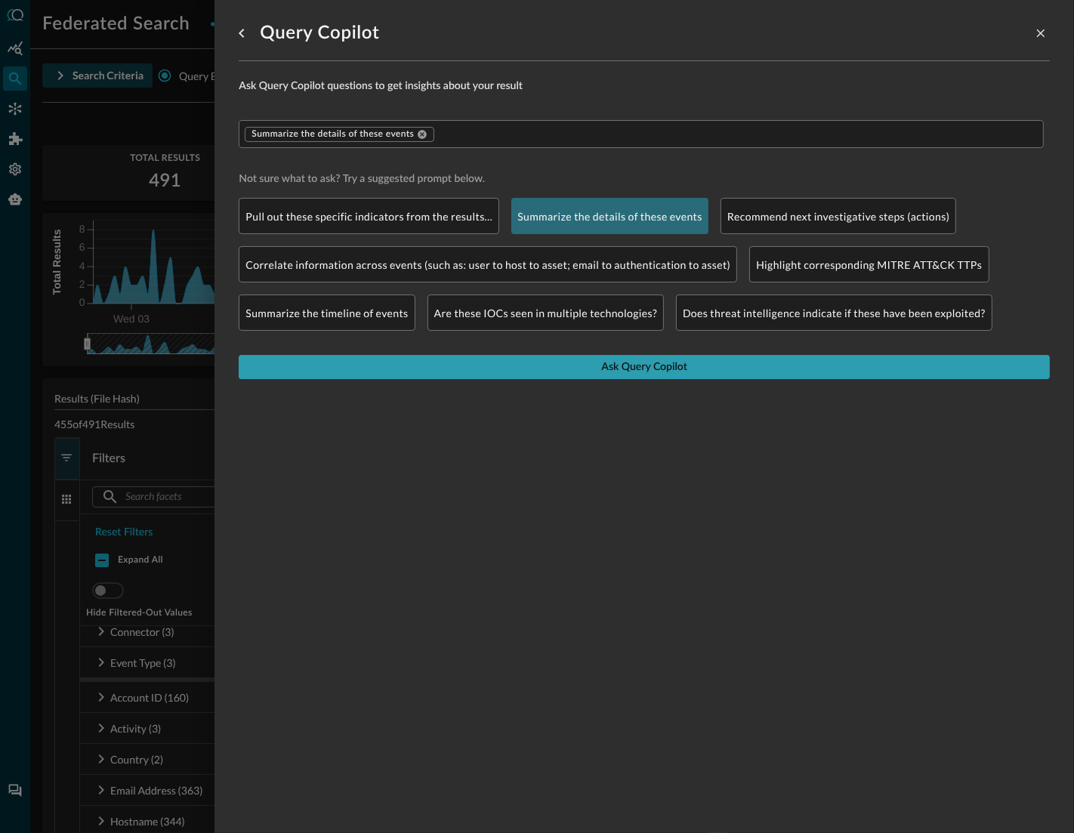
click at [647, 365] on div "Ask Query Copilot" at bounding box center [643, 367] width 85 height 19
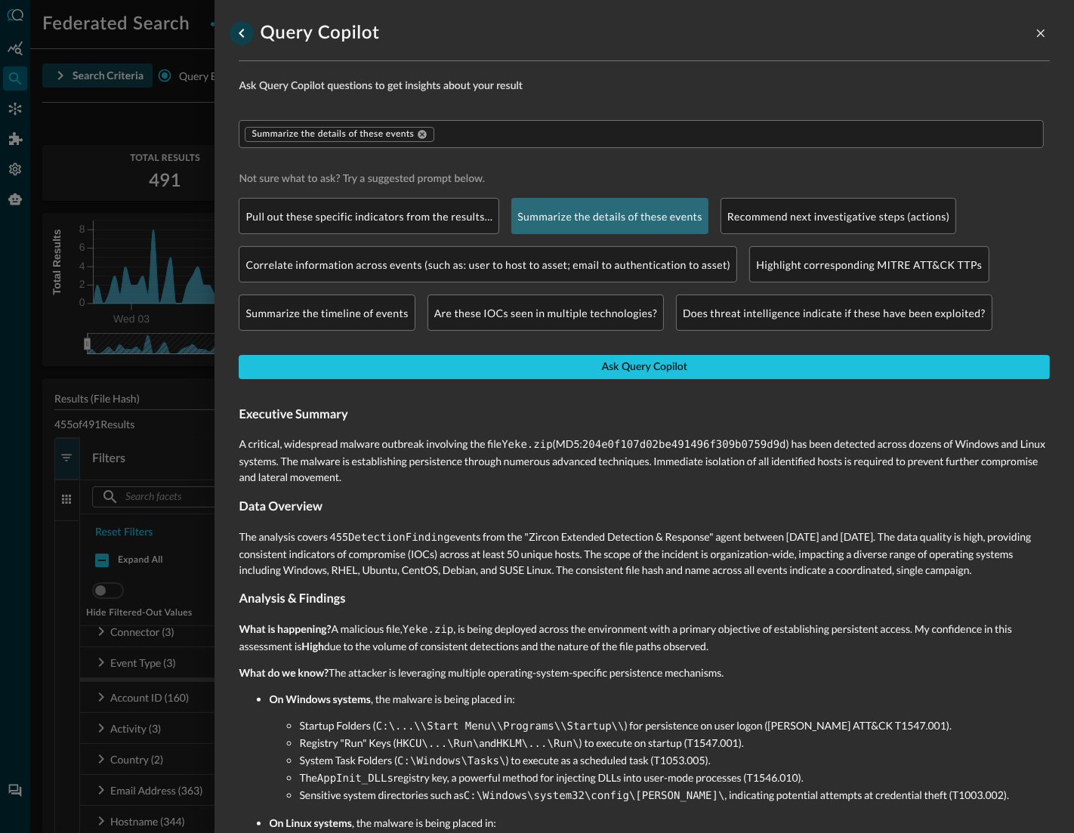
click at [239, 42] on icon "go back" at bounding box center [242, 33] width 18 height 18
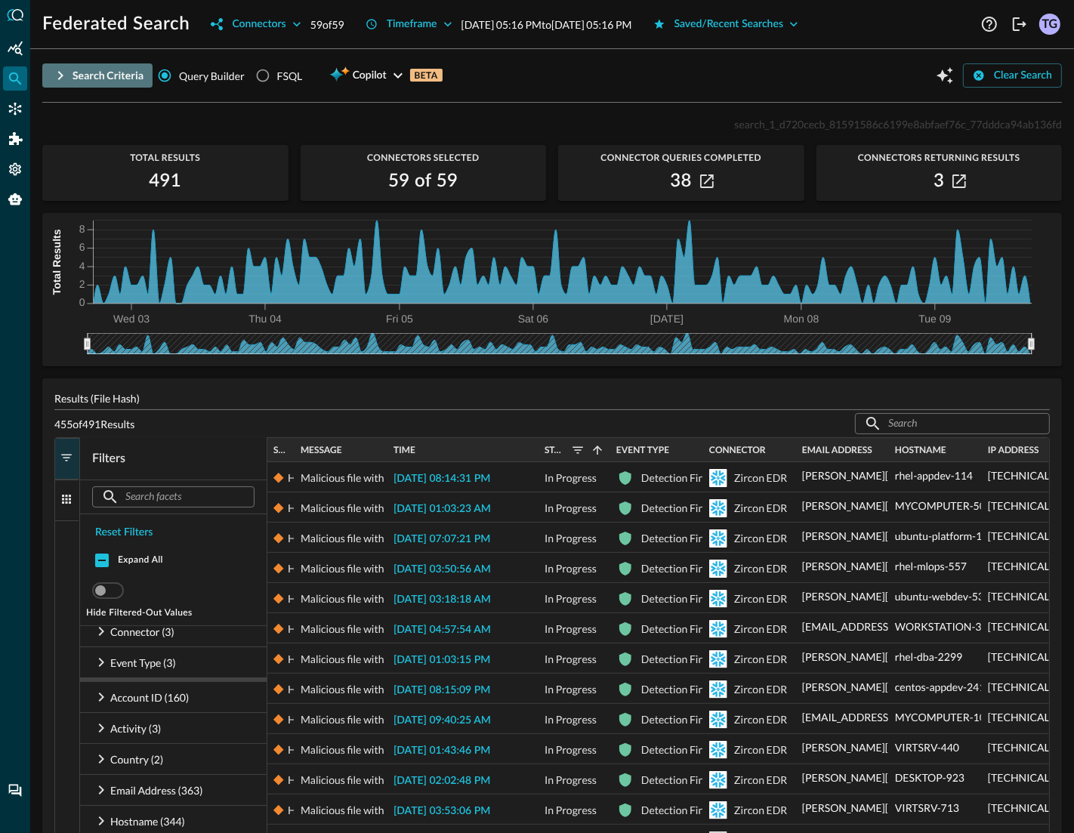
click at [60, 74] on icon "button" at bounding box center [60, 75] width 18 height 18
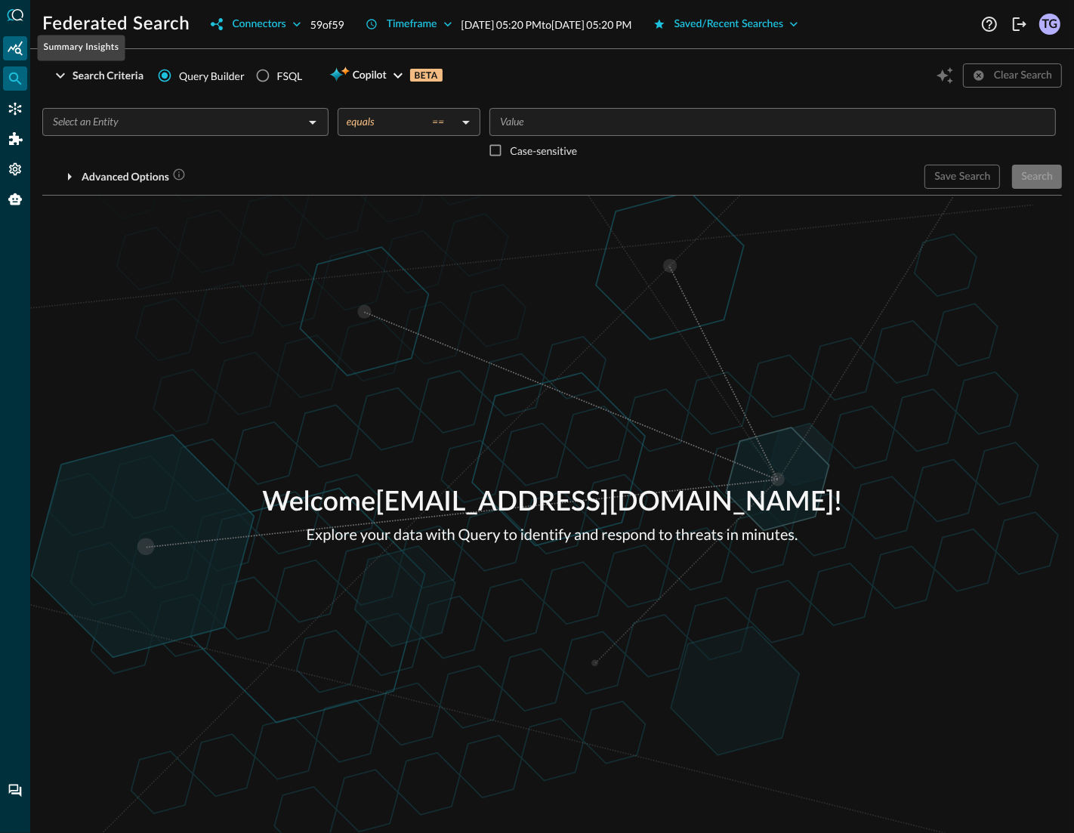
click at [17, 52] on icon "Summary Insights" at bounding box center [15, 48] width 15 height 15
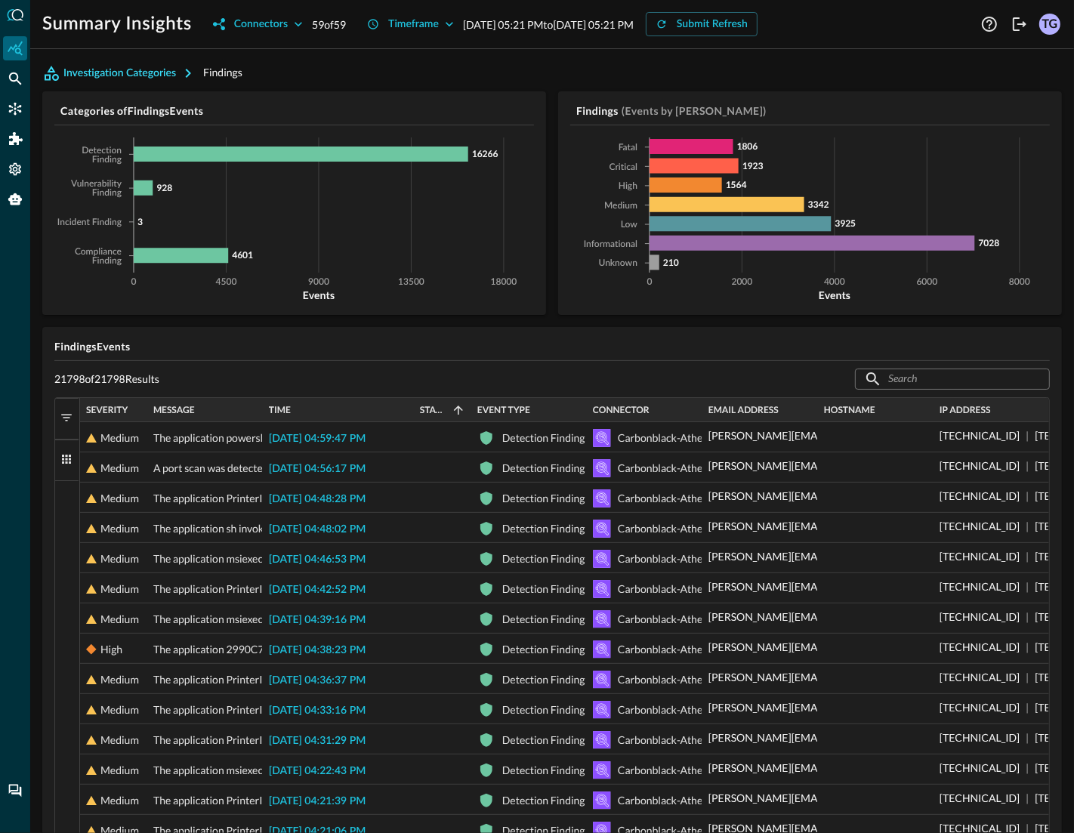
click at [156, 74] on button "Investigation Categories" at bounding box center [122, 73] width 161 height 24
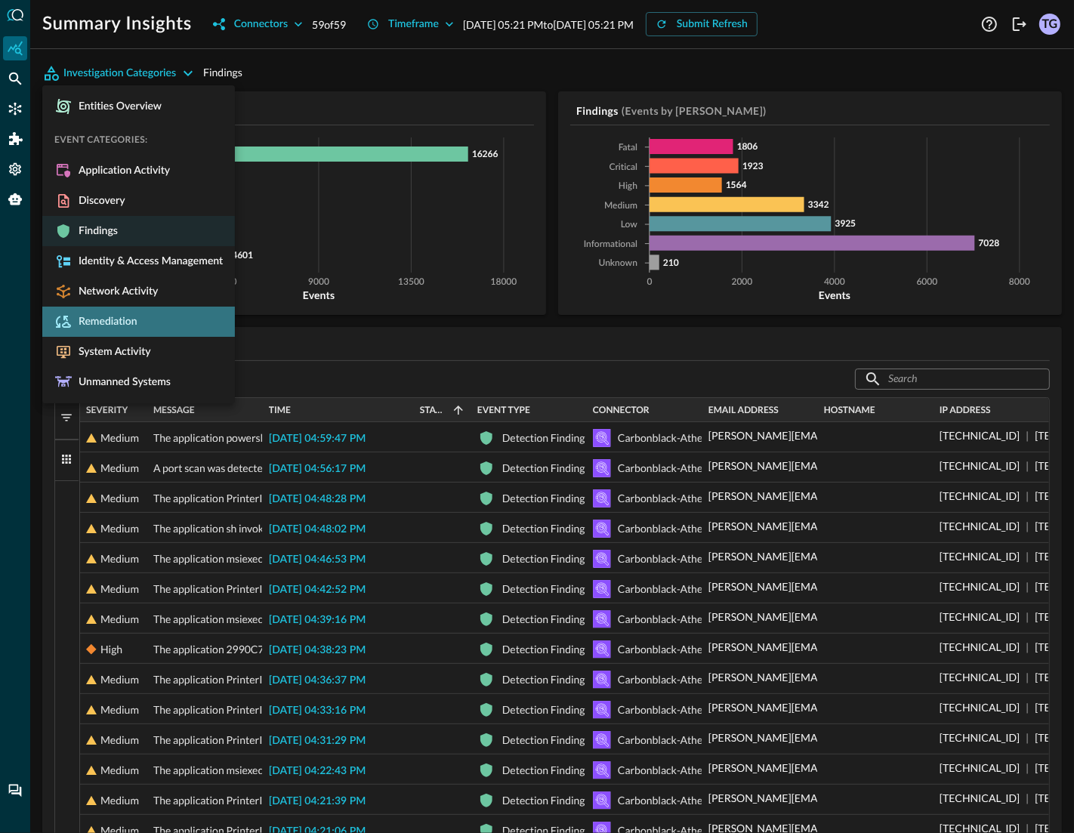
click at [133, 315] on span "Remediation" at bounding box center [104, 322] width 65 height 14
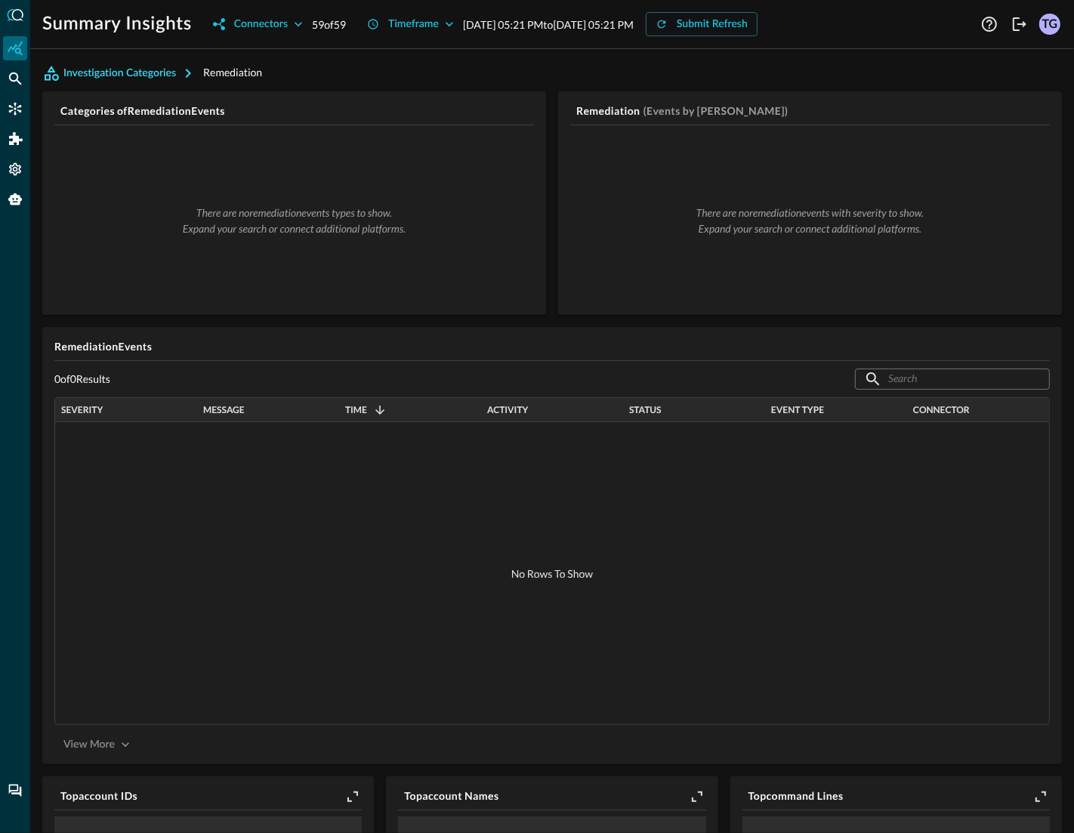
click at [171, 69] on button "Investigation Categories" at bounding box center [122, 73] width 161 height 24
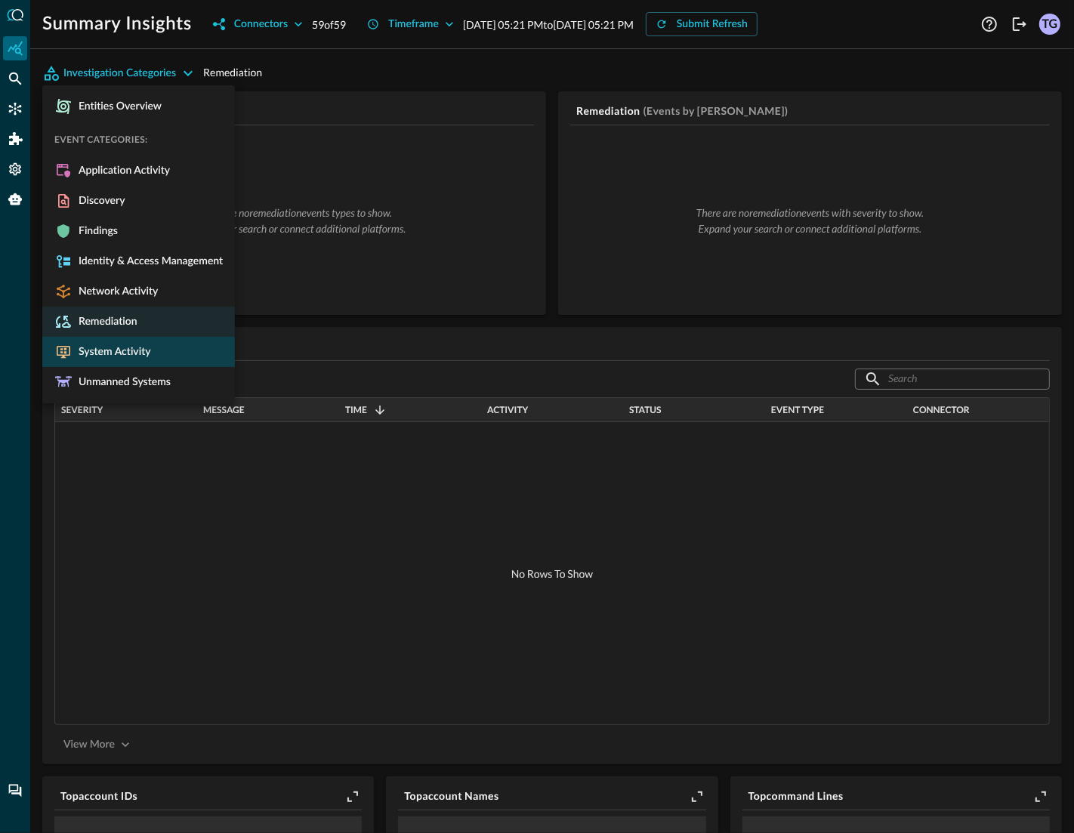
click at [135, 350] on span "System Activity" at bounding box center [111, 352] width 79 height 14
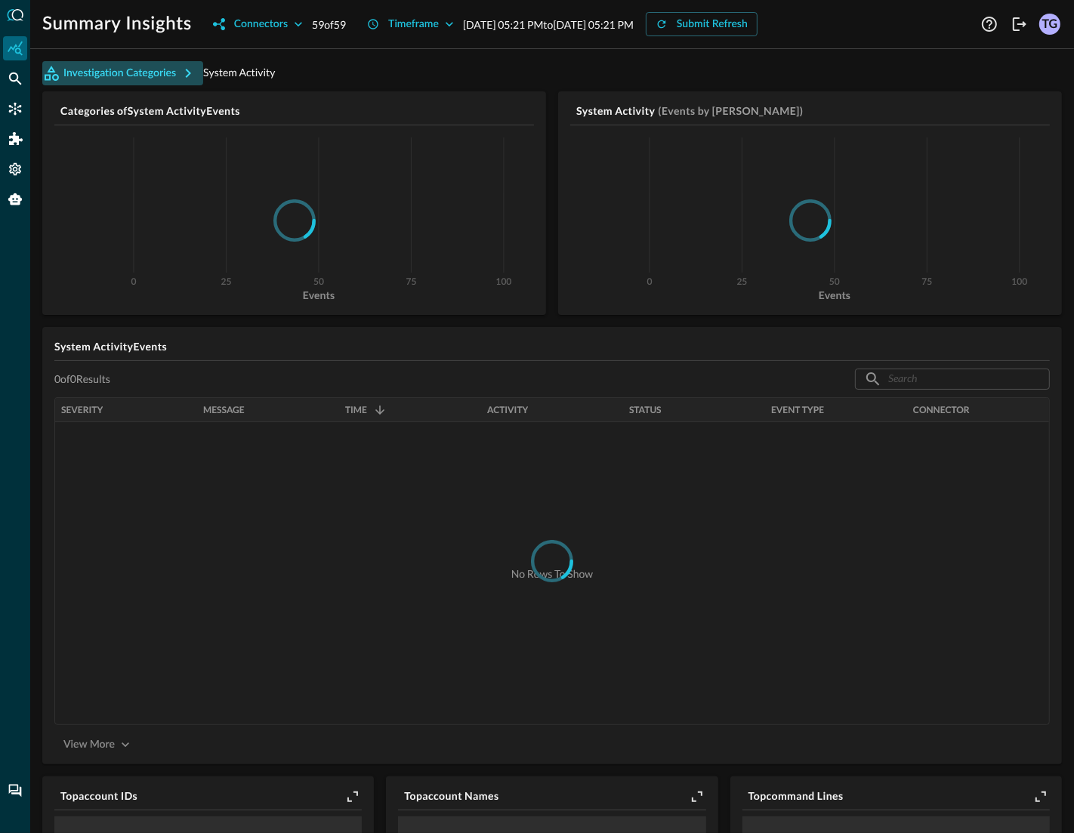
click at [128, 69] on button "Investigation Categories" at bounding box center [122, 73] width 161 height 24
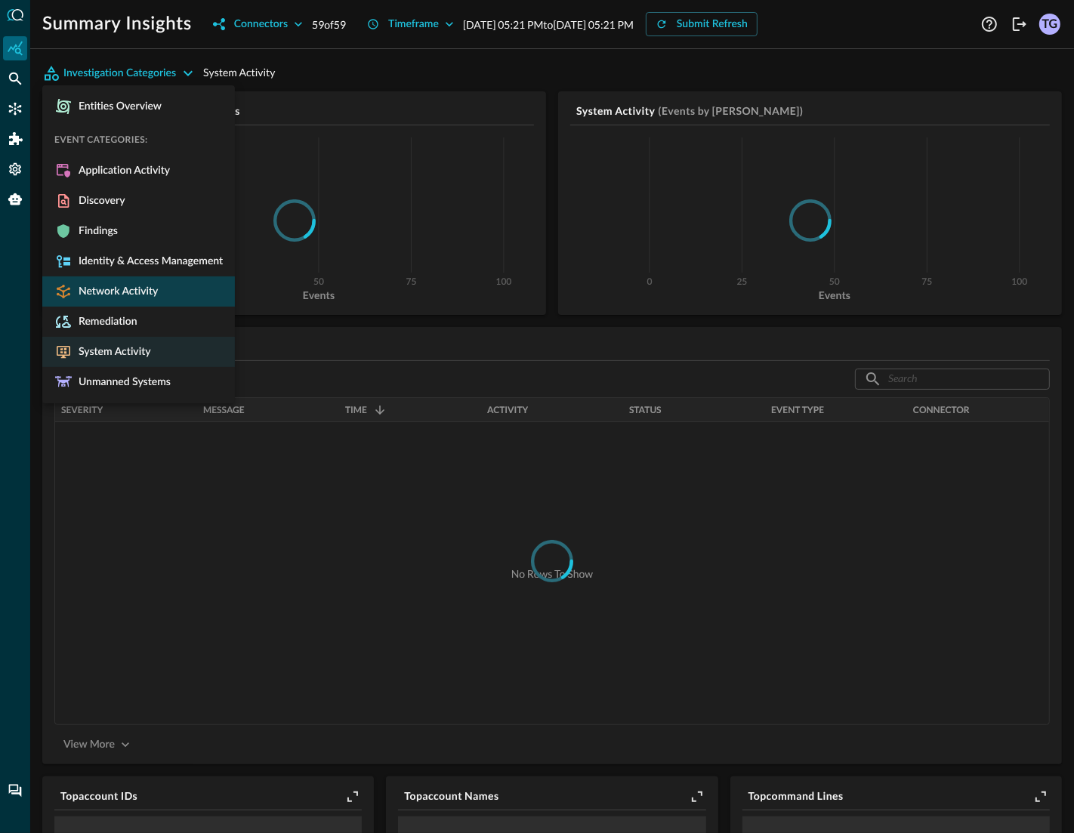
click at [130, 288] on span "Network Activity" at bounding box center [114, 292] width 85 height 14
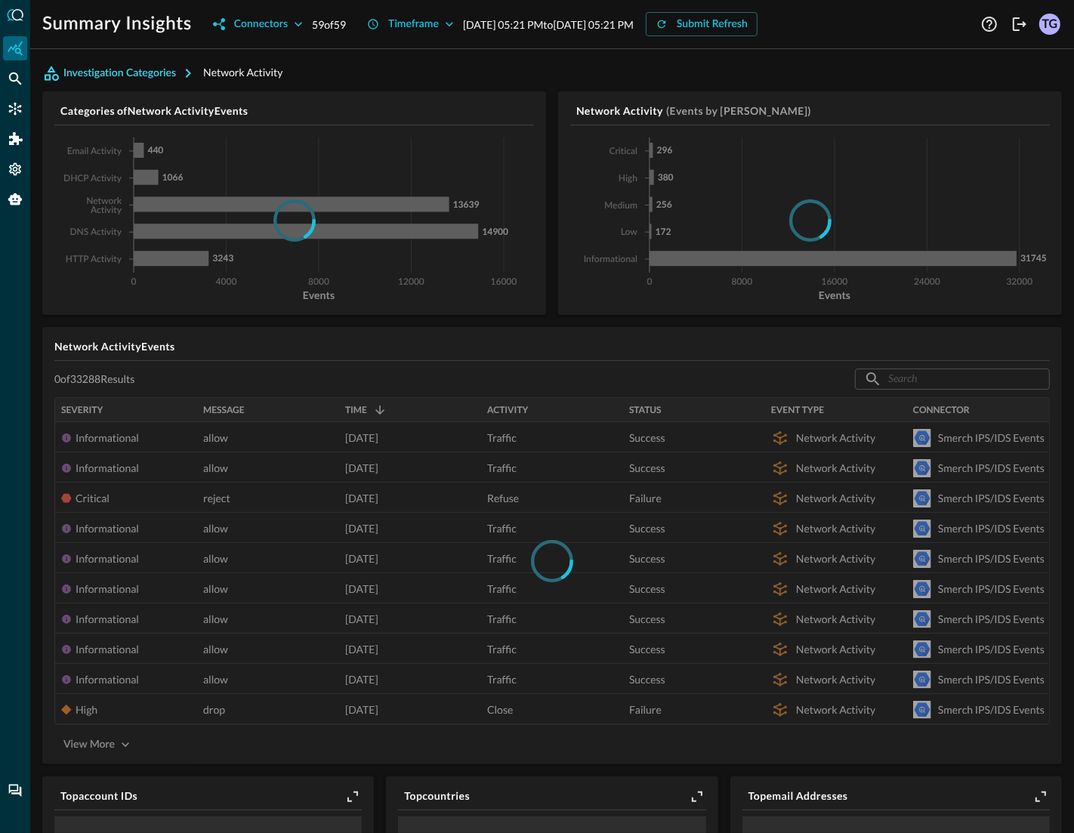
click at [151, 61] on button "Investigation Categories" at bounding box center [122, 73] width 161 height 24
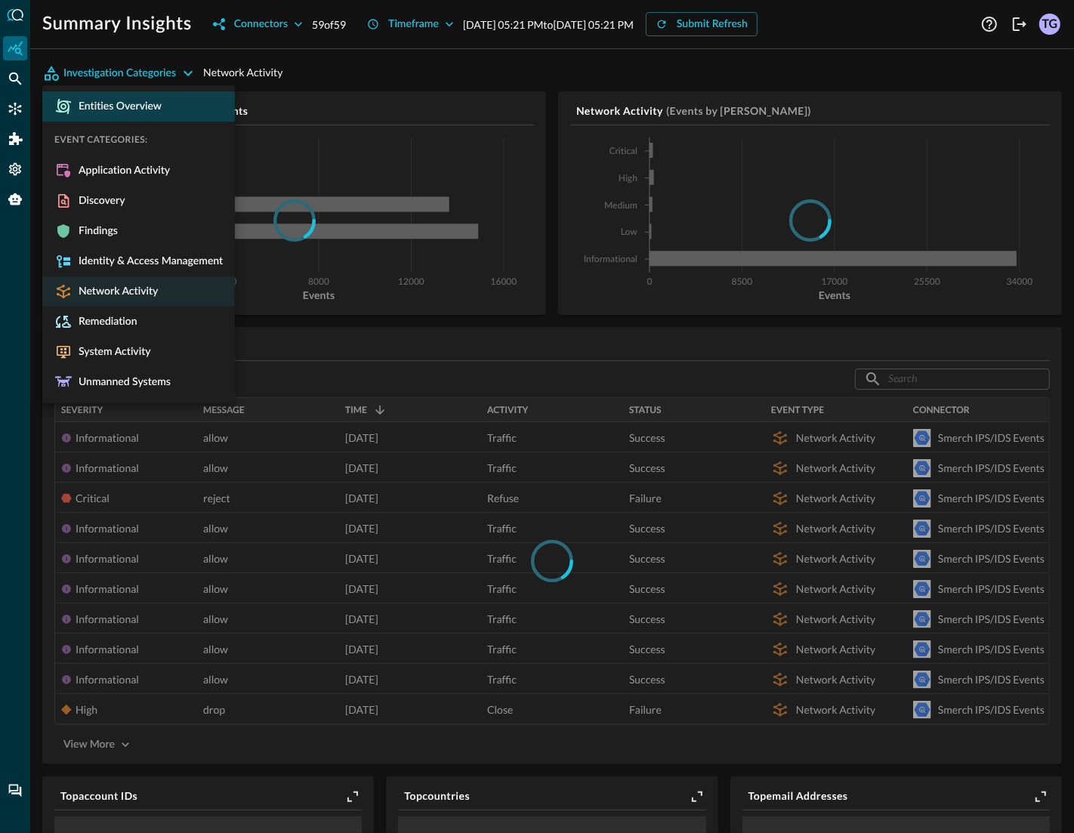
click at [139, 115] on li "Entities Overview" at bounding box center [138, 106] width 193 height 30
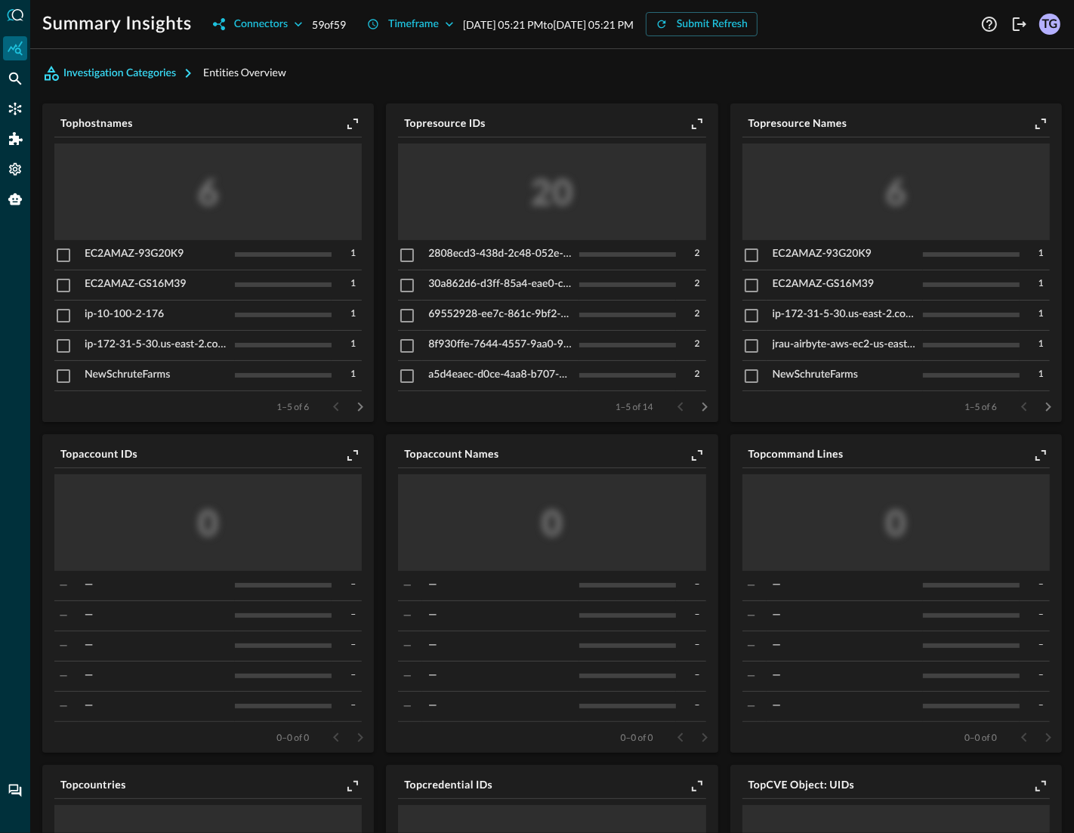
click at [147, 72] on button "Investigation Categories" at bounding box center [122, 73] width 161 height 24
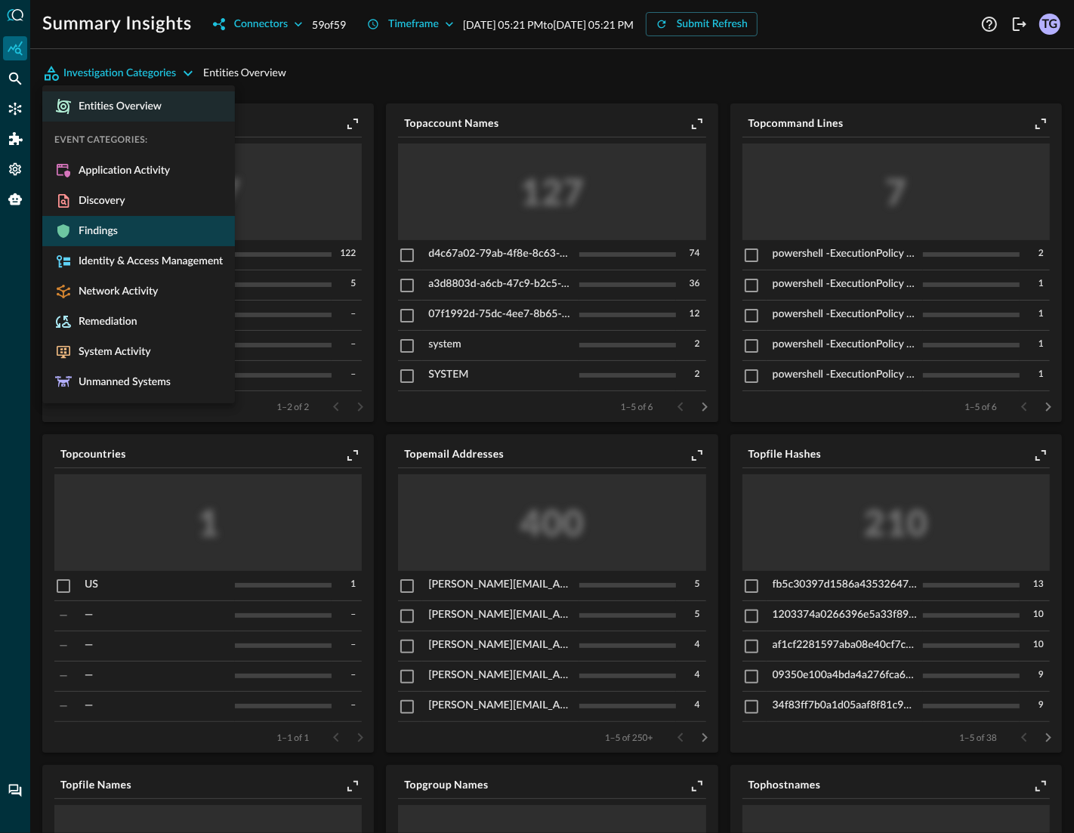
click at [115, 233] on span "Findings" at bounding box center [94, 231] width 45 height 14
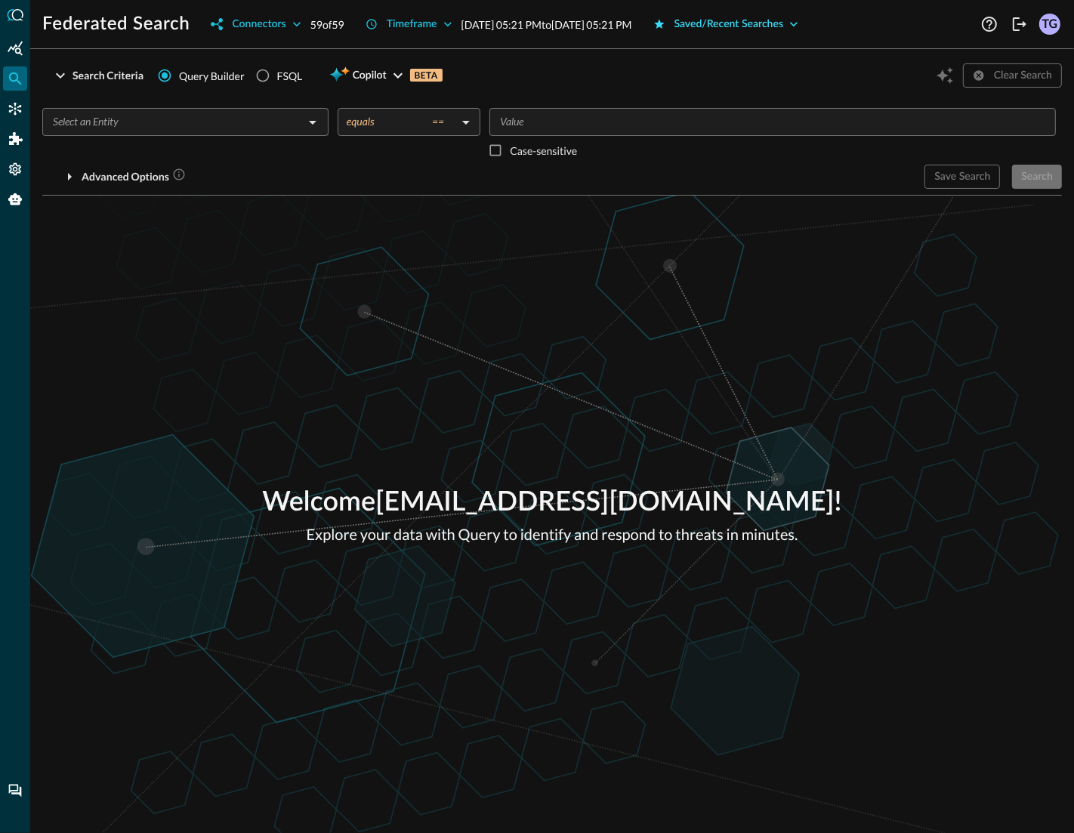
click at [772, 25] on div "Saved/Recent Searches" at bounding box center [728, 24] width 109 height 19
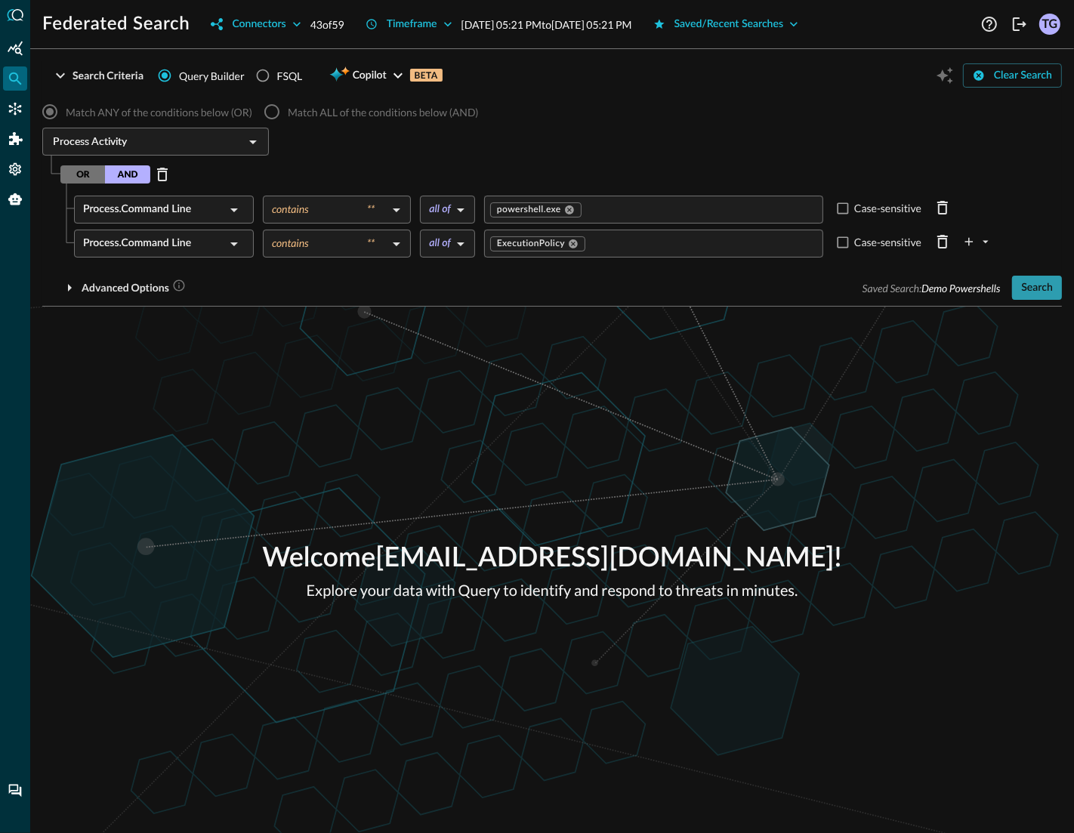
click at [1043, 291] on div "Search" at bounding box center [1037, 288] width 32 height 19
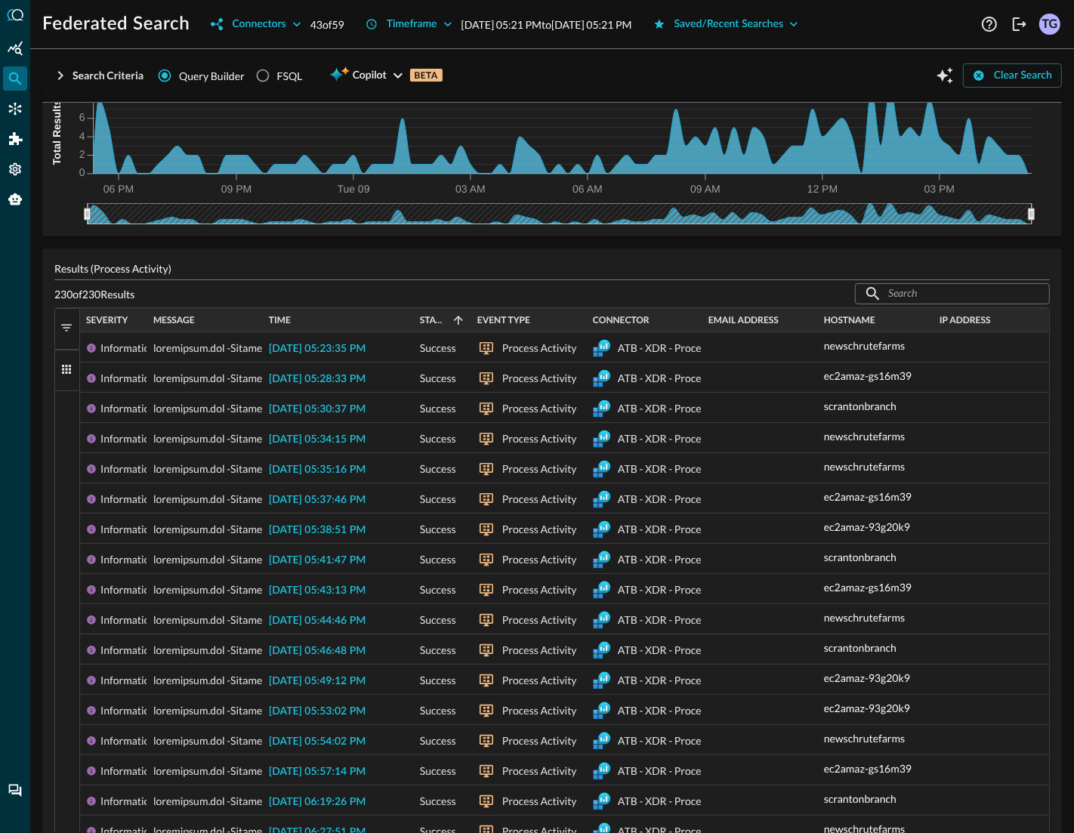
scroll to position [140, 0]
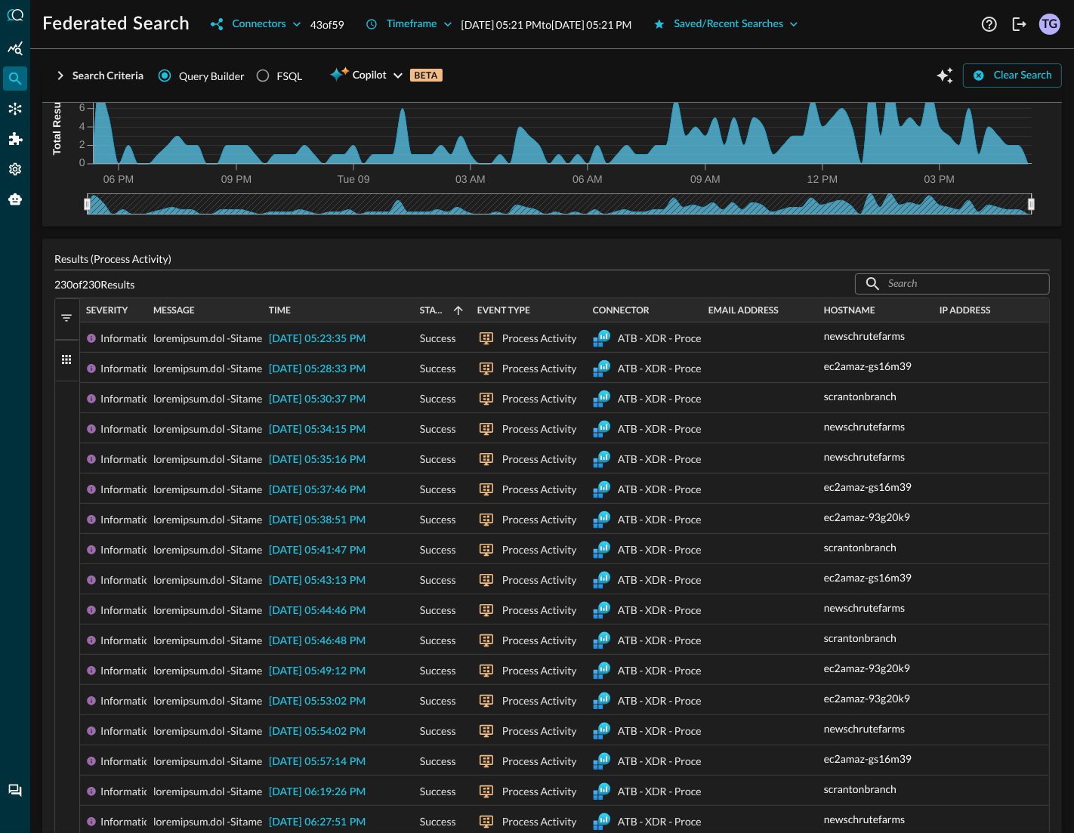
click at [68, 362] on span "button" at bounding box center [67, 360] width 14 height 14
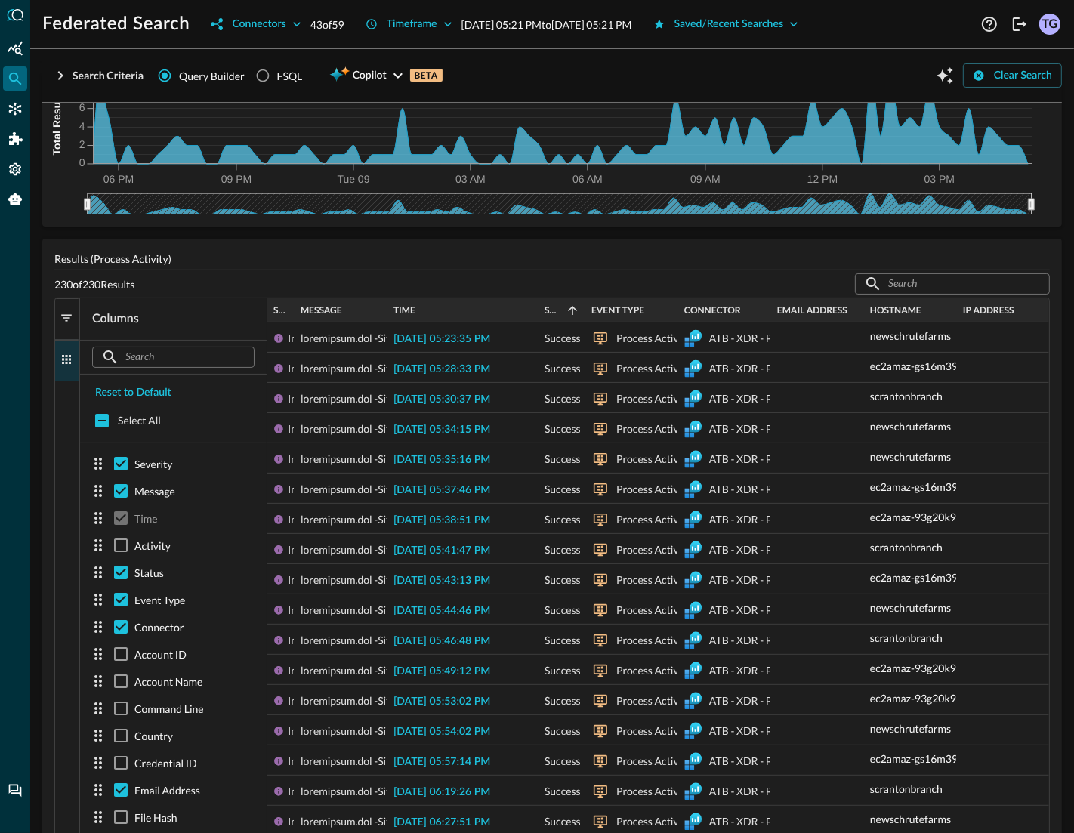
click at [69, 363] on span "button" at bounding box center [67, 360] width 14 height 14
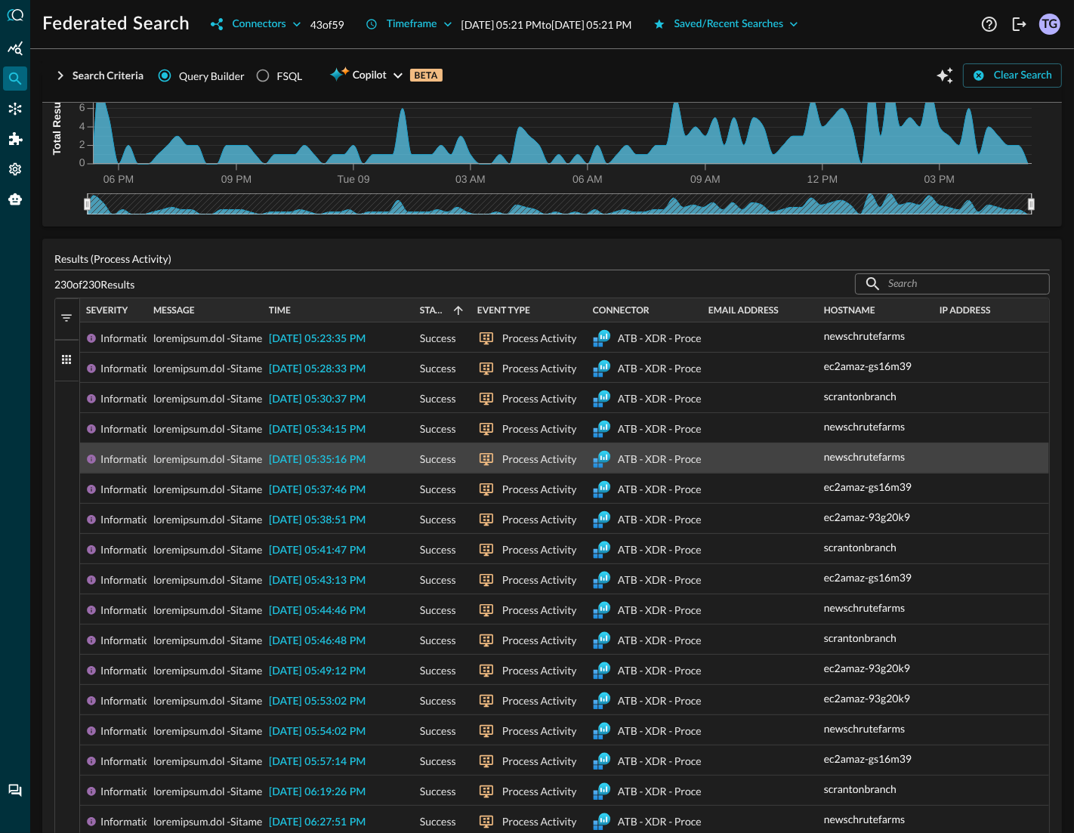
scroll to position [0, 0]
